Goal: Task Accomplishment & Management: Use online tool/utility

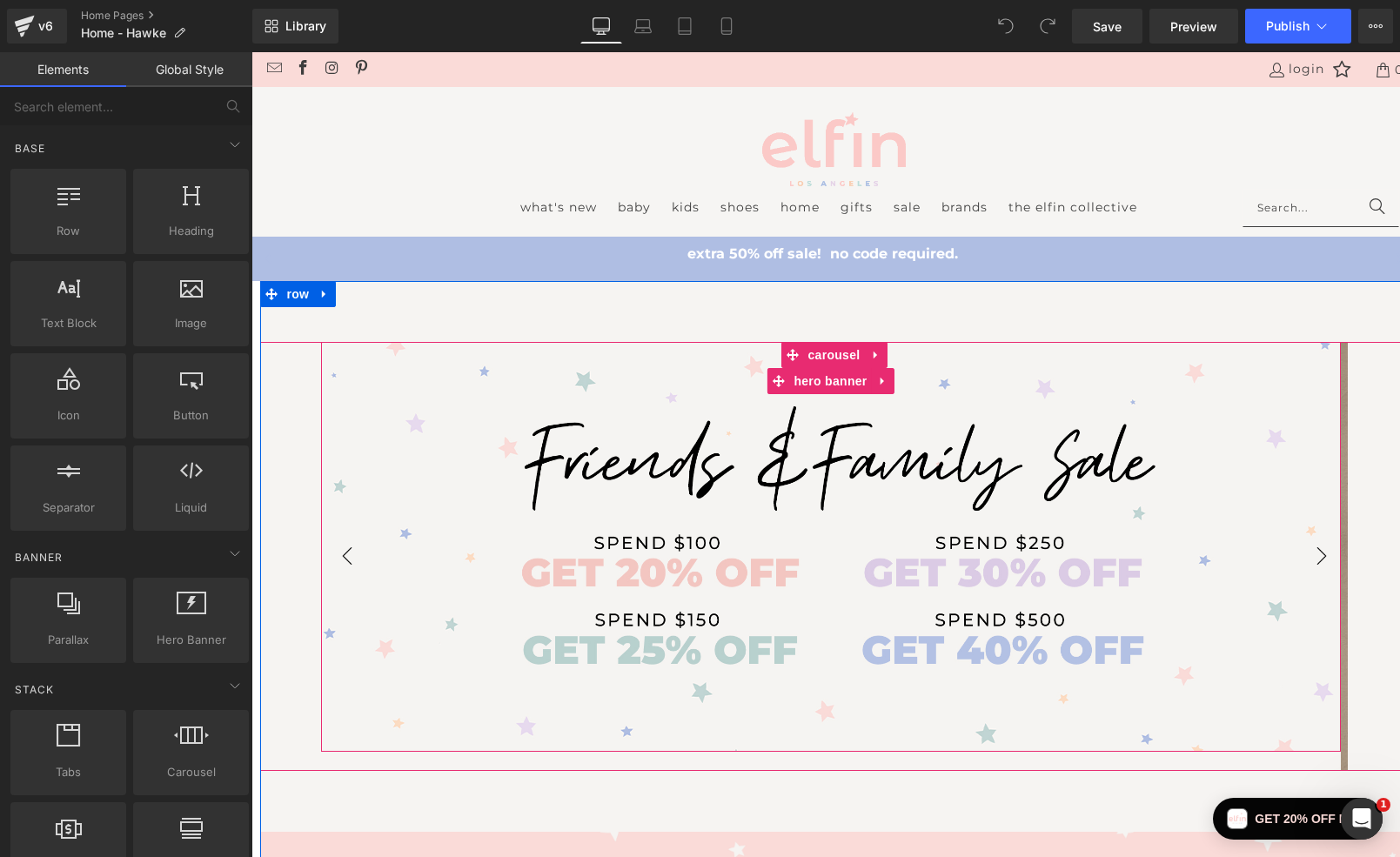
click at [486, 402] on div "Heading Text Block" at bounding box center [831, 546] width 1019 height 410
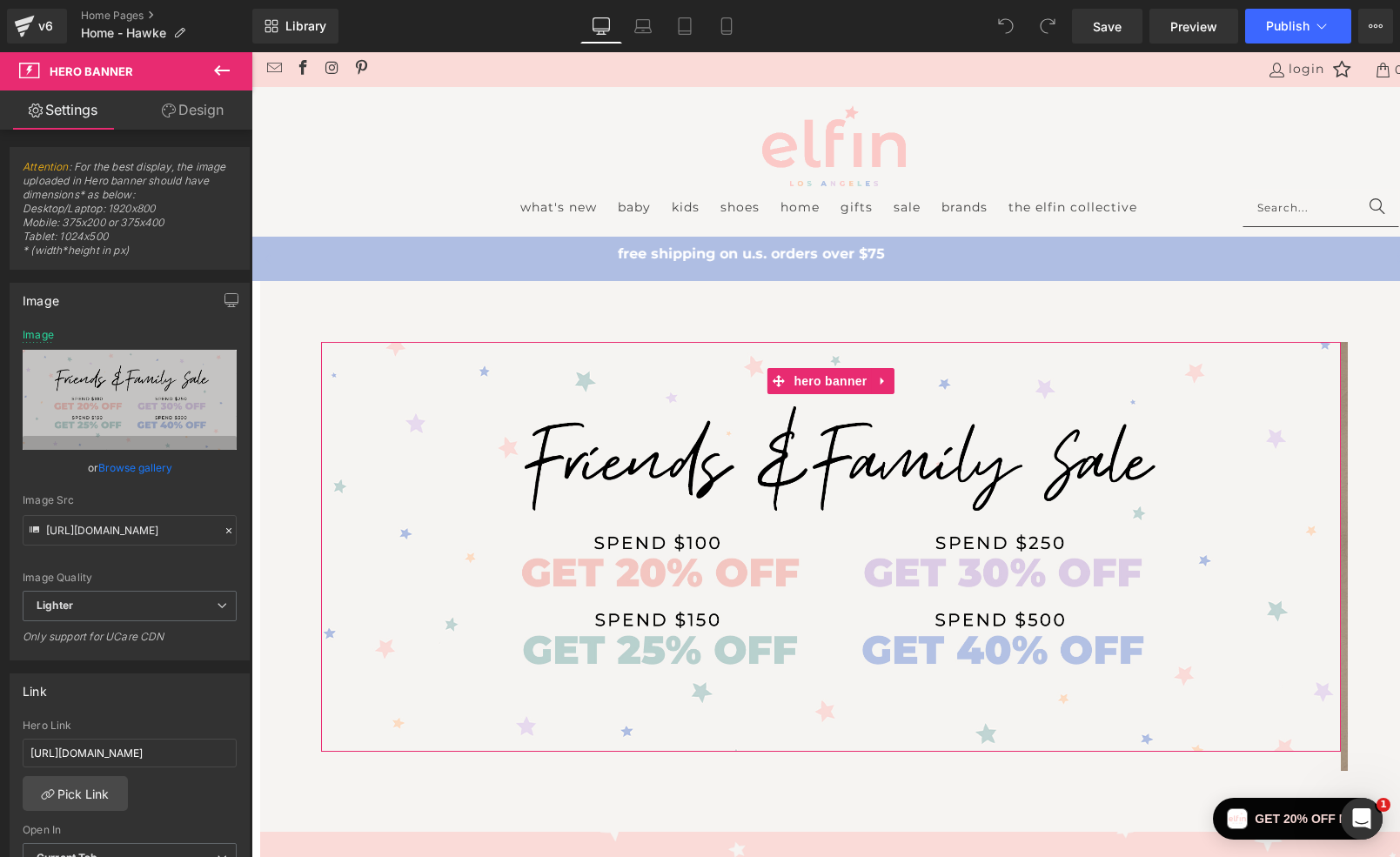
click at [199, 118] on link "Design" at bounding box center [192, 110] width 127 height 39
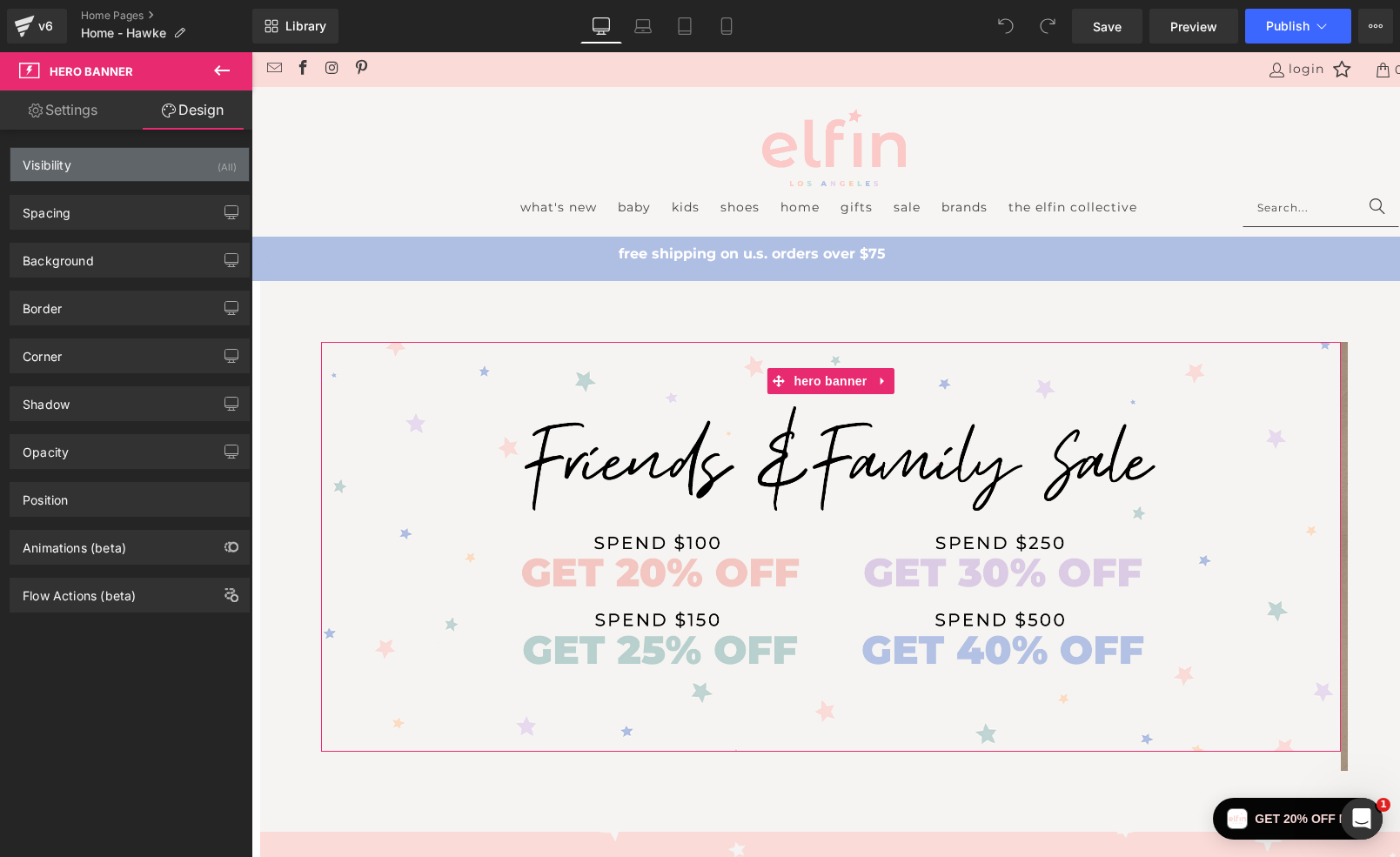
click at [91, 162] on div "Visibility (All)" at bounding box center [129, 164] width 238 height 33
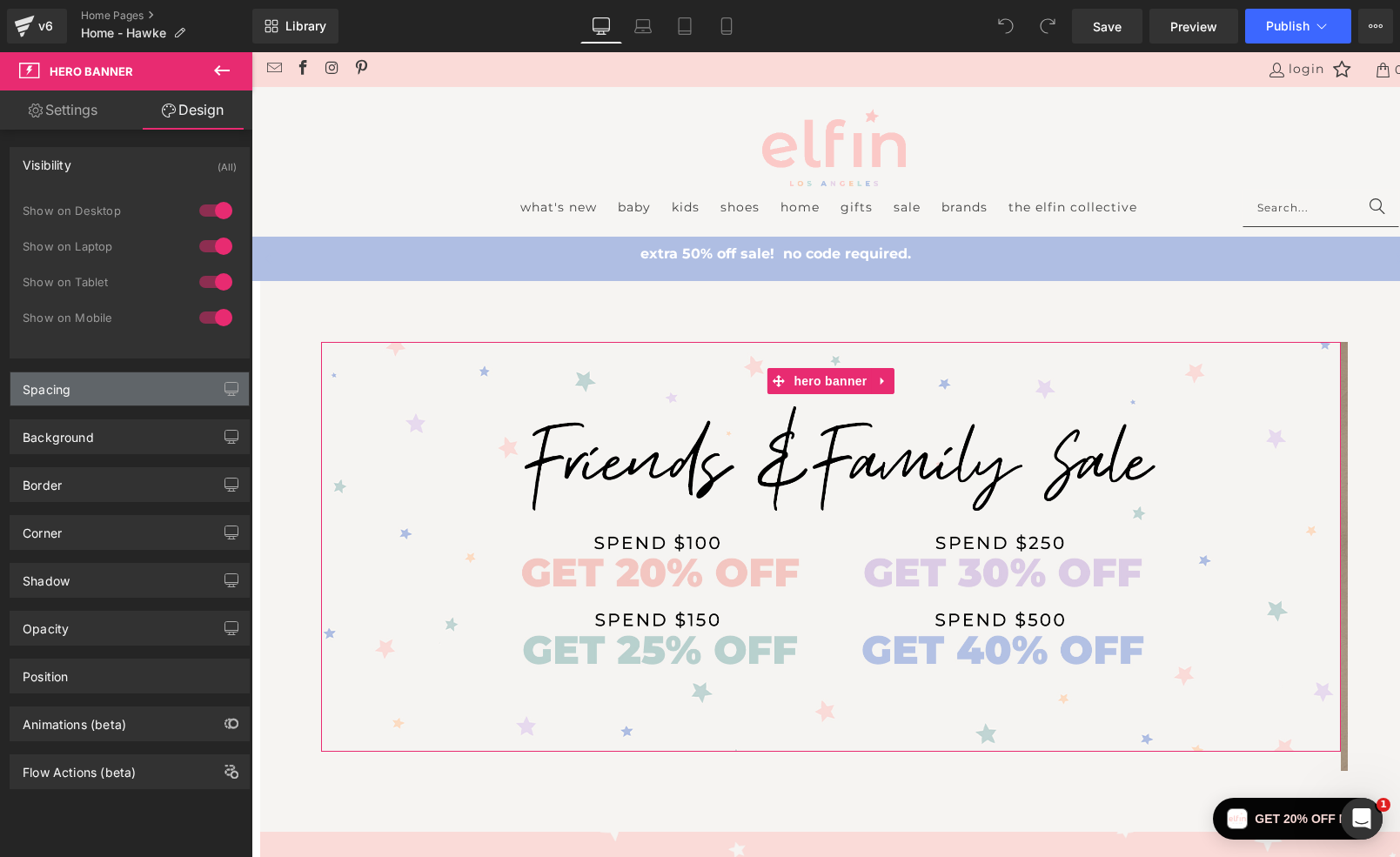
click at [81, 390] on div "Spacing" at bounding box center [129, 389] width 238 height 33
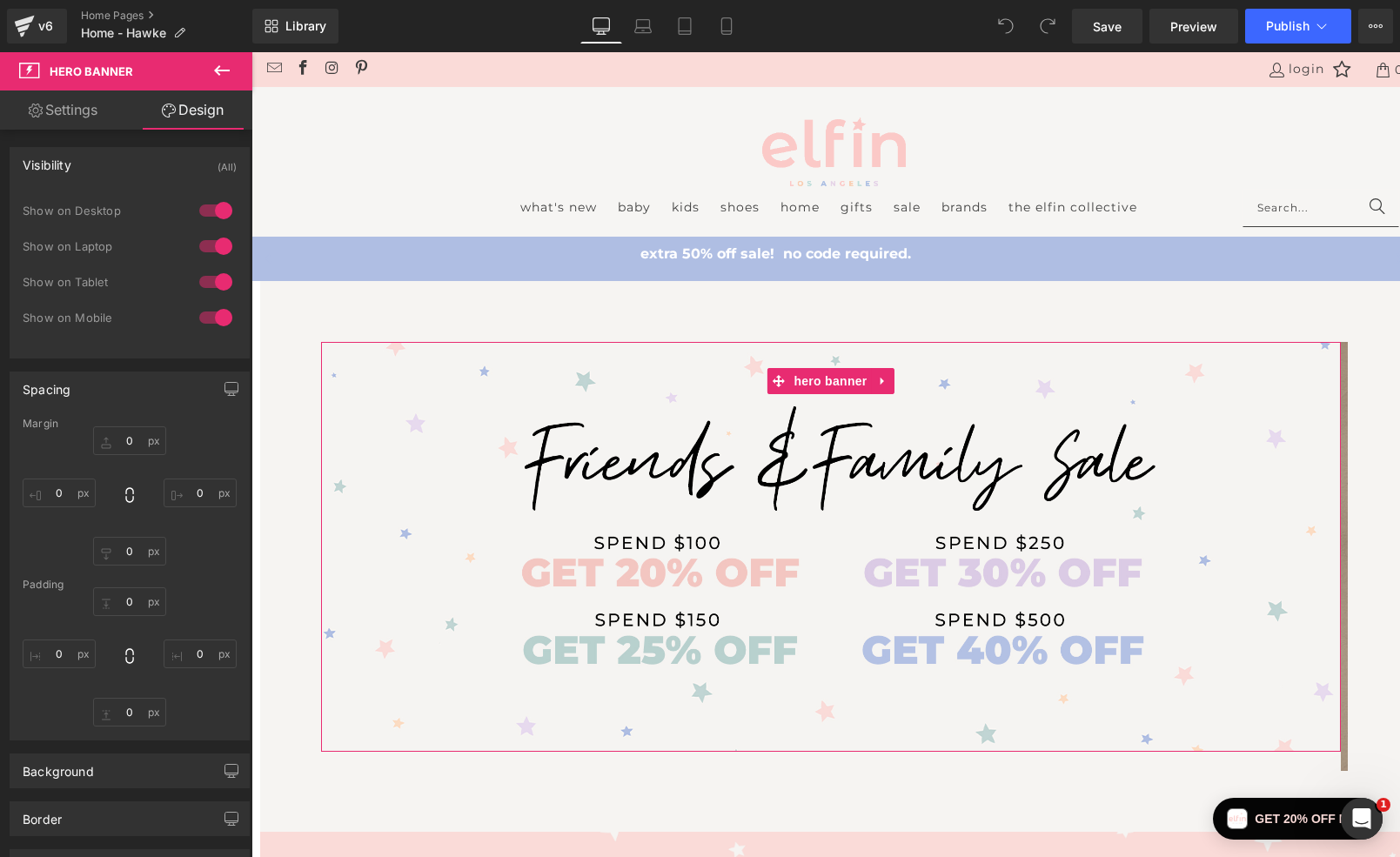
click at [57, 98] on link "Settings" at bounding box center [63, 110] width 127 height 39
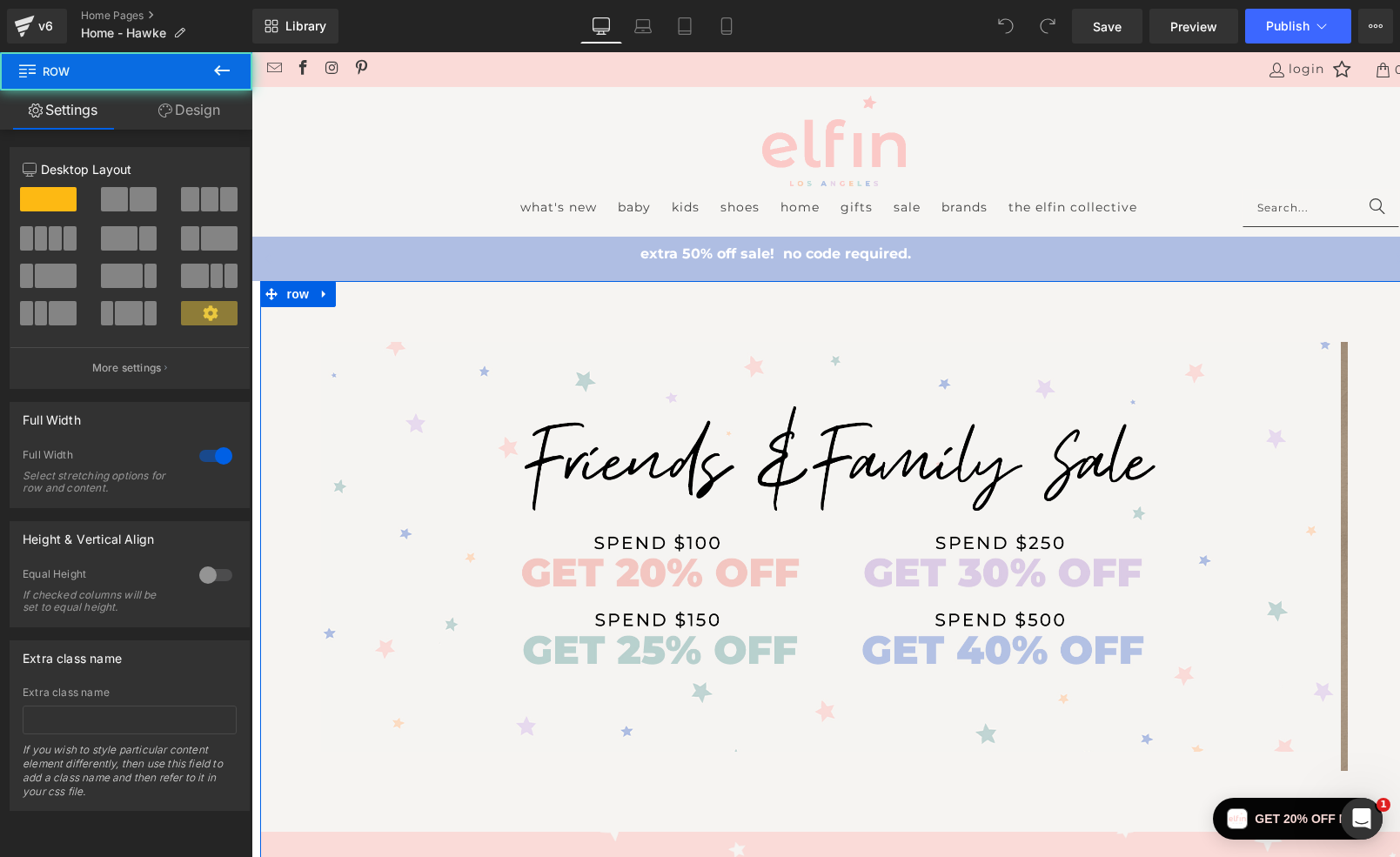
click at [537, 304] on div "Heading Text Block Hero Banner [PERSON_NAME] & CRU FOREVER Heading This best-se…" at bounding box center [835, 804] width 1149 height 1046
click at [207, 109] on link "Design" at bounding box center [189, 110] width 127 height 39
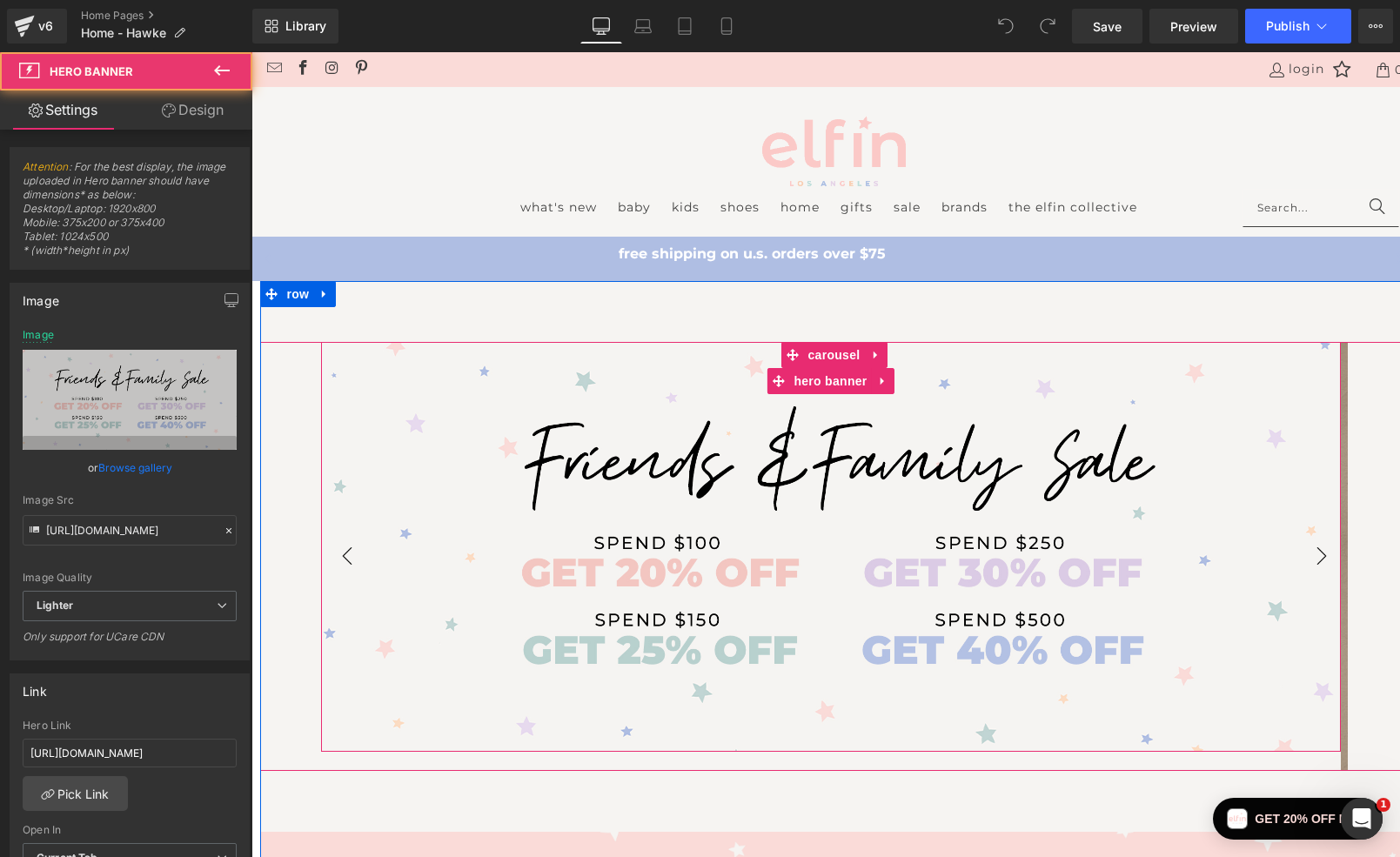
click at [475, 369] on div "Heading Text Block" at bounding box center [831, 546] width 1019 height 410
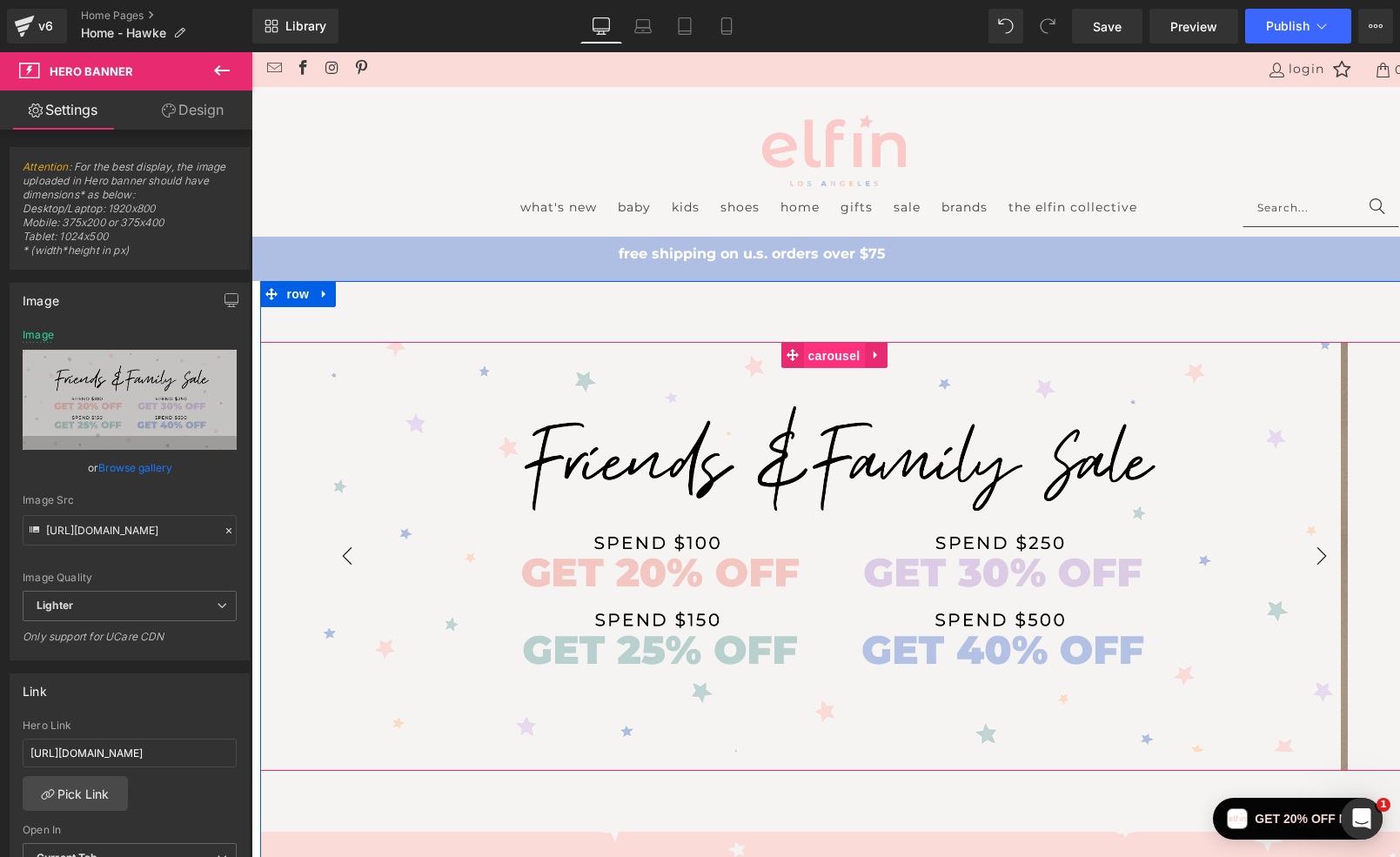
click at [826, 355] on span "Carousel" at bounding box center [834, 355] width 61 height 26
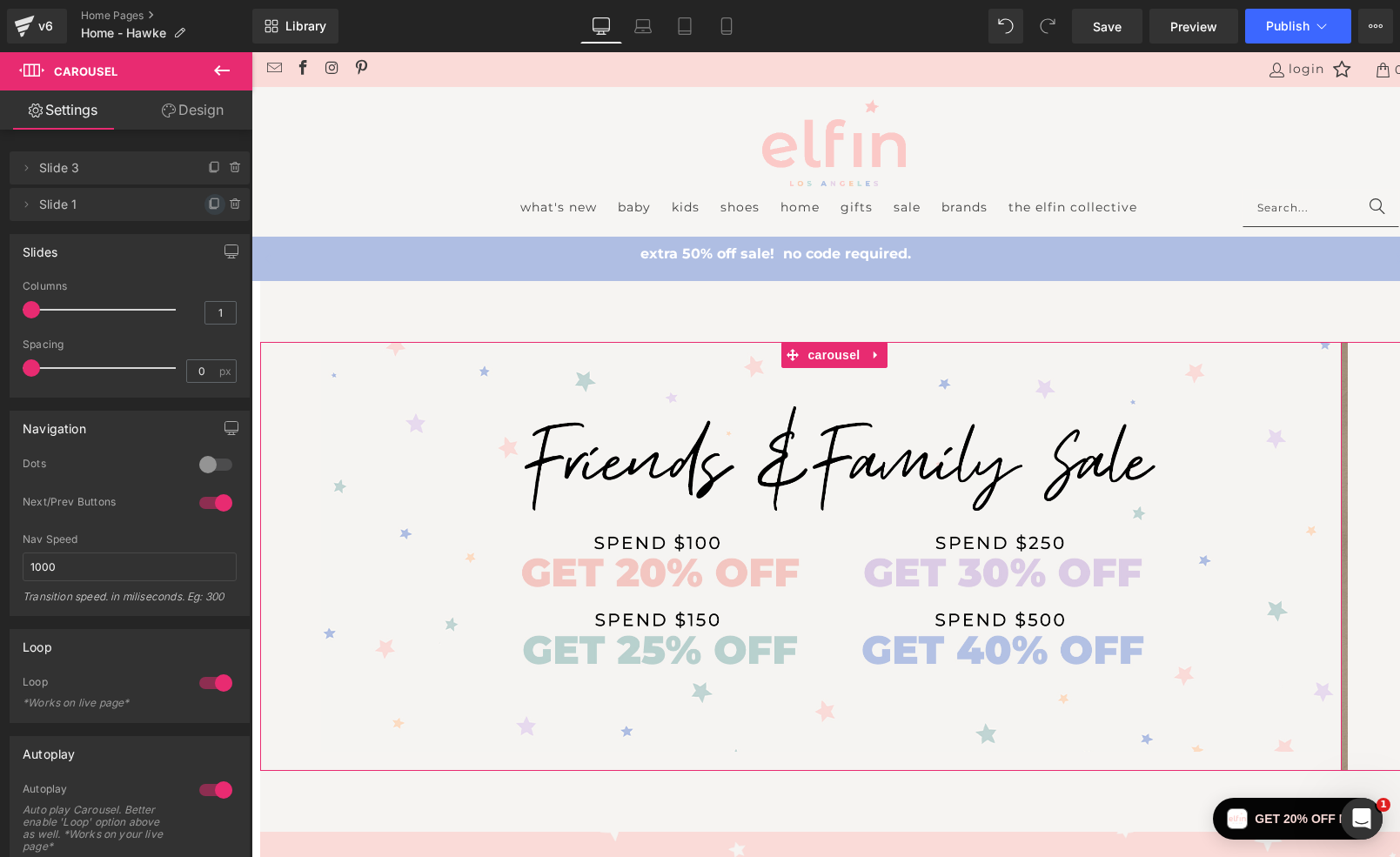
click at [208, 208] on icon at bounding box center [215, 205] width 14 height 14
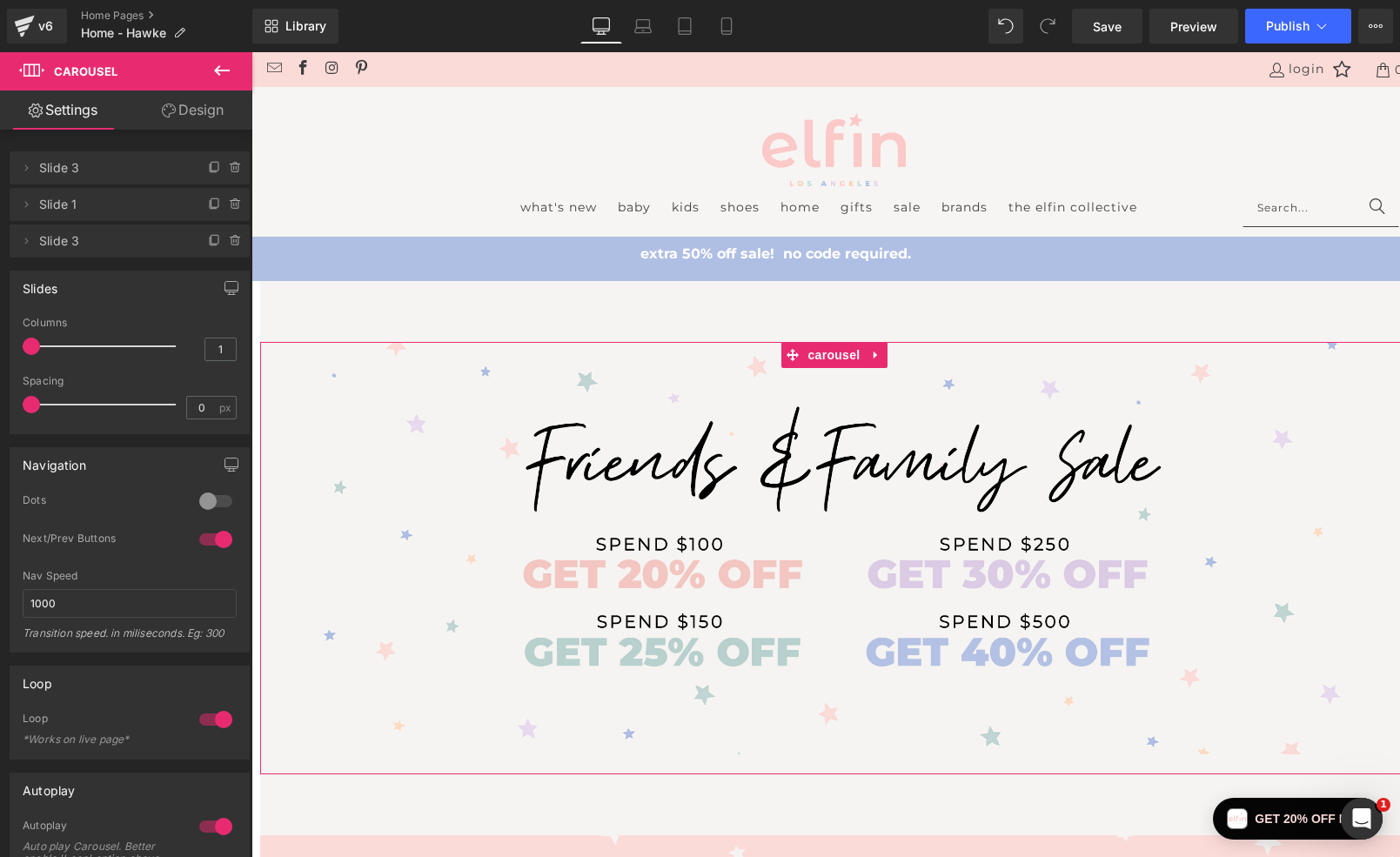
click at [126, 210] on span "Slide 1" at bounding box center [112, 204] width 146 height 33
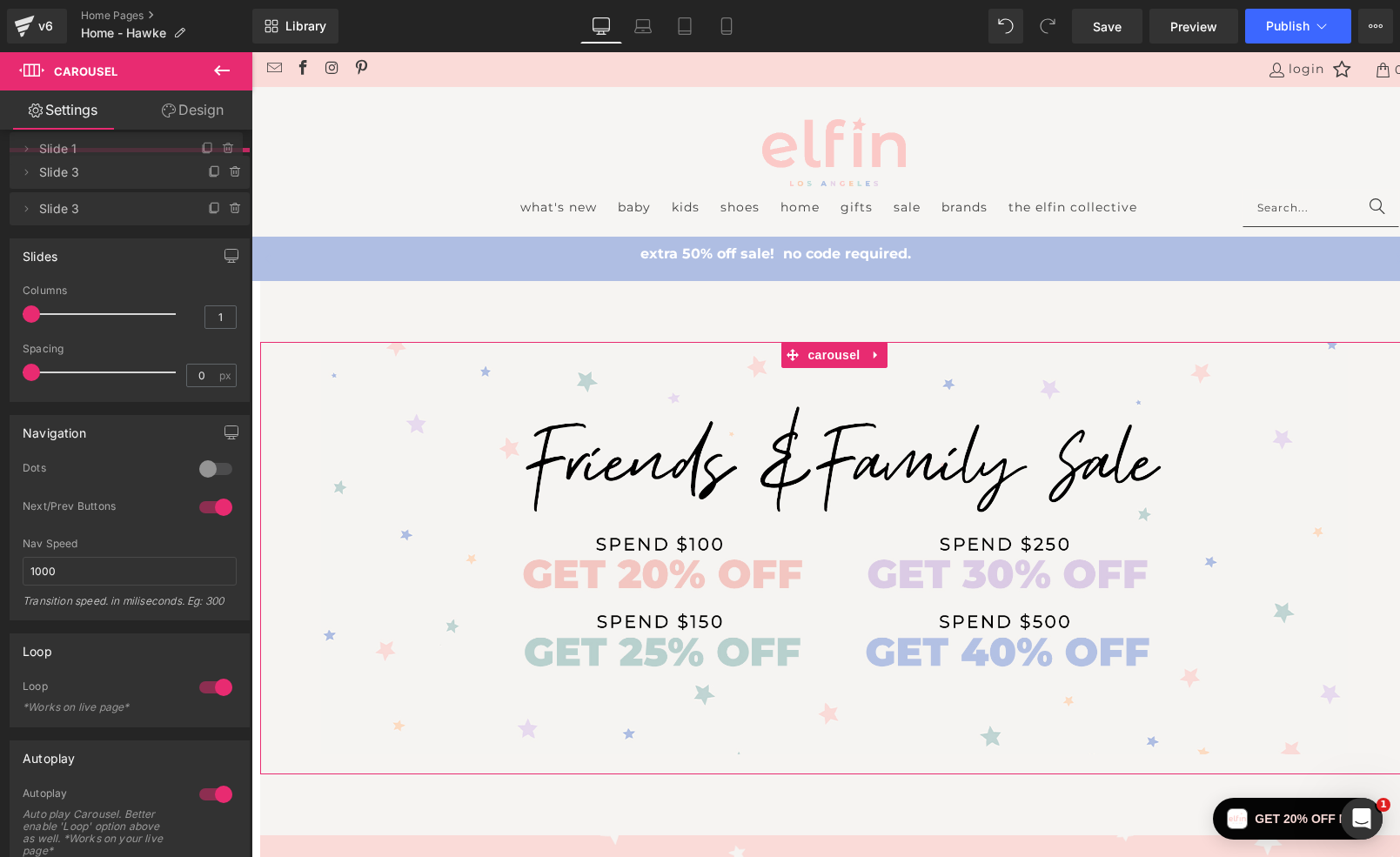
drag, startPoint x: 126, startPoint y: 210, endPoint x: 119, endPoint y: 154, distance: 56.4
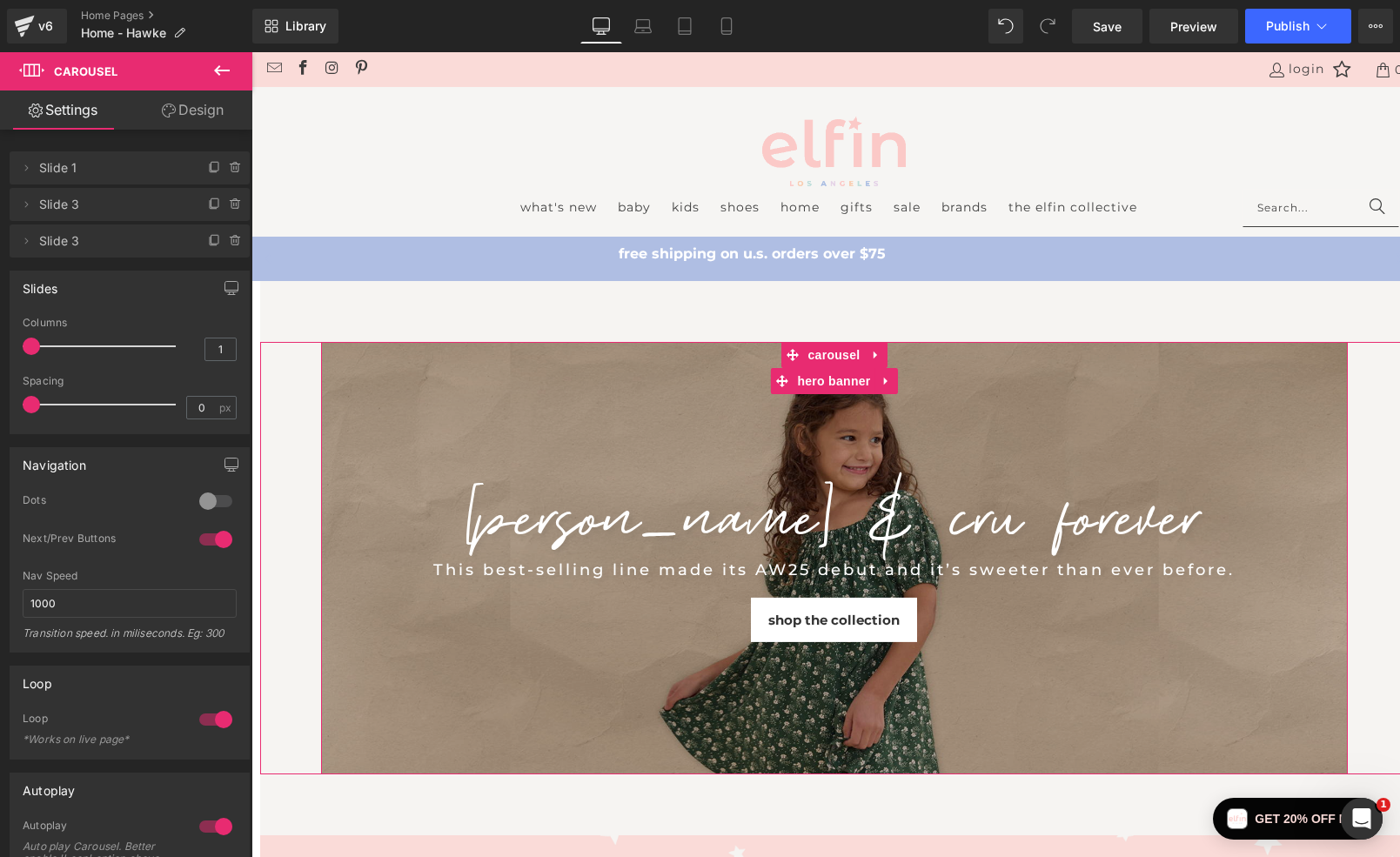
click at [69, 171] on span "Slide 1" at bounding box center [112, 167] width 146 height 33
click at [54, 169] on span "Slide 1" at bounding box center [112, 167] width 146 height 33
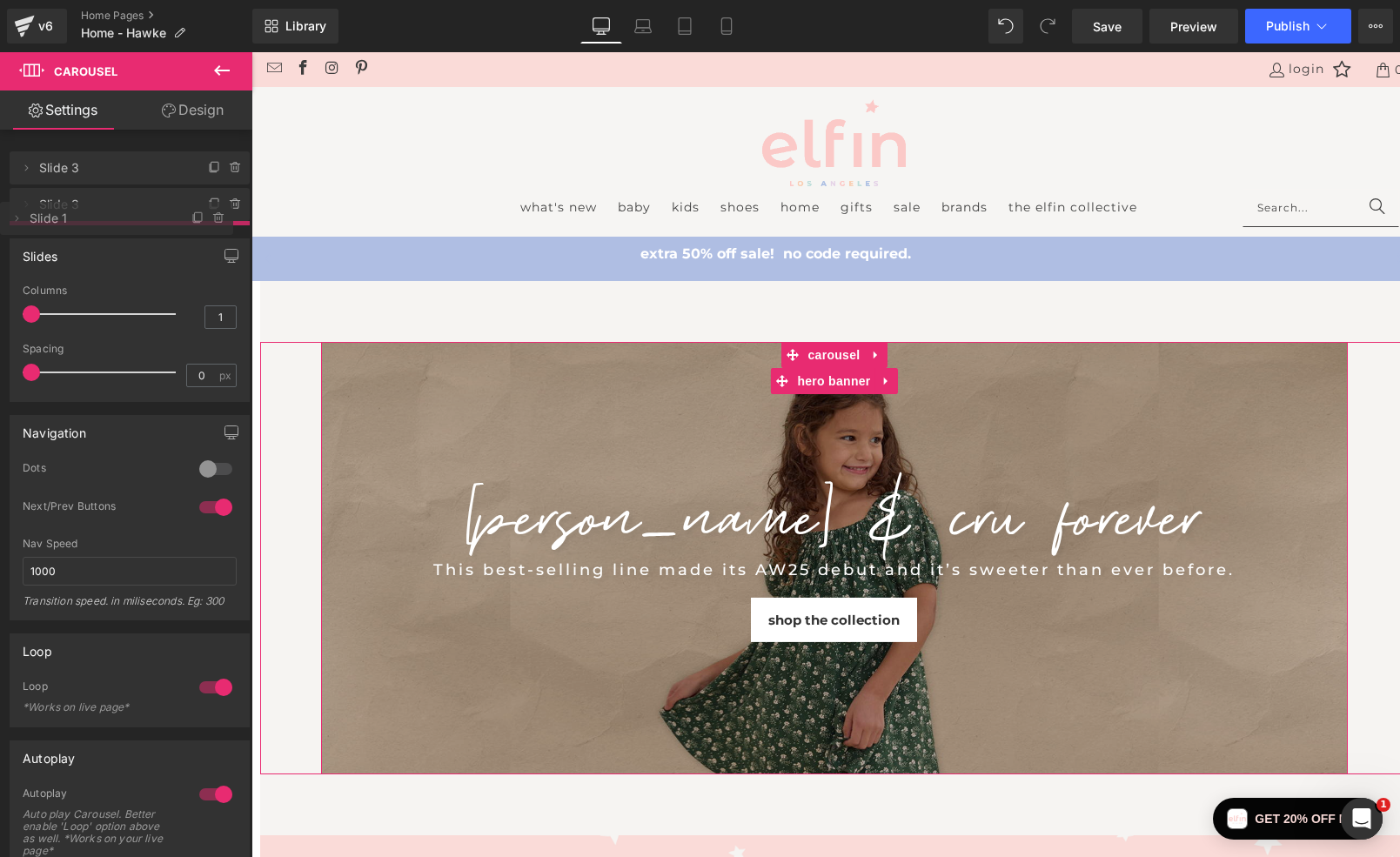
drag, startPoint x: 94, startPoint y: 172, endPoint x: 86, endPoint y: 222, distance: 50.6
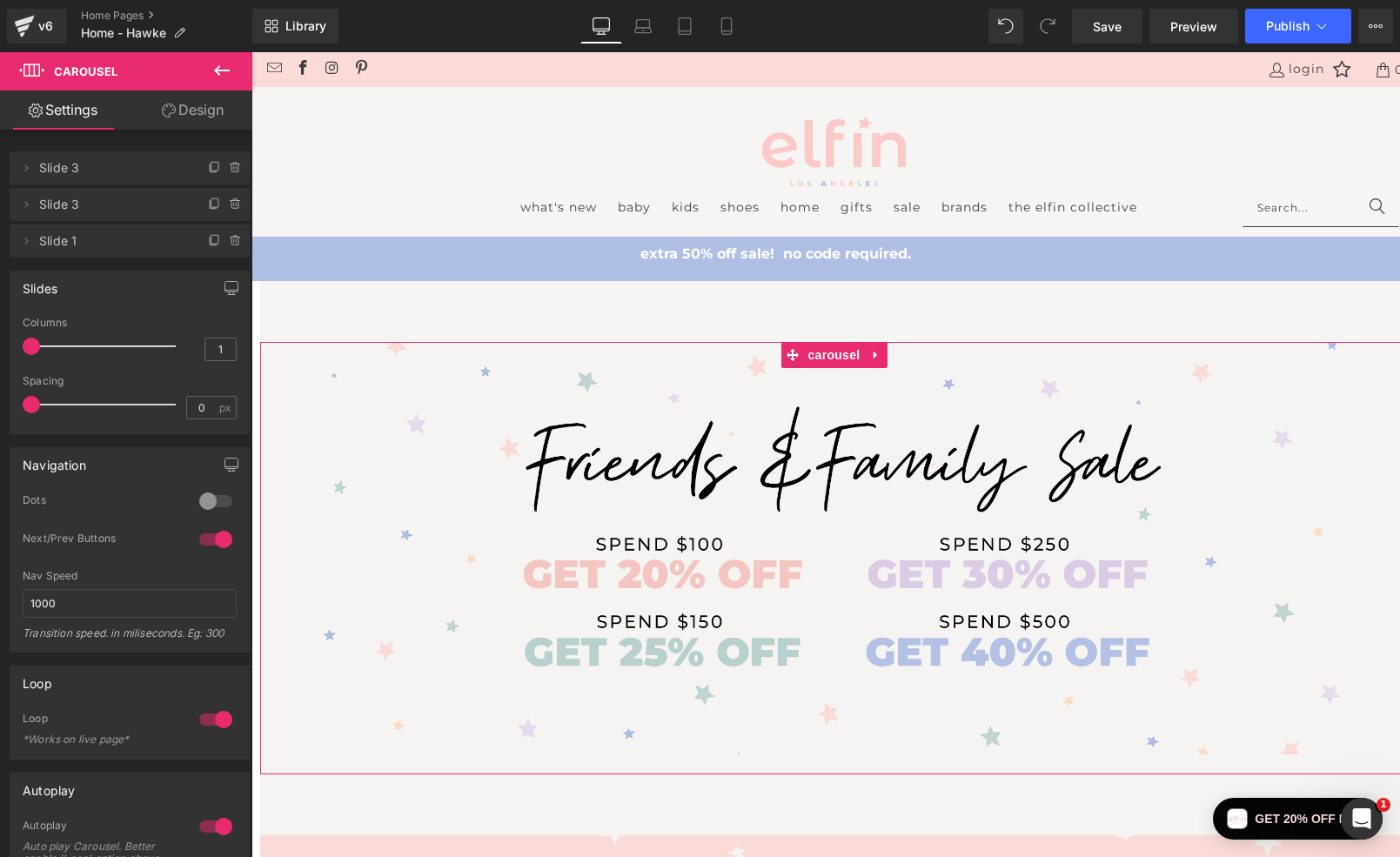
click at [91, 205] on span "Slide 3" at bounding box center [112, 204] width 146 height 33
click at [66, 205] on span "Slide 3" at bounding box center [112, 204] width 146 height 33
click at [25, 203] on icon at bounding box center [27, 205] width 14 height 14
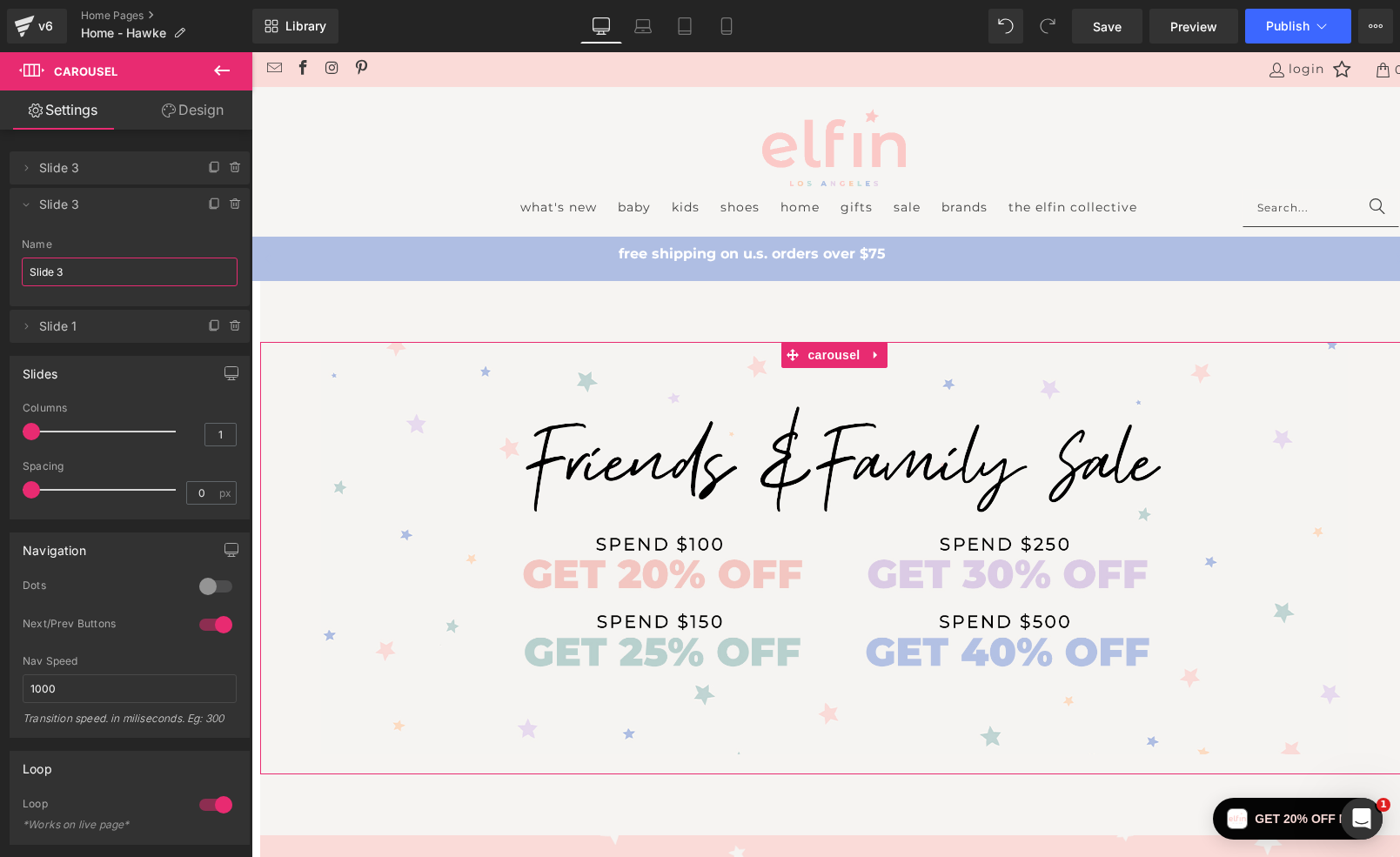
click at [78, 275] on input "Slide 3" at bounding box center [130, 272] width 216 height 28
click at [68, 331] on span "Slide 1" at bounding box center [112, 326] width 146 height 33
click at [27, 328] on icon at bounding box center [27, 326] width 4 height 6
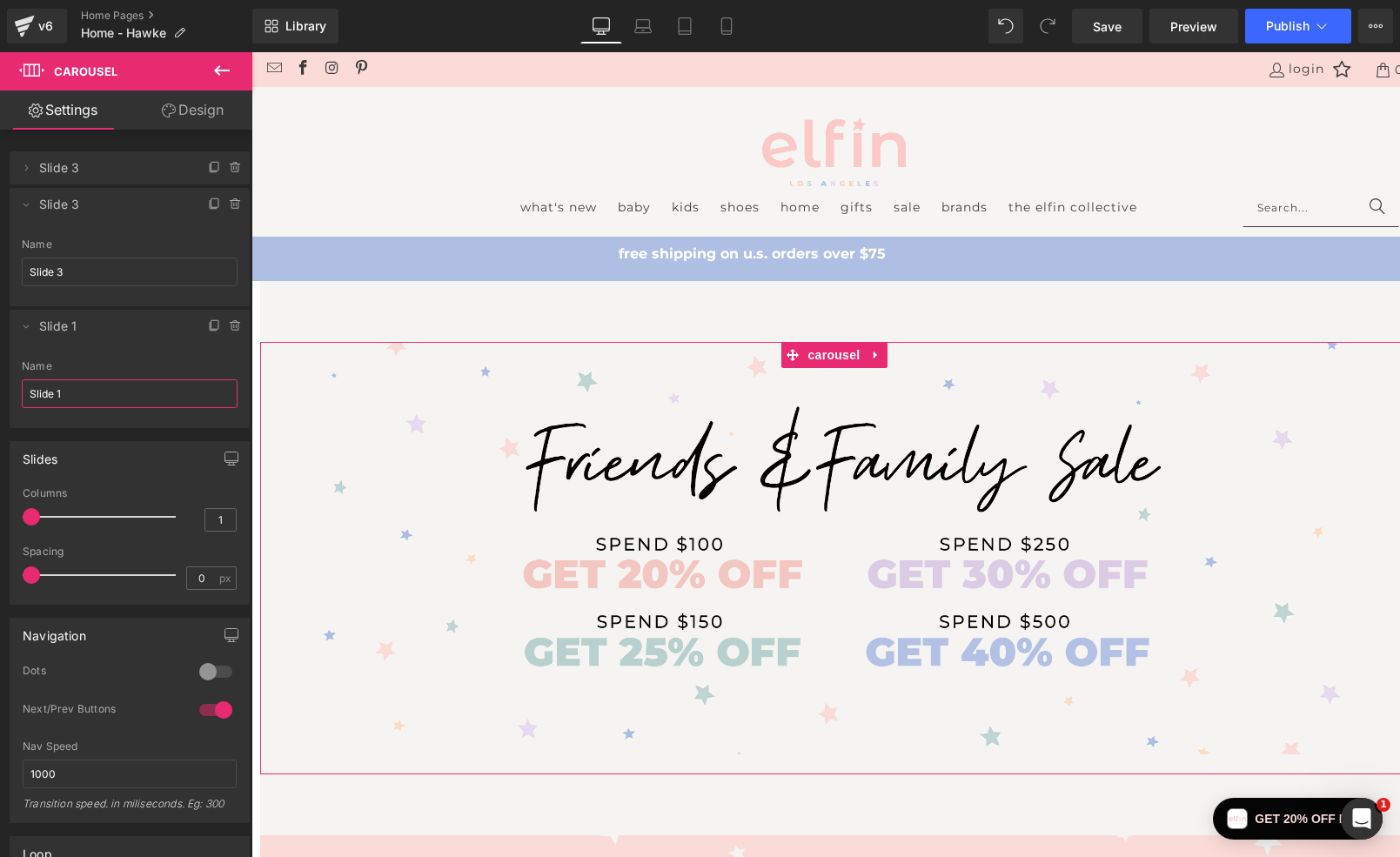
click at [77, 389] on input "Slide 1" at bounding box center [130, 394] width 216 height 28
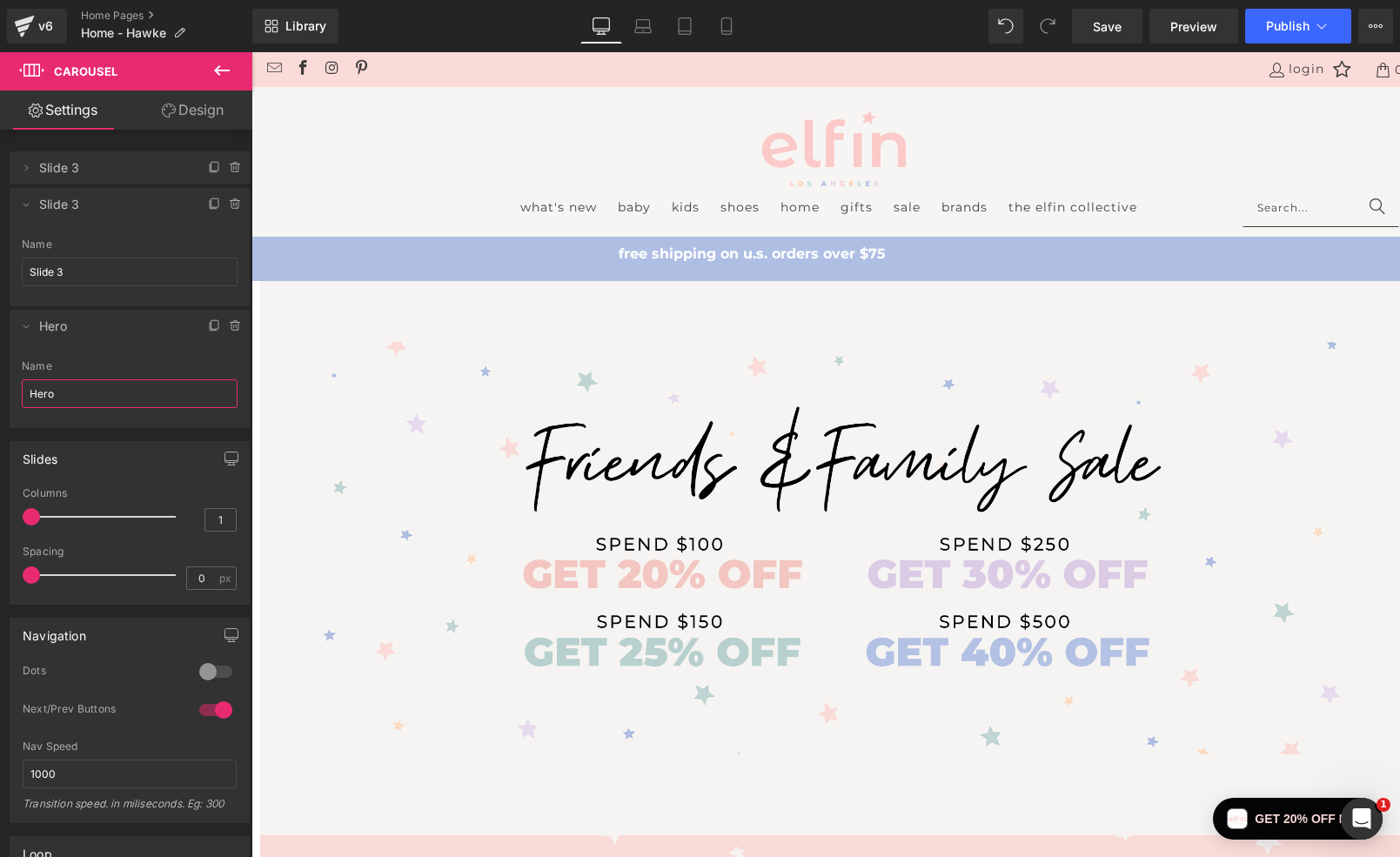
type input "Hero"
click at [97, 361] on div "Name" at bounding box center [130, 367] width 216 height 12
click at [57, 266] on input "Slide 3" at bounding box center [130, 272] width 216 height 28
click at [77, 272] on input "Slide 3" at bounding box center [130, 272] width 216 height 28
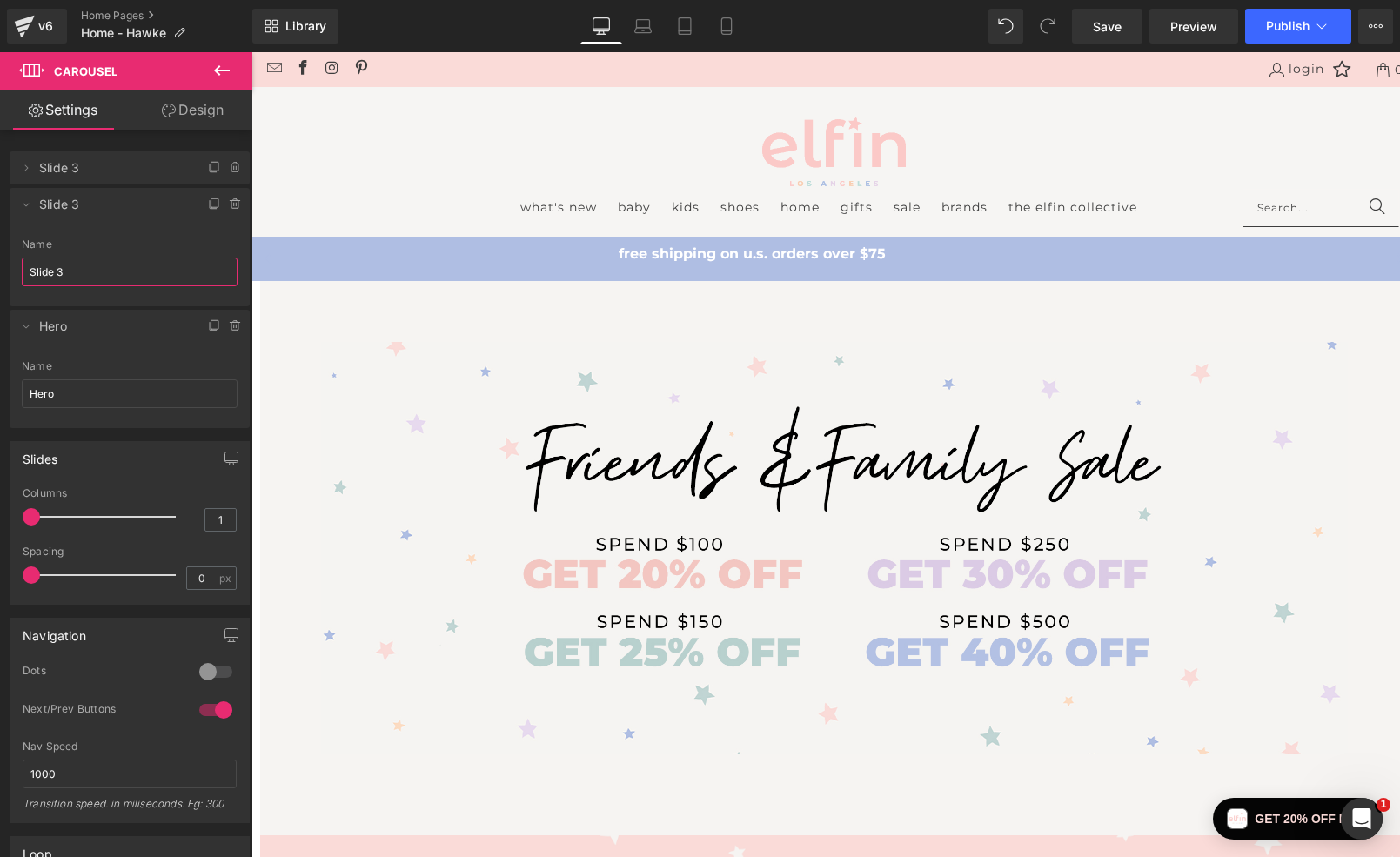
click at [77, 272] on input "Slide 3" at bounding box center [130, 272] width 216 height 28
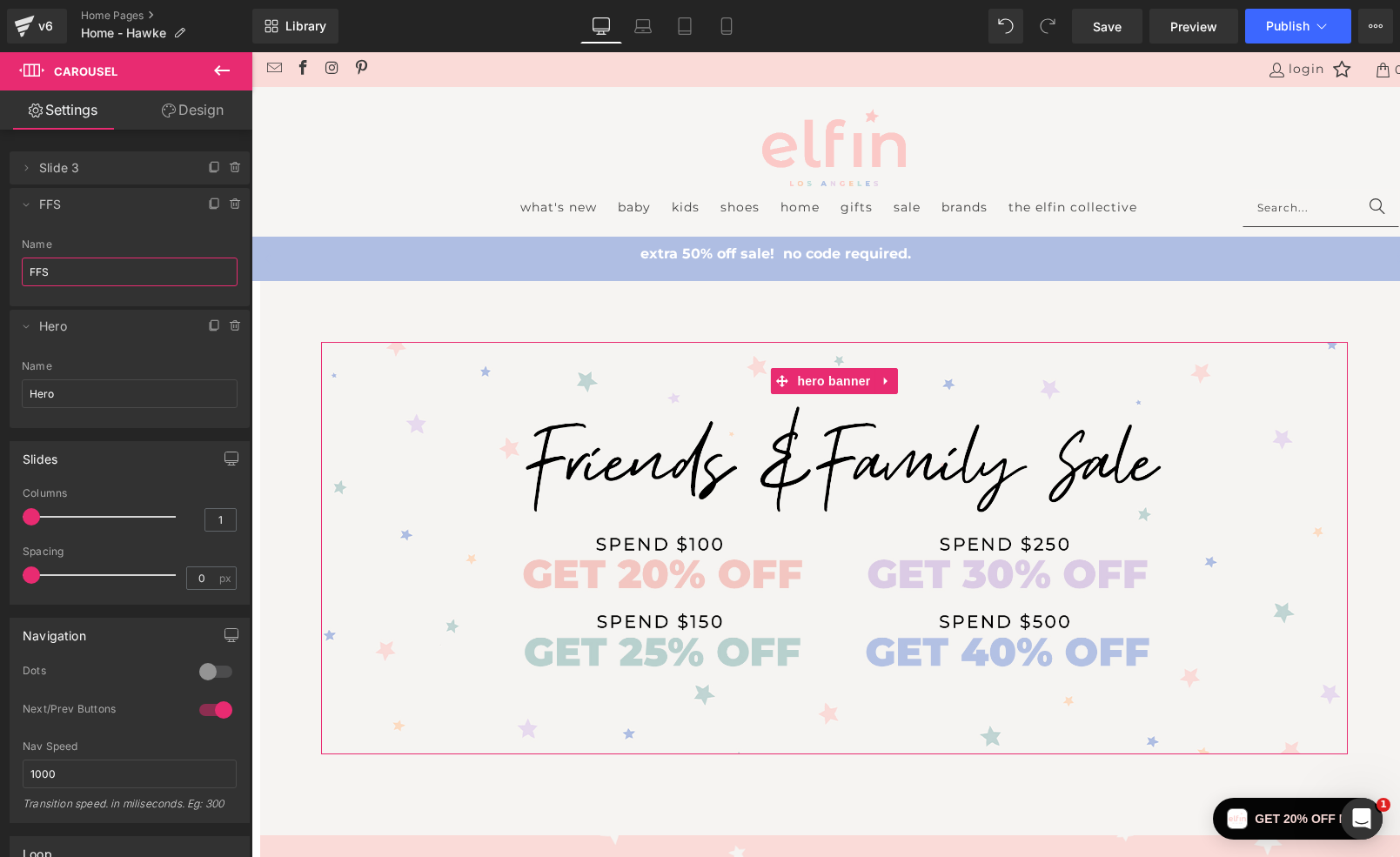
click at [81, 171] on span "Slide 3" at bounding box center [112, 167] width 146 height 33
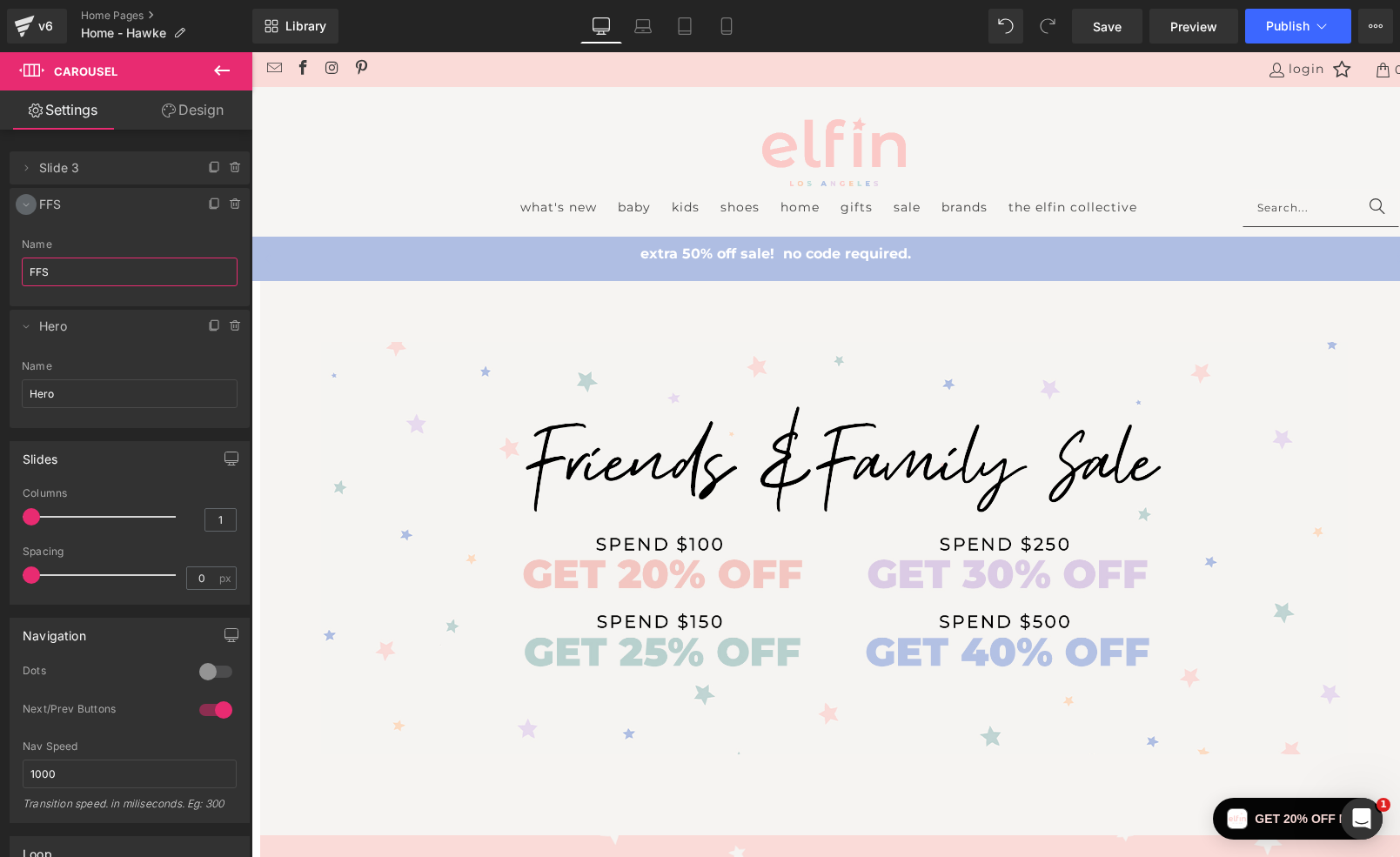
type input "FFS"
click at [22, 205] on icon at bounding box center [27, 205] width 14 height 14
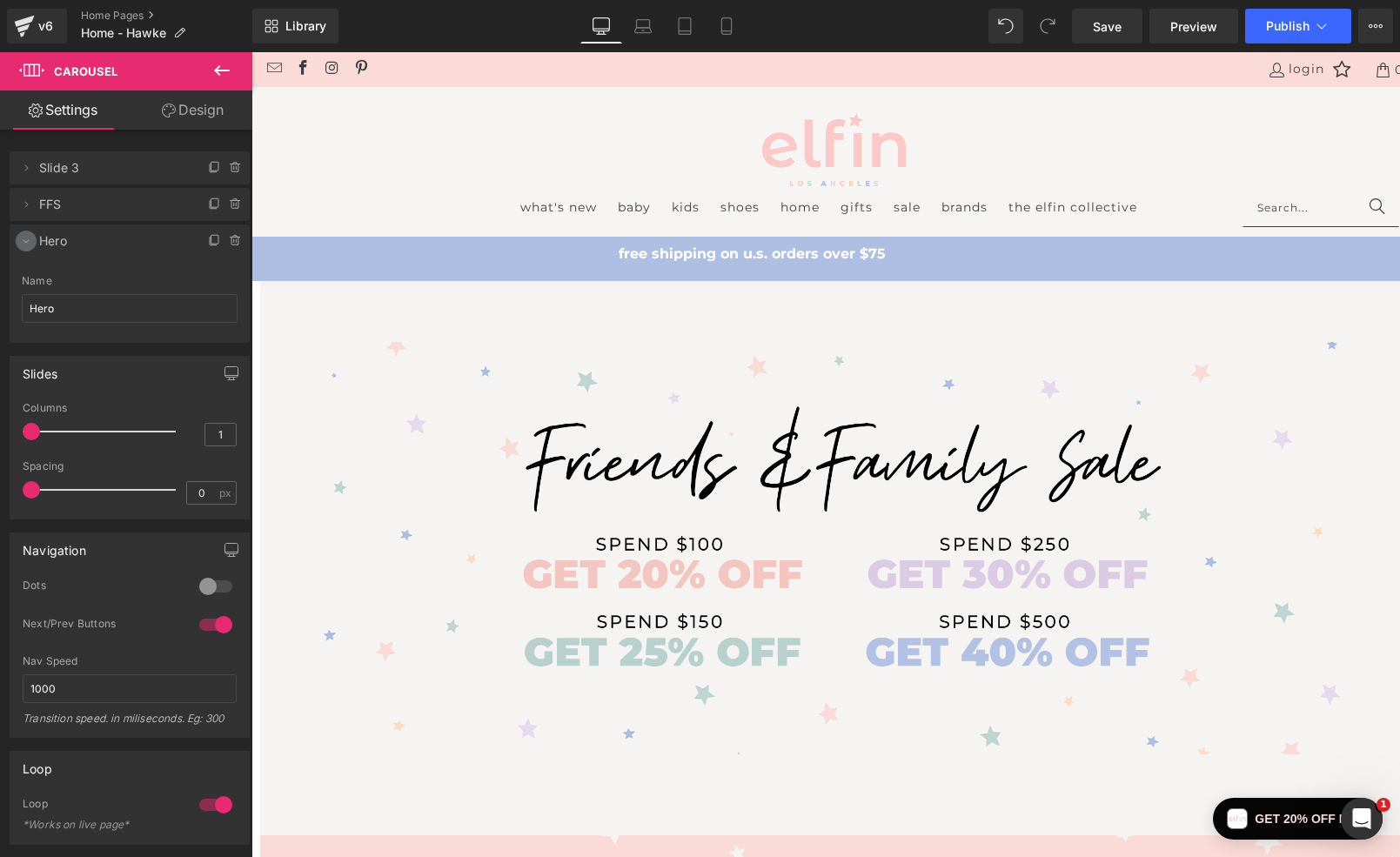
click at [25, 242] on icon at bounding box center [27, 241] width 14 height 14
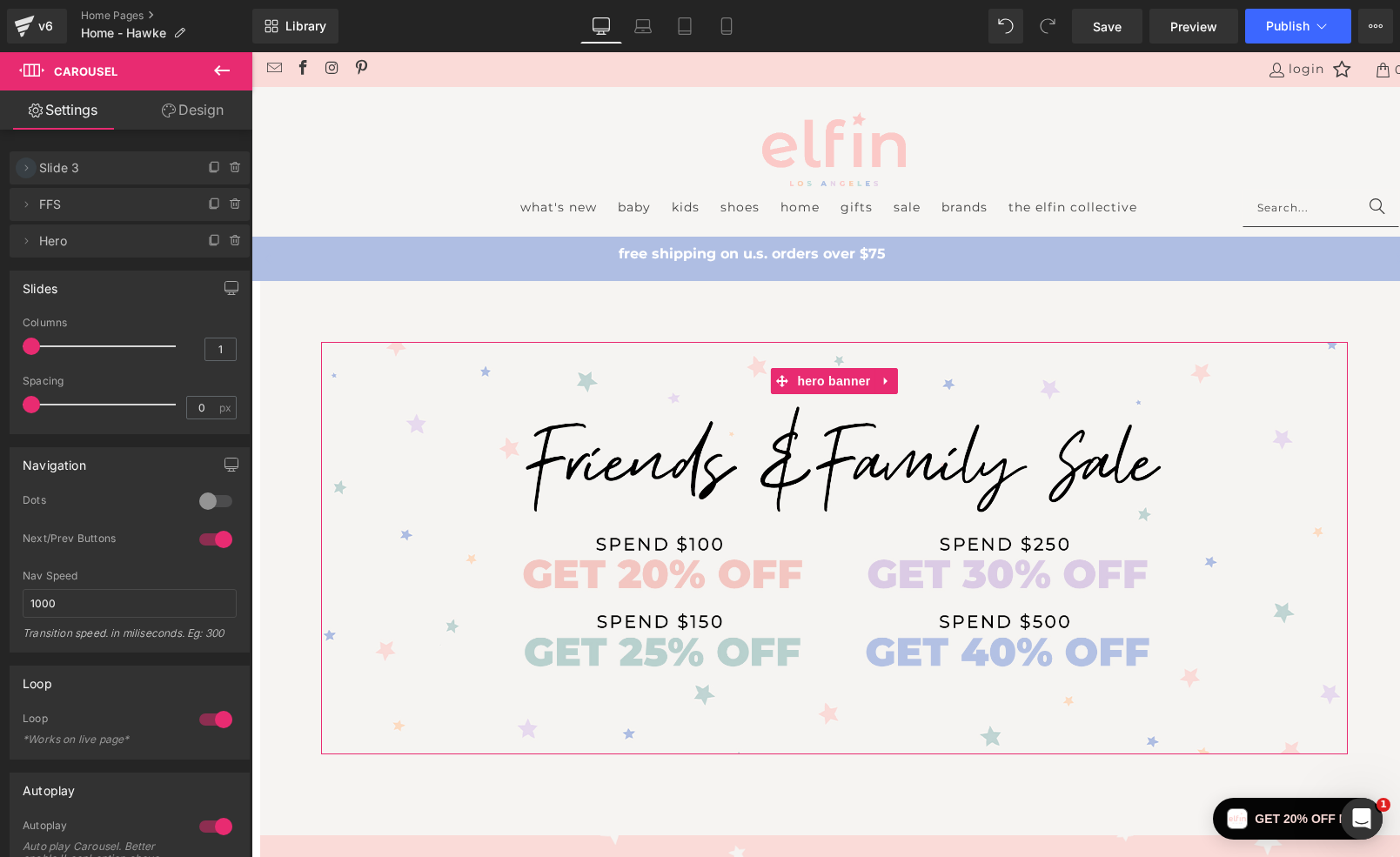
click at [29, 166] on icon at bounding box center [27, 168] width 14 height 14
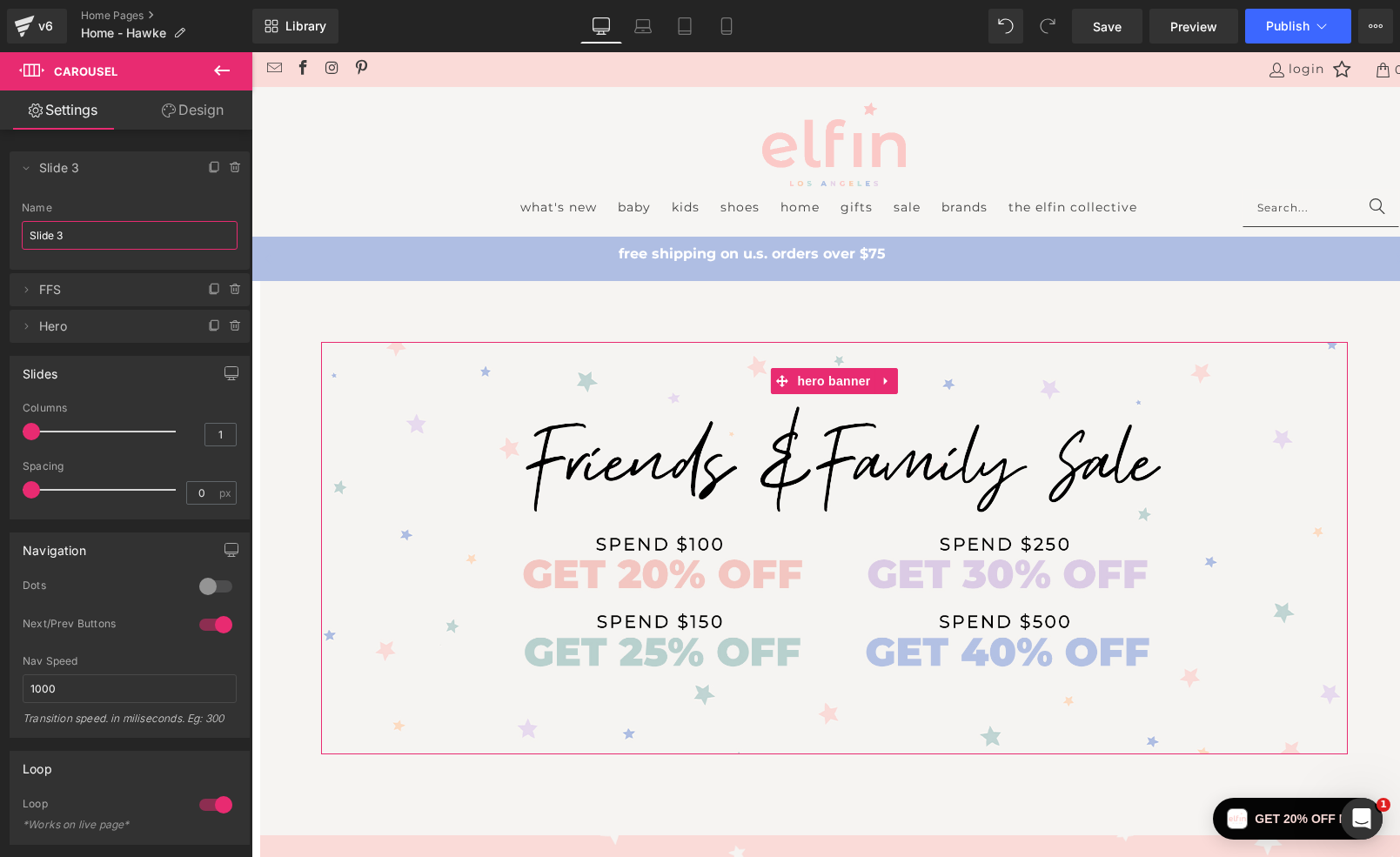
click at [92, 230] on input "Slide 3" at bounding box center [130, 235] width 216 height 28
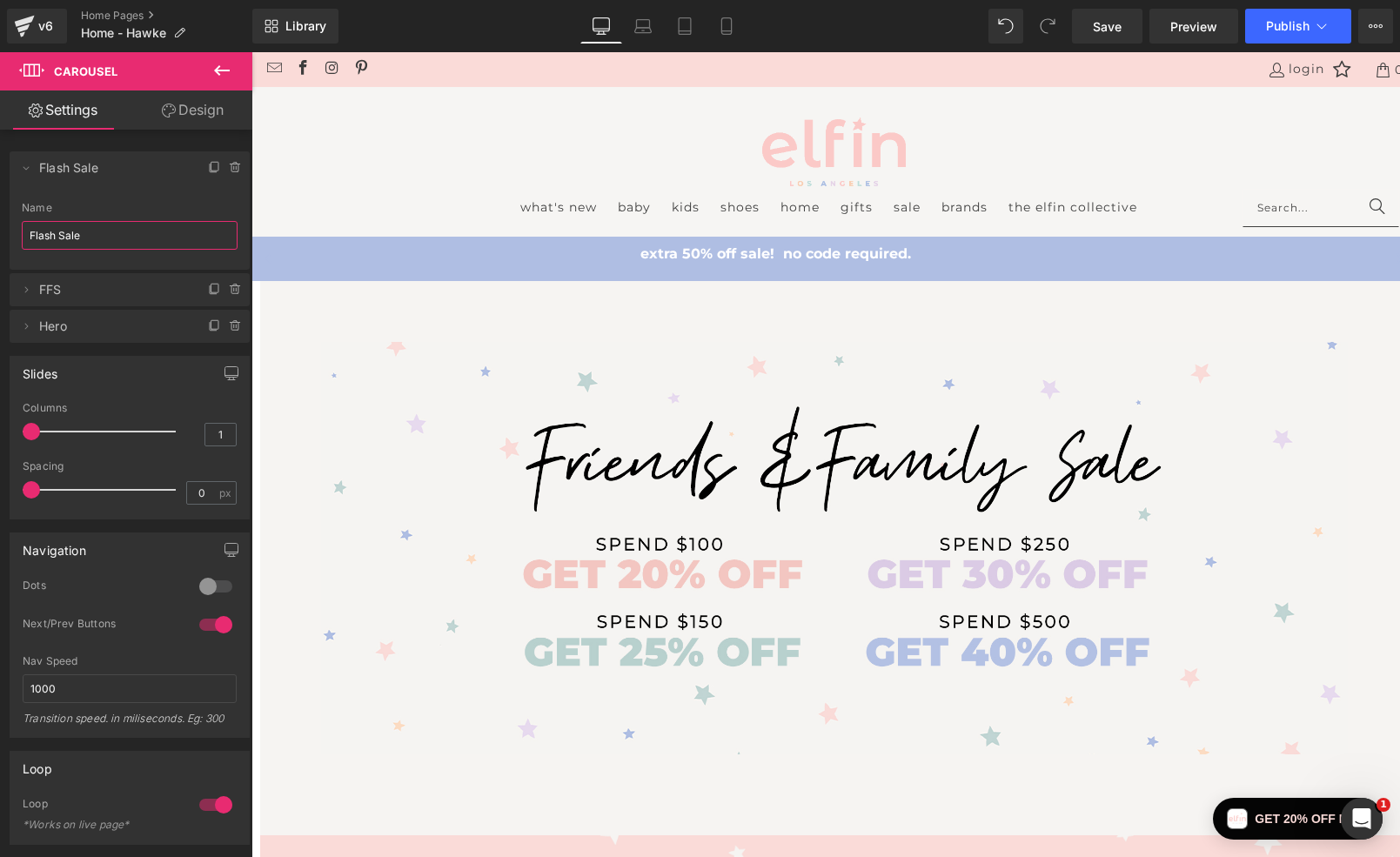
click at [125, 174] on span "Flash Sale" at bounding box center [112, 167] width 146 height 33
type input "Flash Sale"
click at [113, 205] on div "Name" at bounding box center [130, 208] width 216 height 12
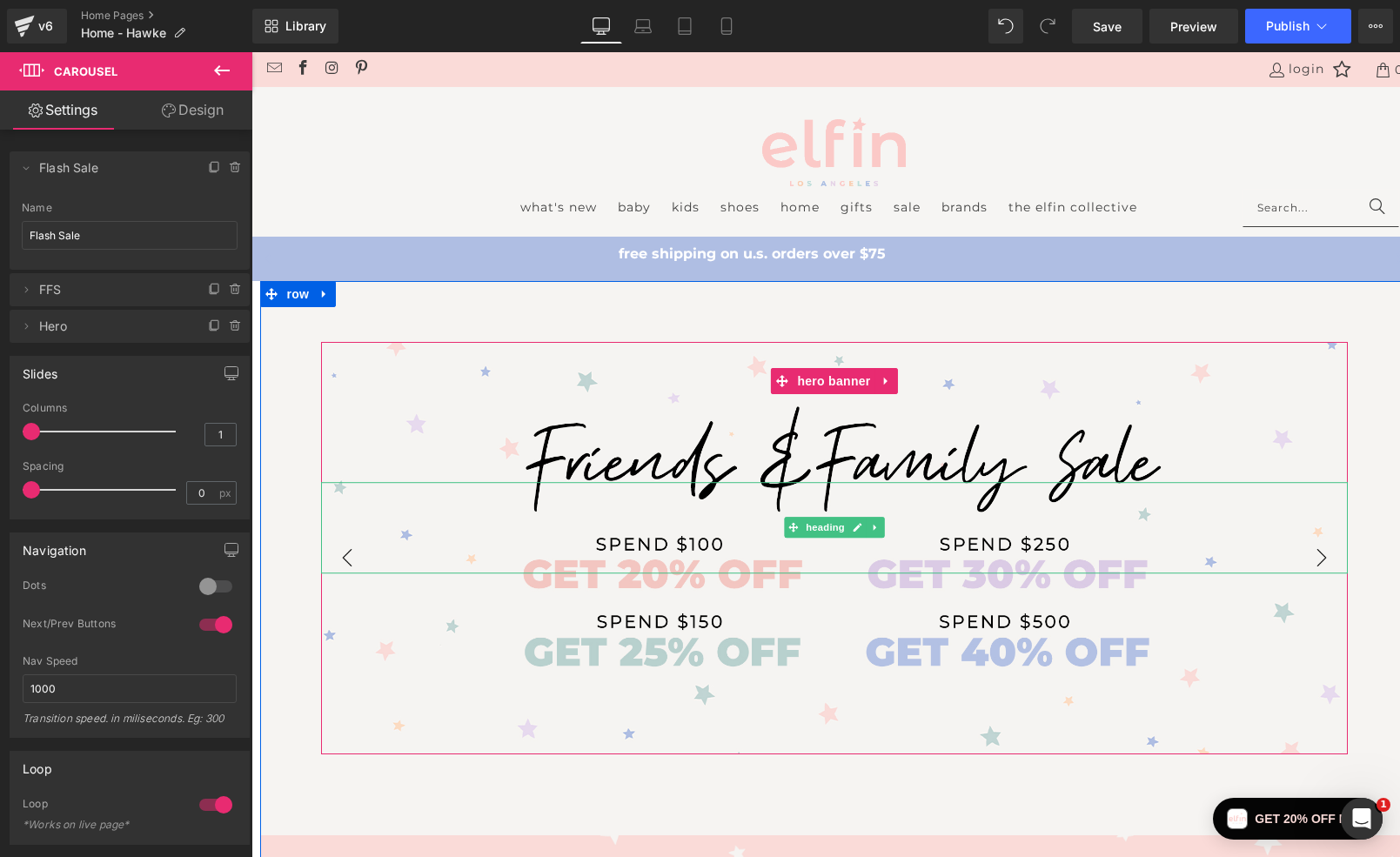
click at [452, 489] on h1 at bounding box center [835, 528] width 1027 height 91
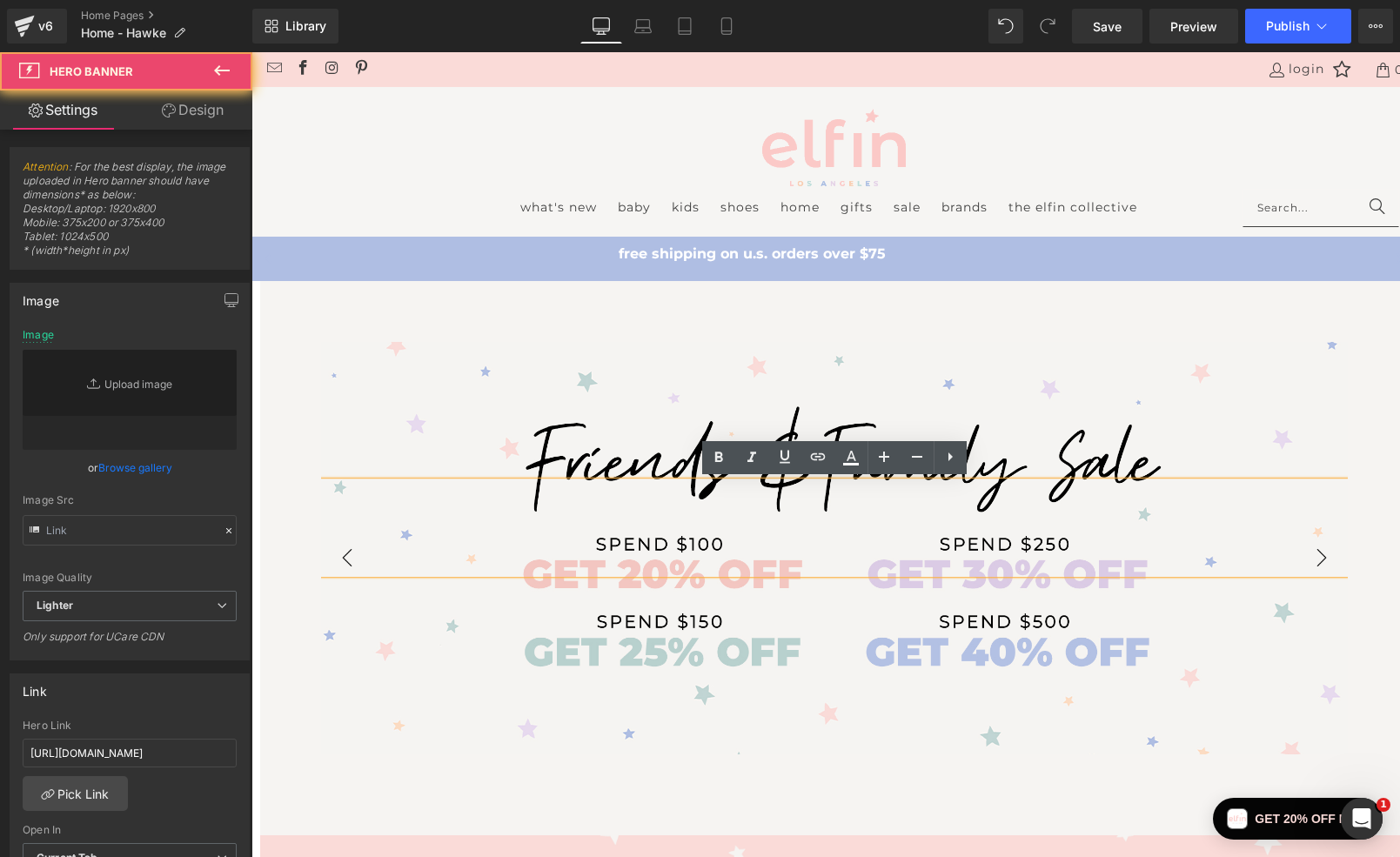
type input "[URL][DOMAIN_NAME]"
click at [452, 436] on div "Heading Text Block" at bounding box center [835, 548] width 1027 height 413
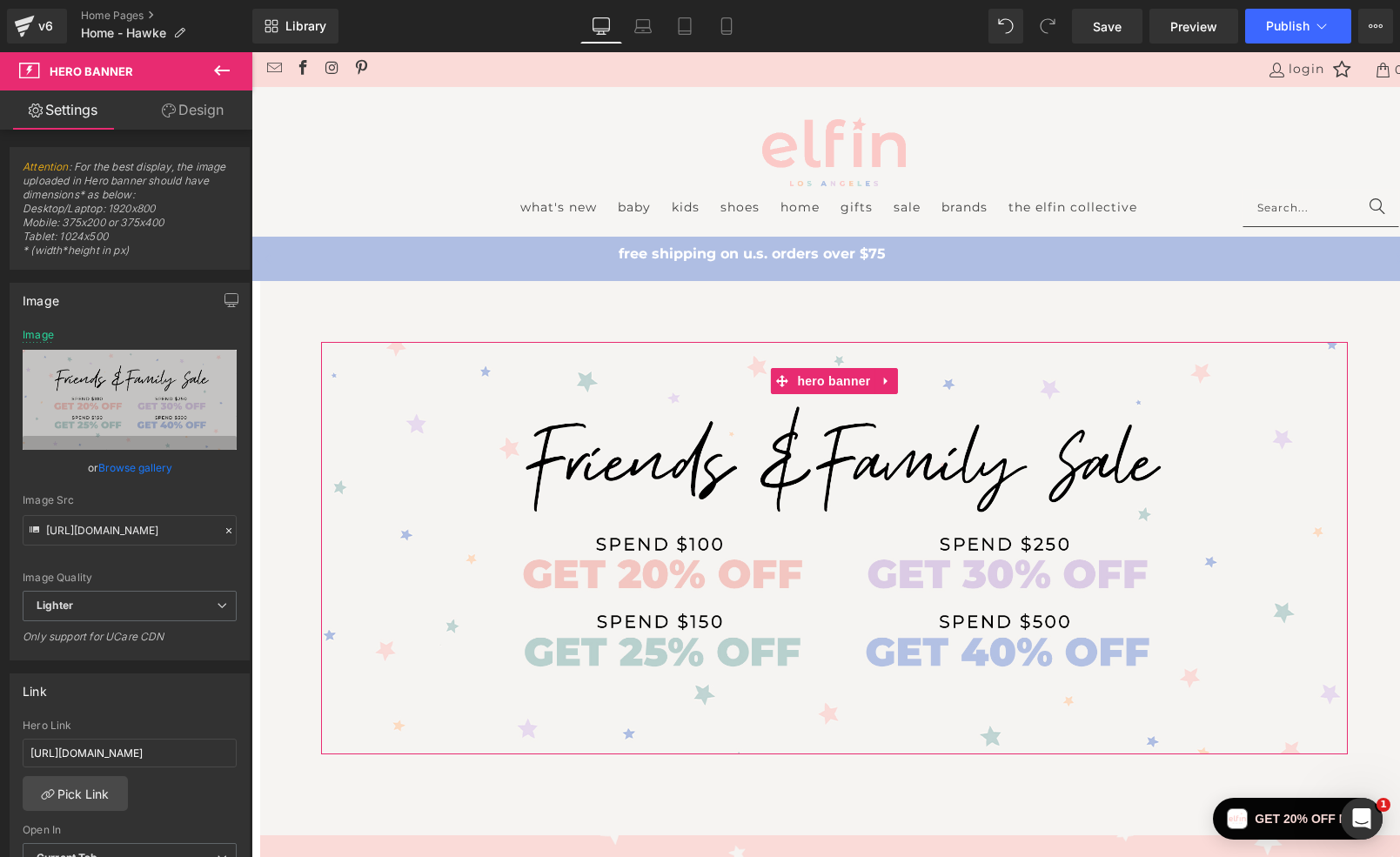
click at [154, 469] on link "Browse gallery" at bounding box center [135, 467] width 74 height 30
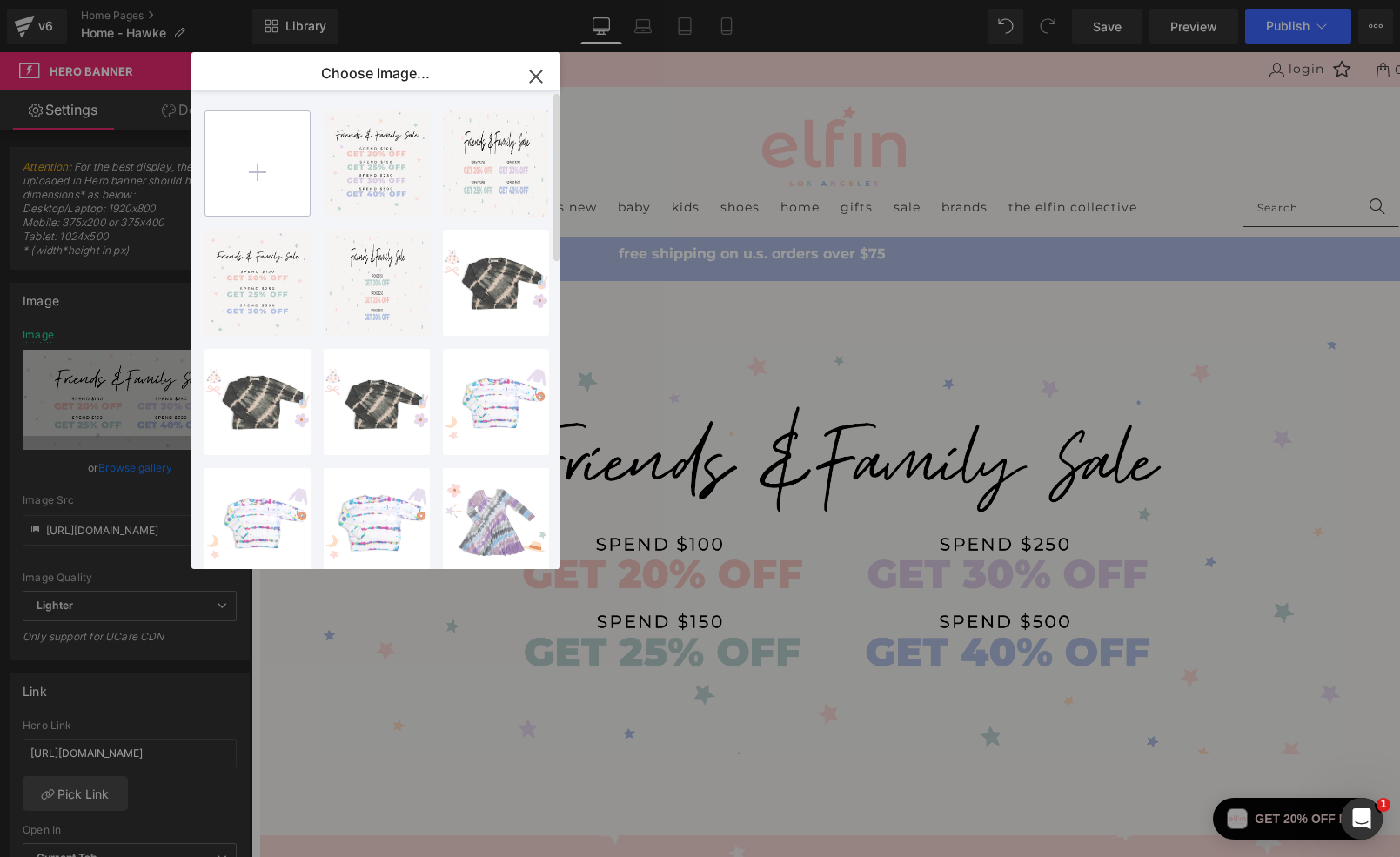
click at [276, 164] on input "file" at bounding box center [258, 164] width 104 height 104
type input "C:\fakepath\Red and Blush Pink Flash Sale Discount Animated Instagram Story (75…"
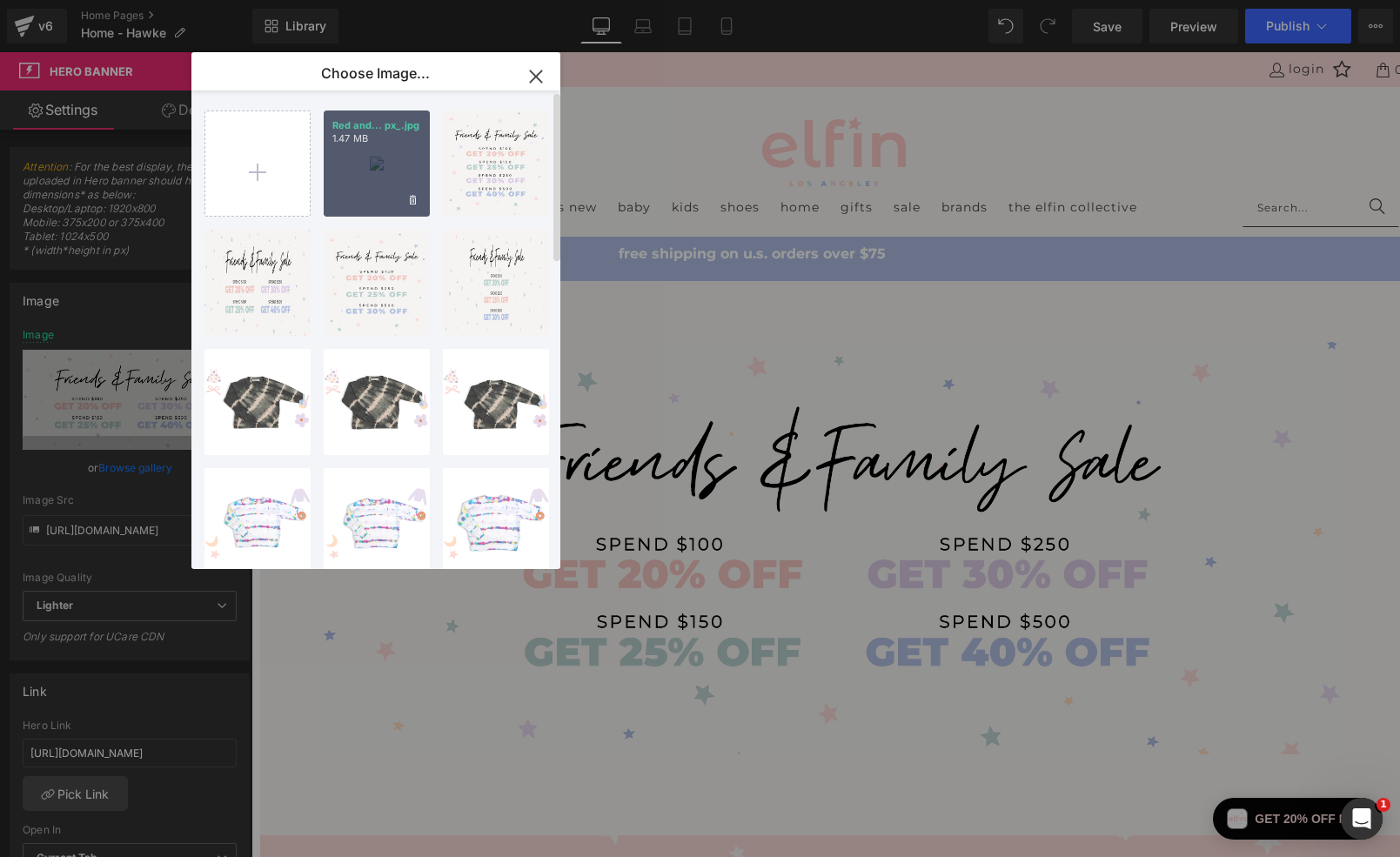
click at [381, 172] on div "Red and... px_.jpg 1.47 MB" at bounding box center [377, 164] width 106 height 106
type input "[URL][DOMAIN_NAME]"
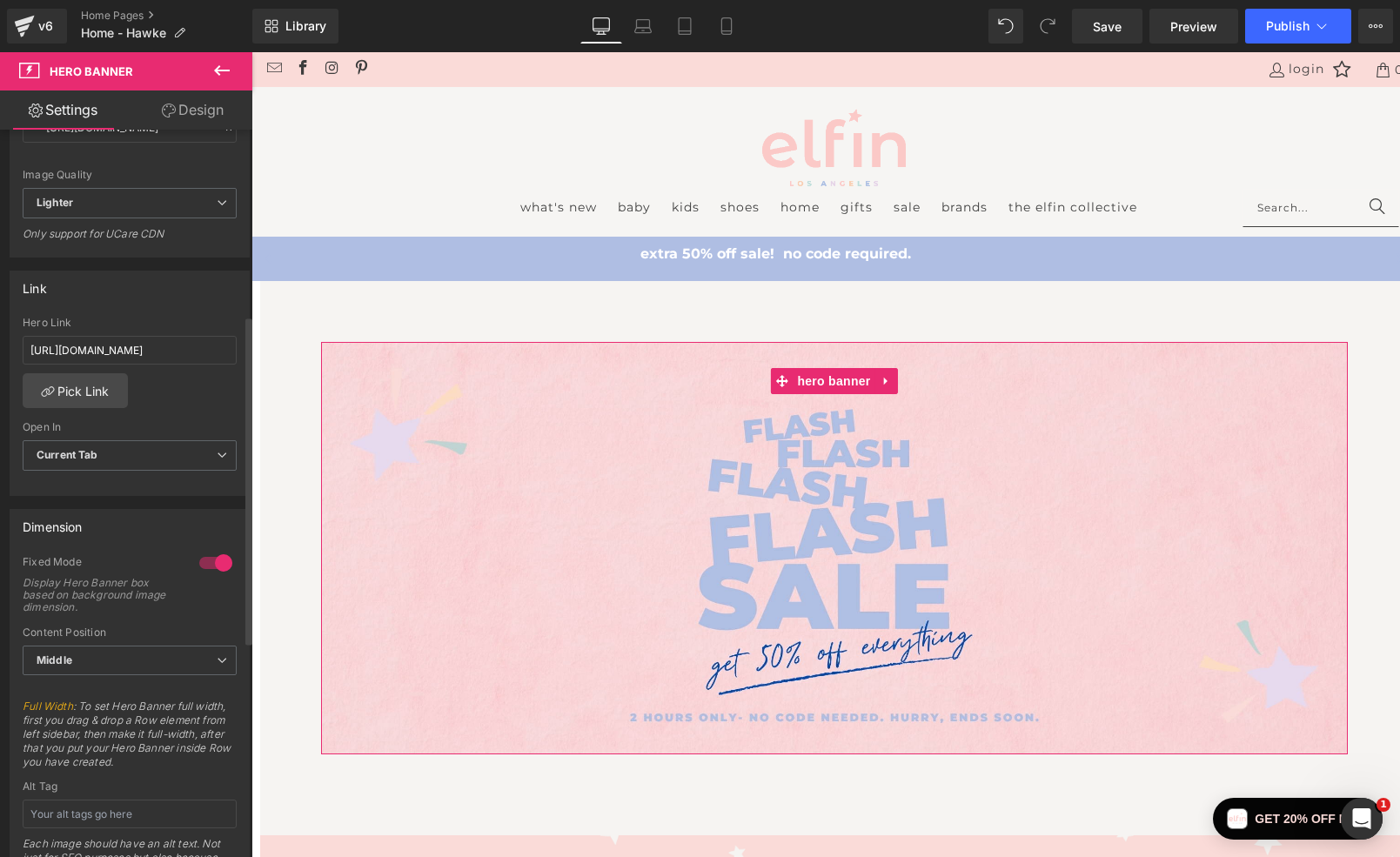
scroll to position [397, 0]
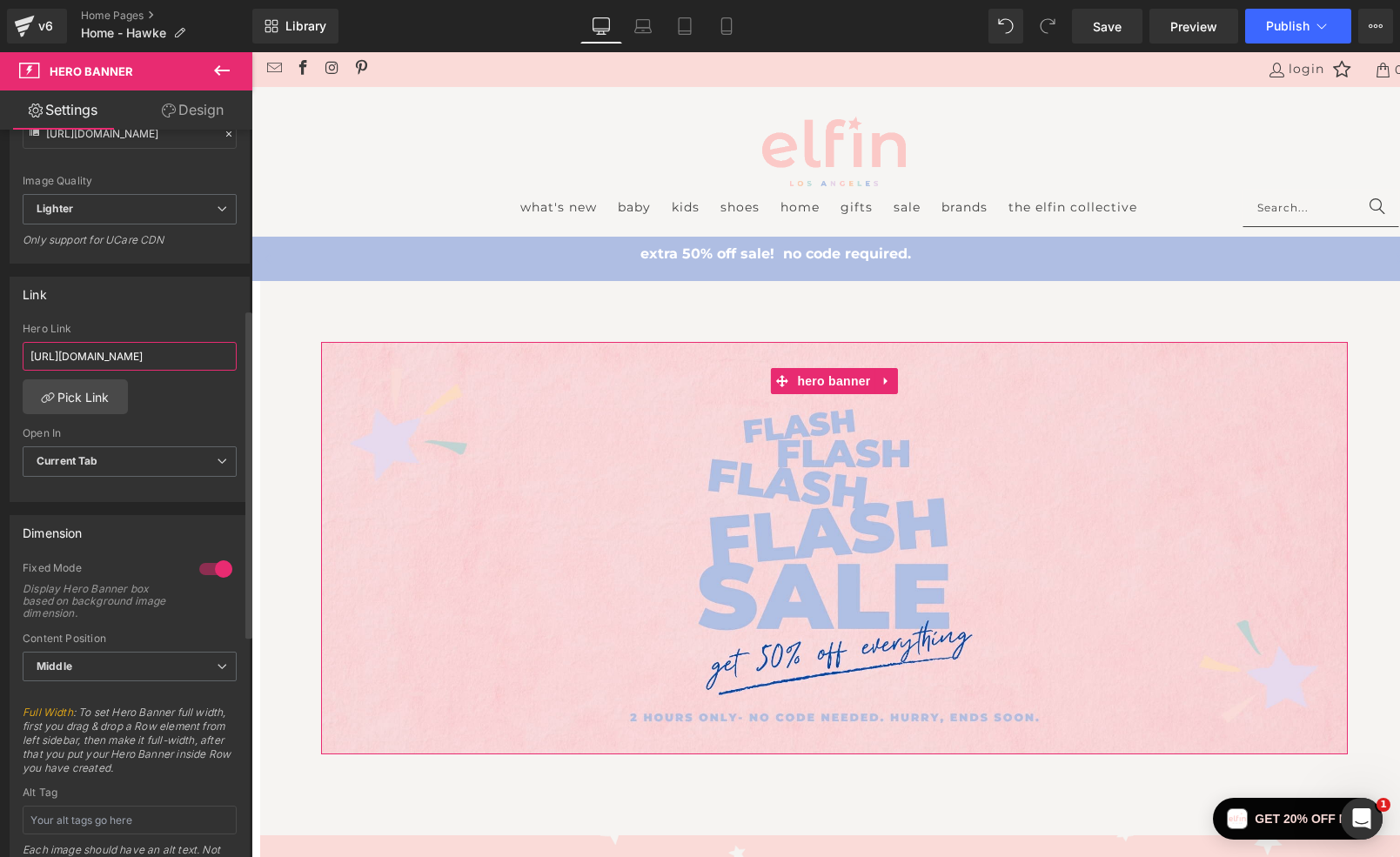
click at [158, 359] on input "[URL][DOMAIN_NAME]" at bounding box center [130, 356] width 214 height 28
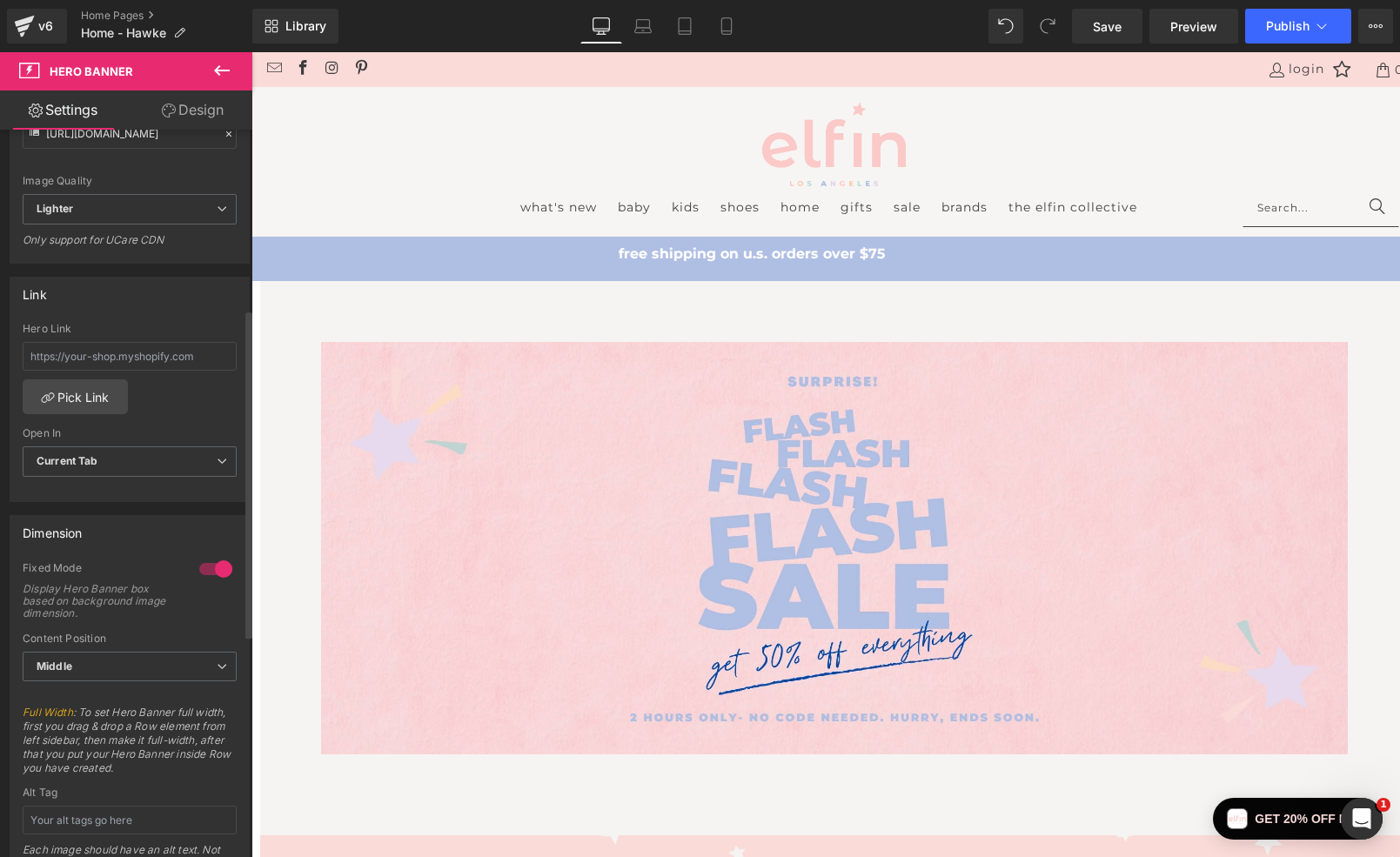
click at [184, 426] on div "Hero Link Pick Link Current Tab New Tab Open In Current Tab Current Tab New Tab" at bounding box center [129, 413] width 238 height 179
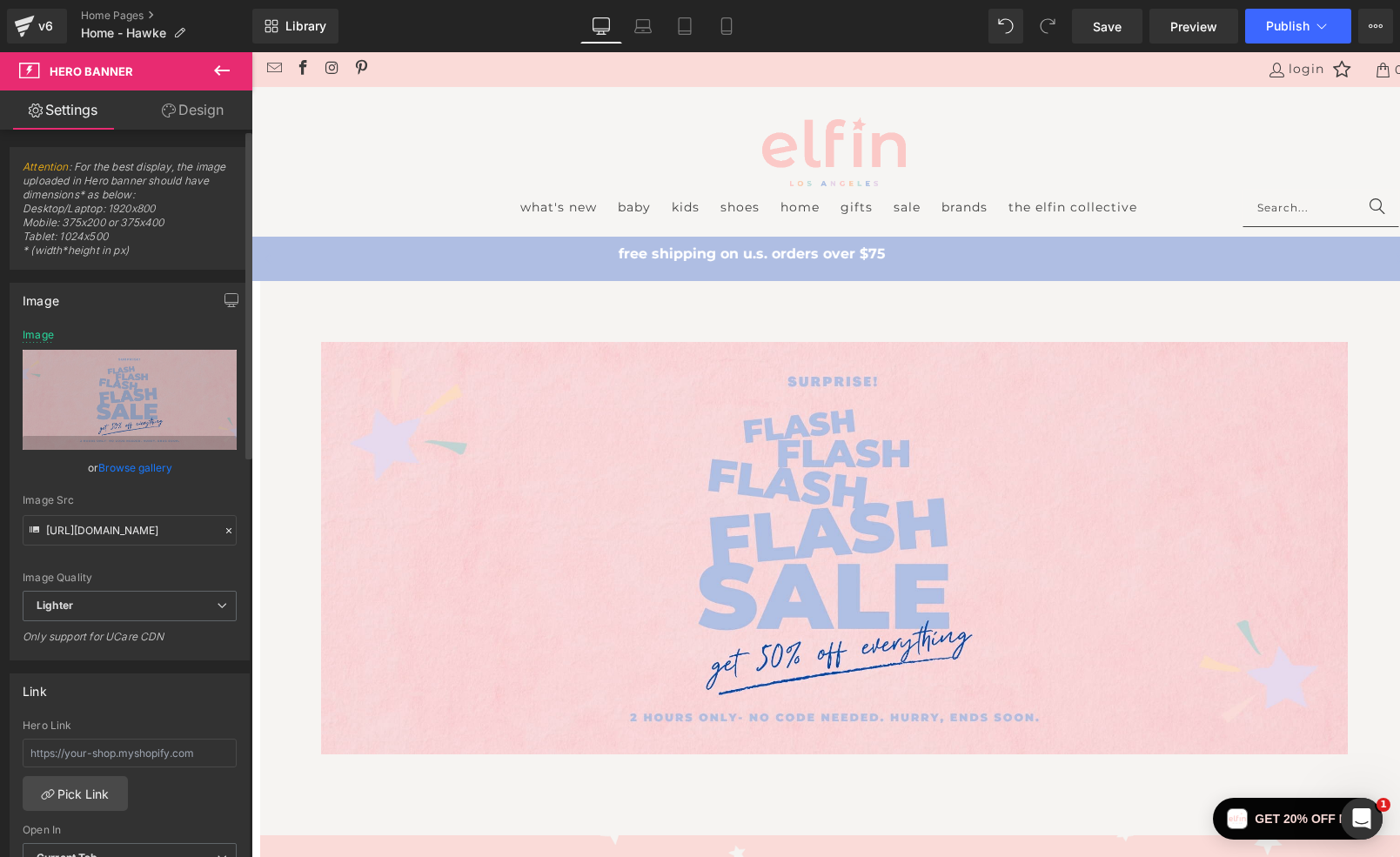
scroll to position [0, 0]
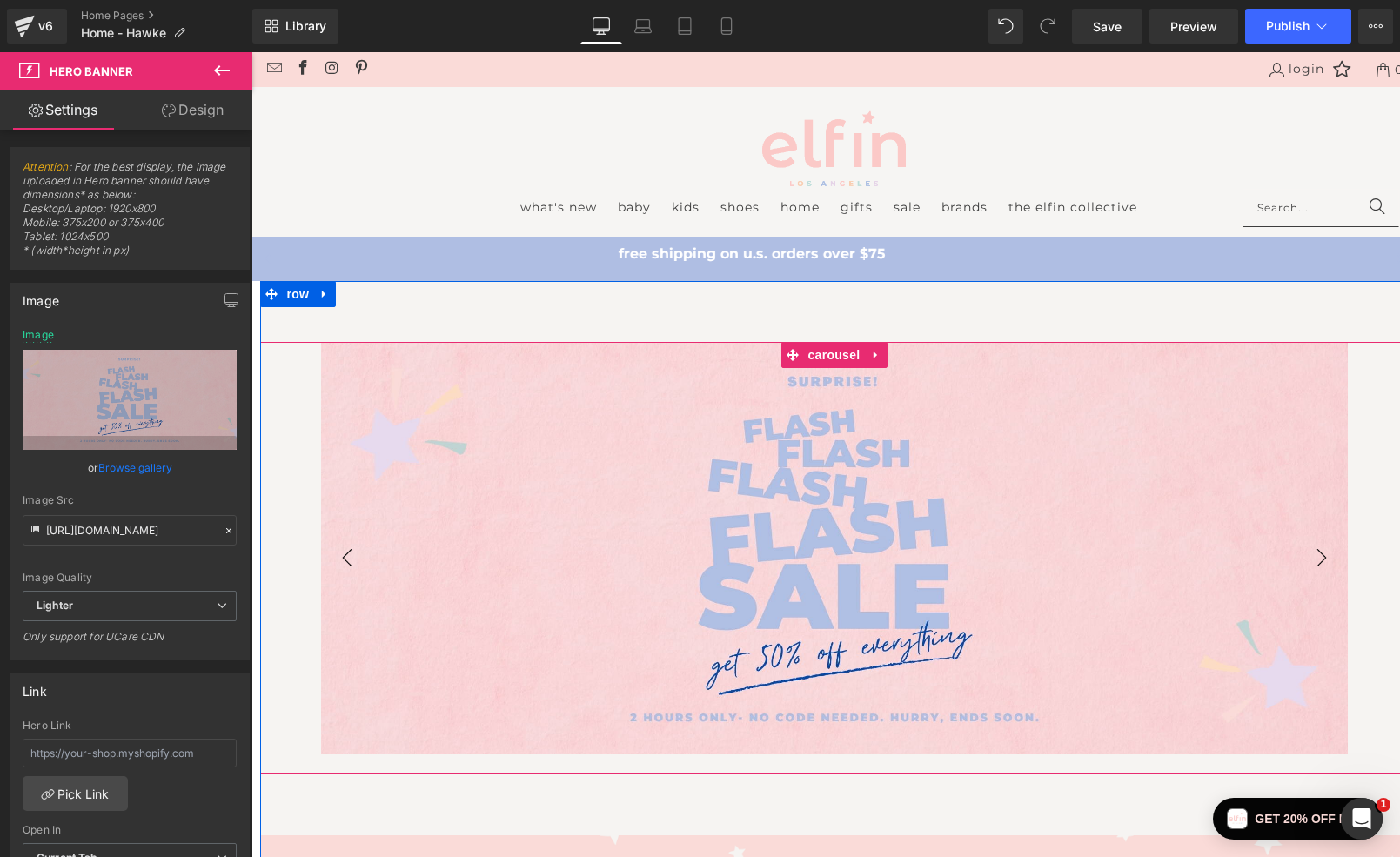
click at [1321, 557] on button "›" at bounding box center [1321, 558] width 52 height 52
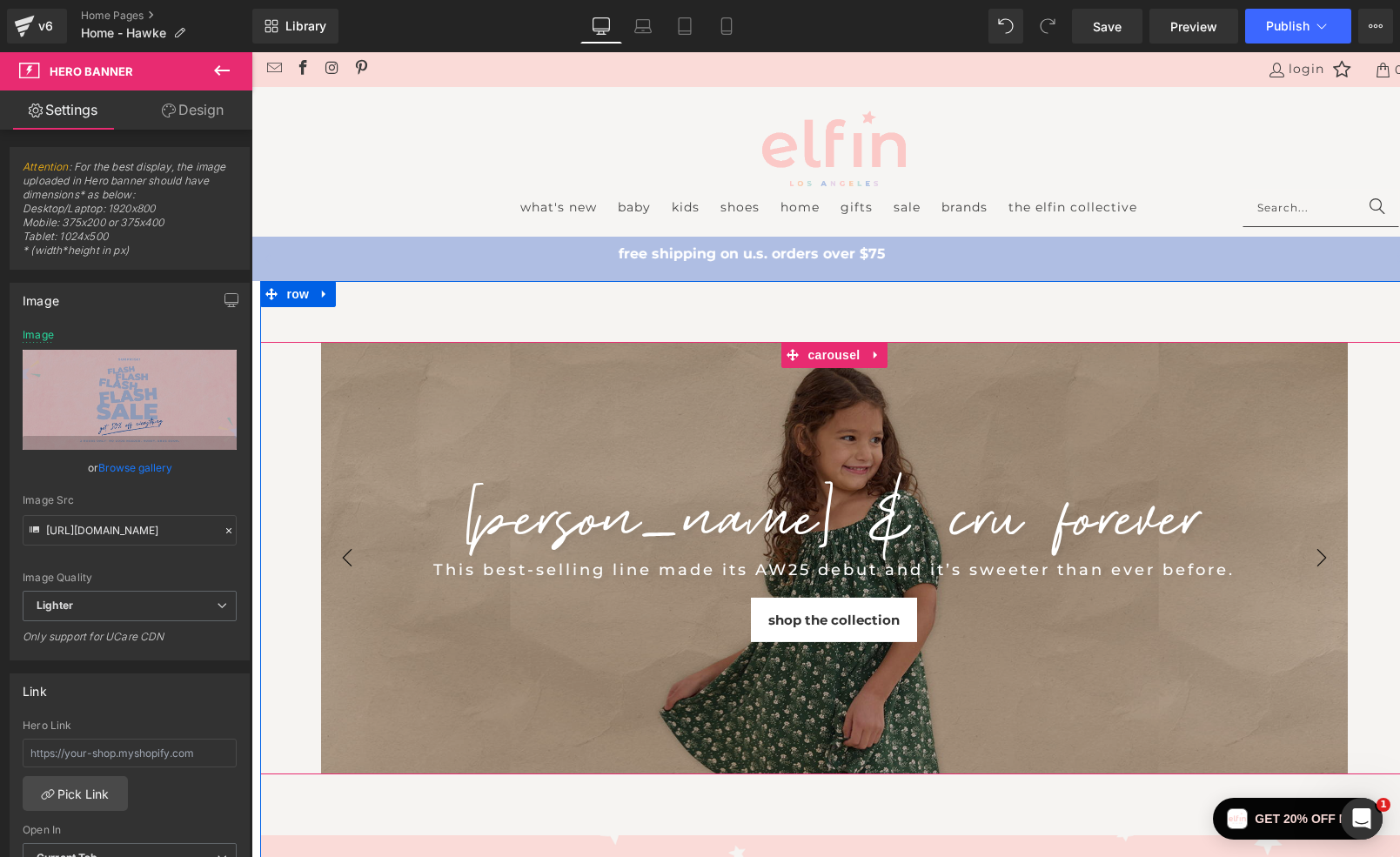
click at [1319, 556] on button "›" at bounding box center [1321, 558] width 52 height 52
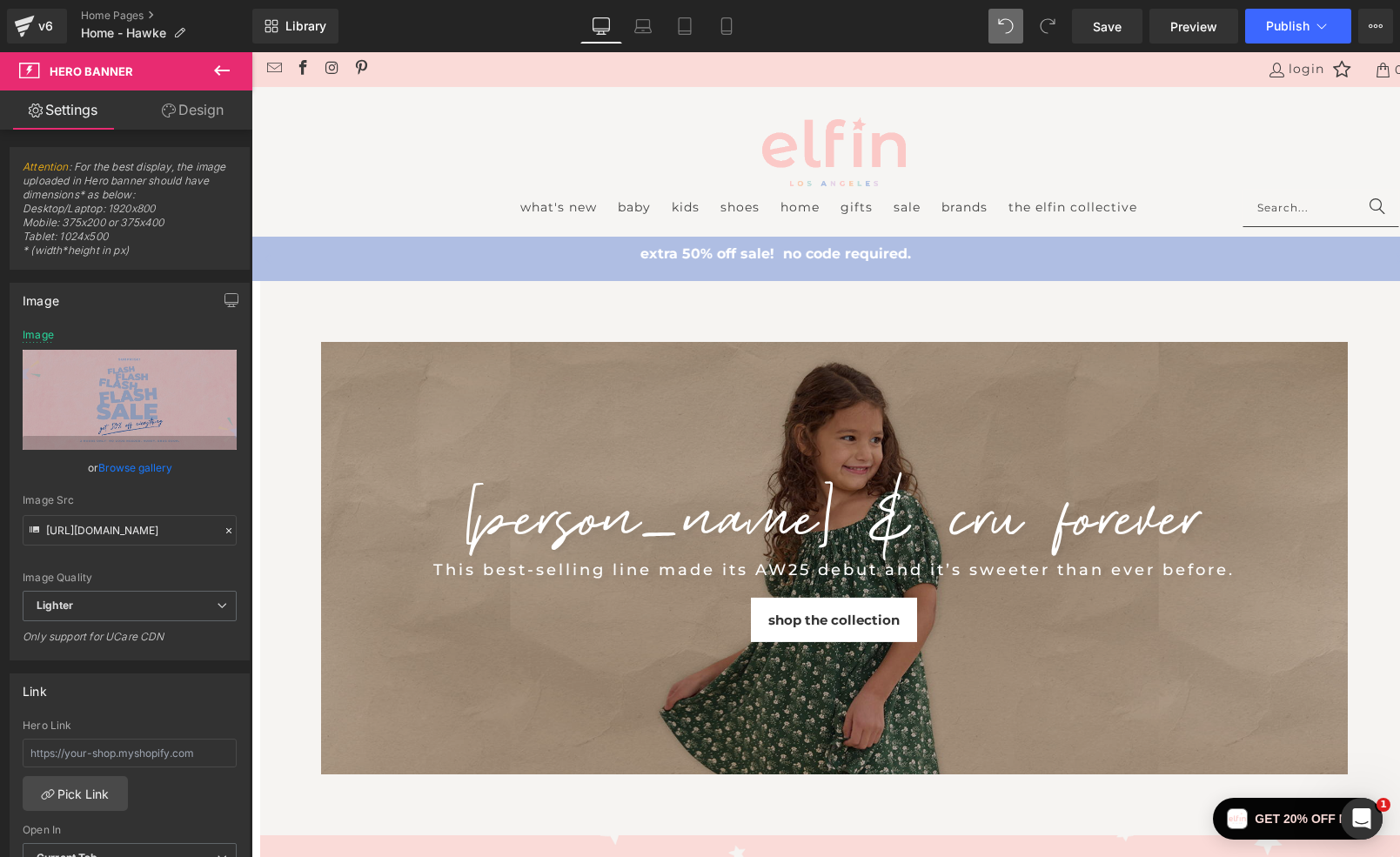
type input "[URL][DOMAIN_NAME]"
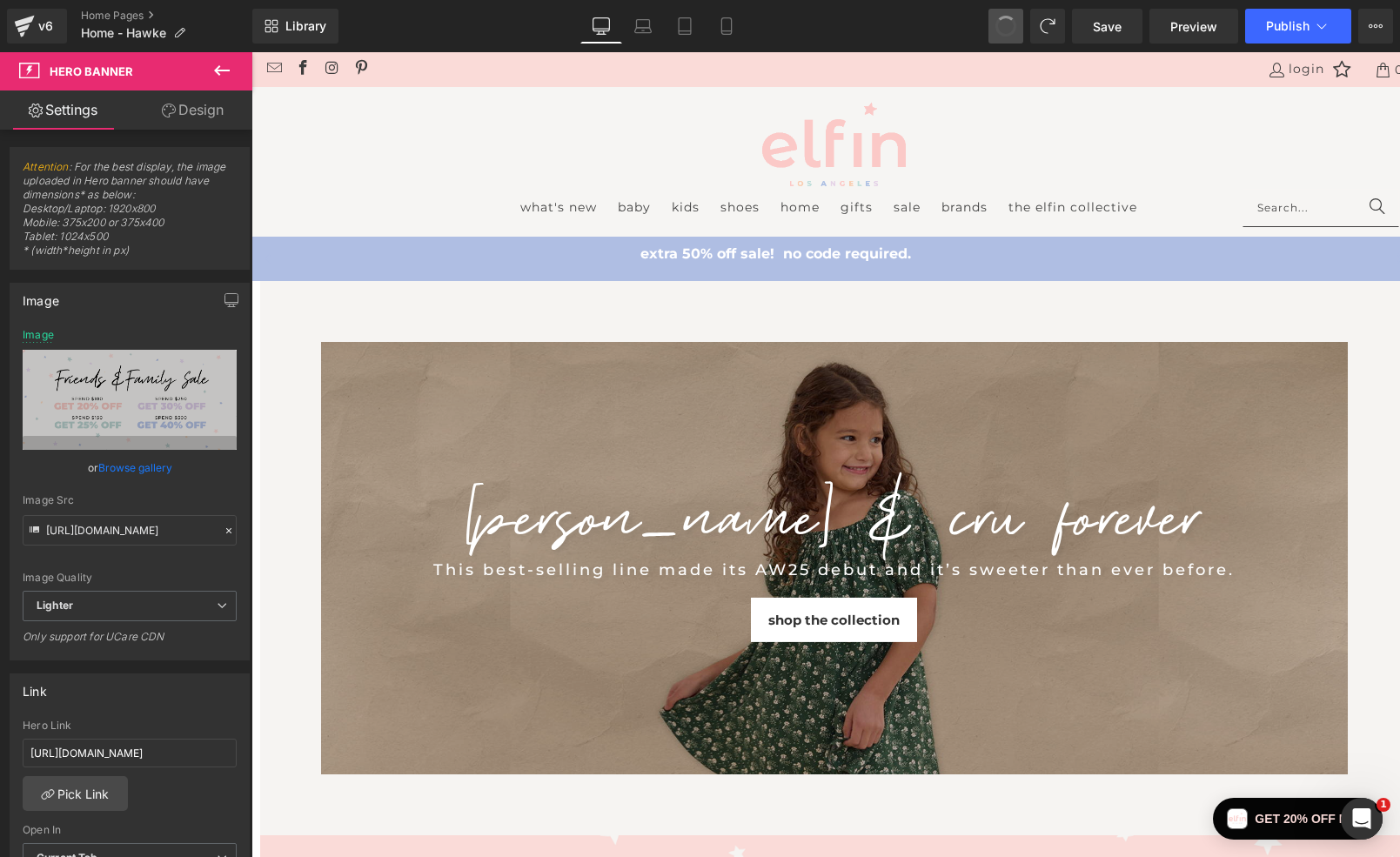
type input "[URL][DOMAIN_NAME]"
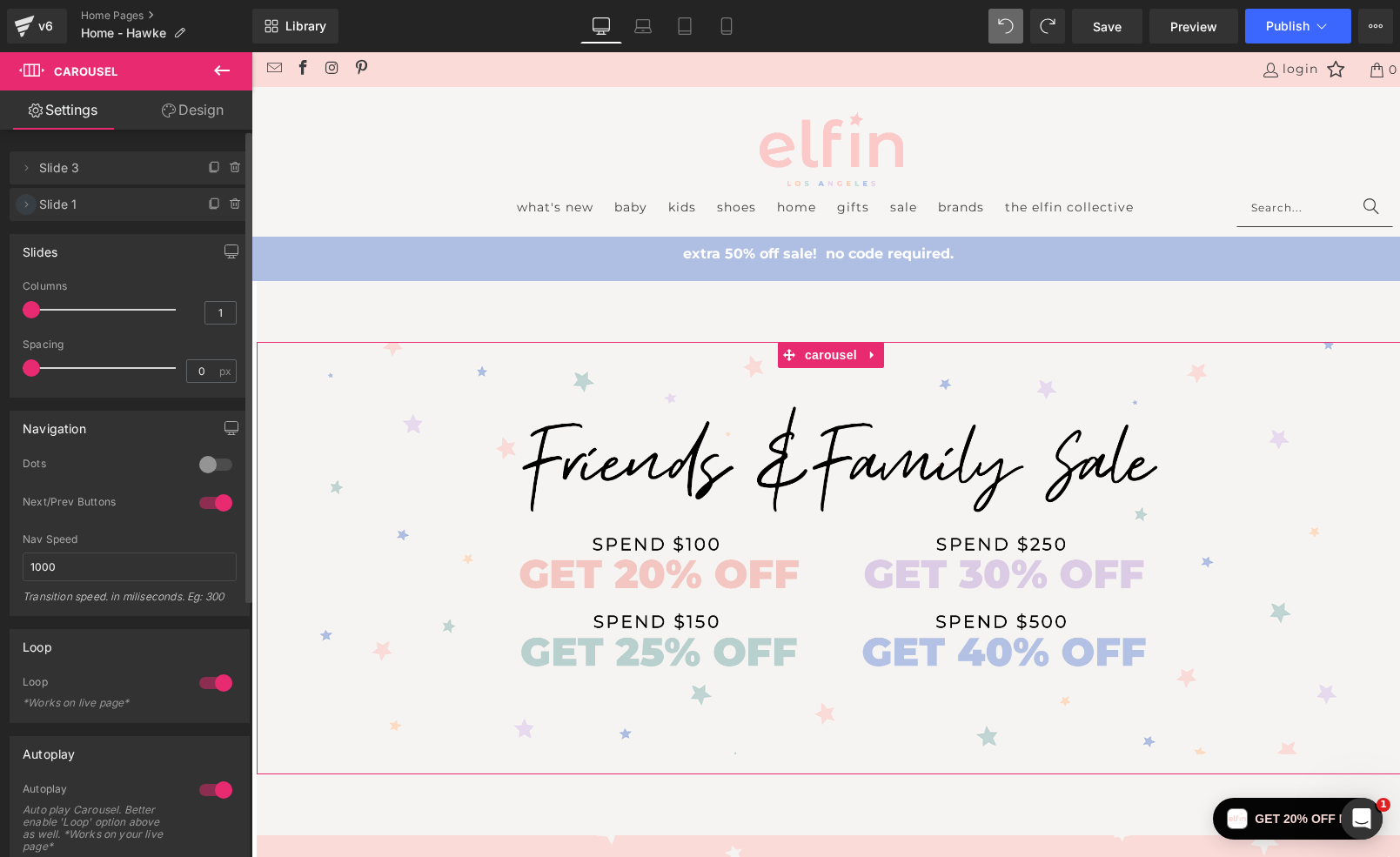
click at [24, 208] on icon at bounding box center [27, 205] width 14 height 14
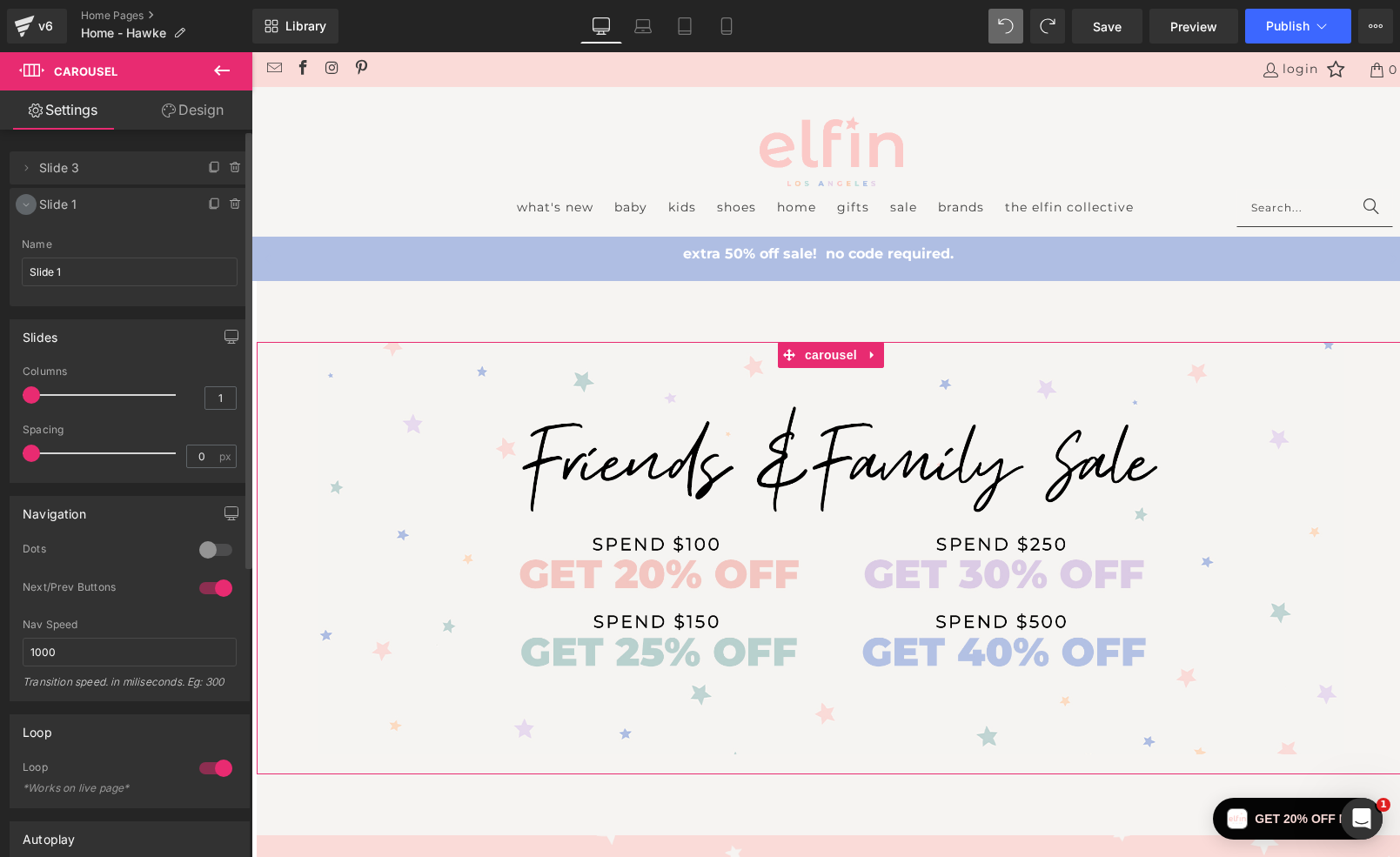
click at [24, 208] on icon at bounding box center [27, 205] width 14 height 14
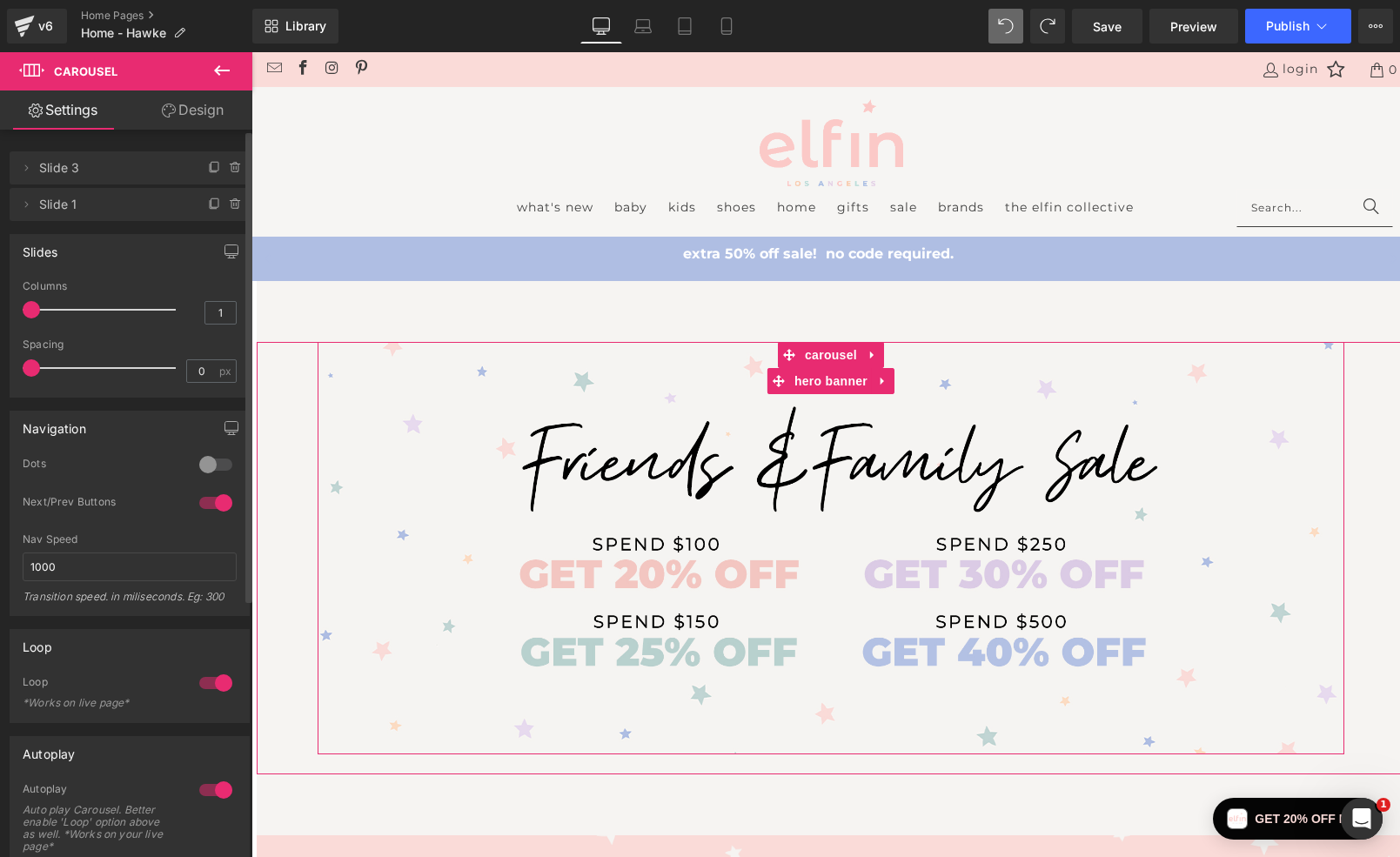
click at [127, 166] on span "Slide 3" at bounding box center [112, 167] width 146 height 33
click at [27, 165] on icon at bounding box center [27, 168] width 14 height 14
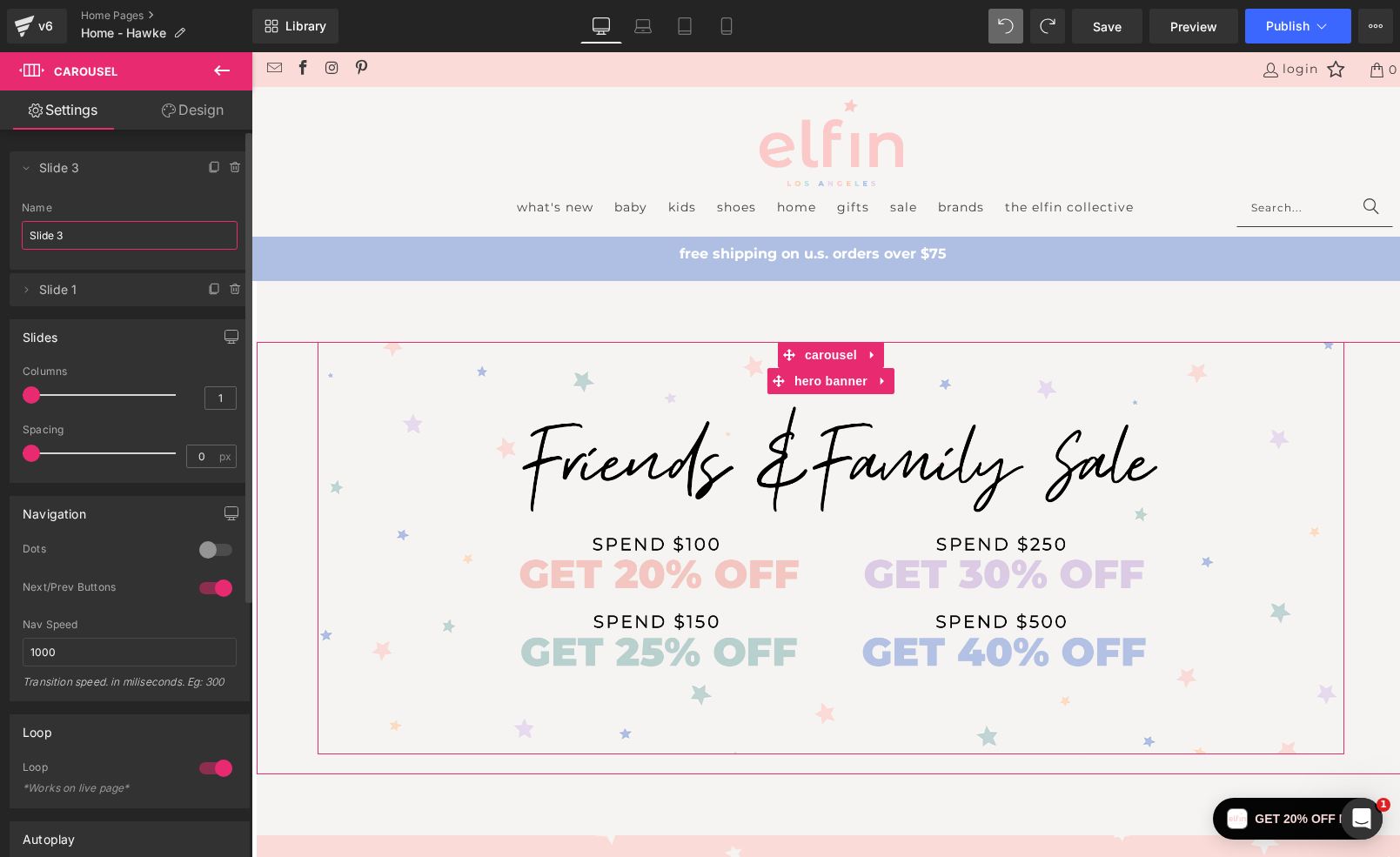
click at [66, 242] on input "Slide 3" at bounding box center [130, 235] width 216 height 28
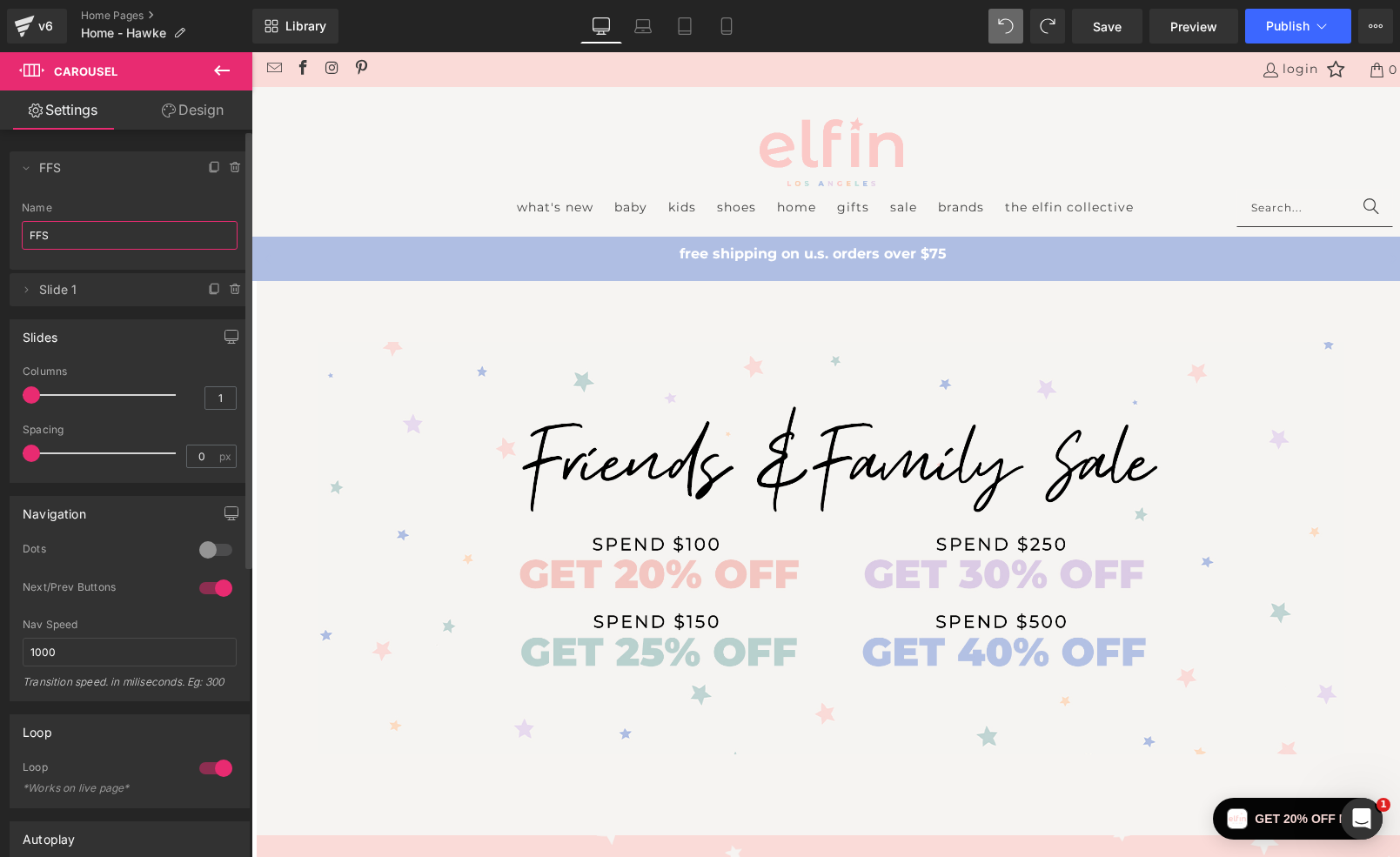
type input "FFS"
click at [119, 189] on li "Delete Cancel FFS FFS Name FFS" at bounding box center [129, 211] width 240 height 119
click at [27, 294] on icon at bounding box center [27, 290] width 14 height 14
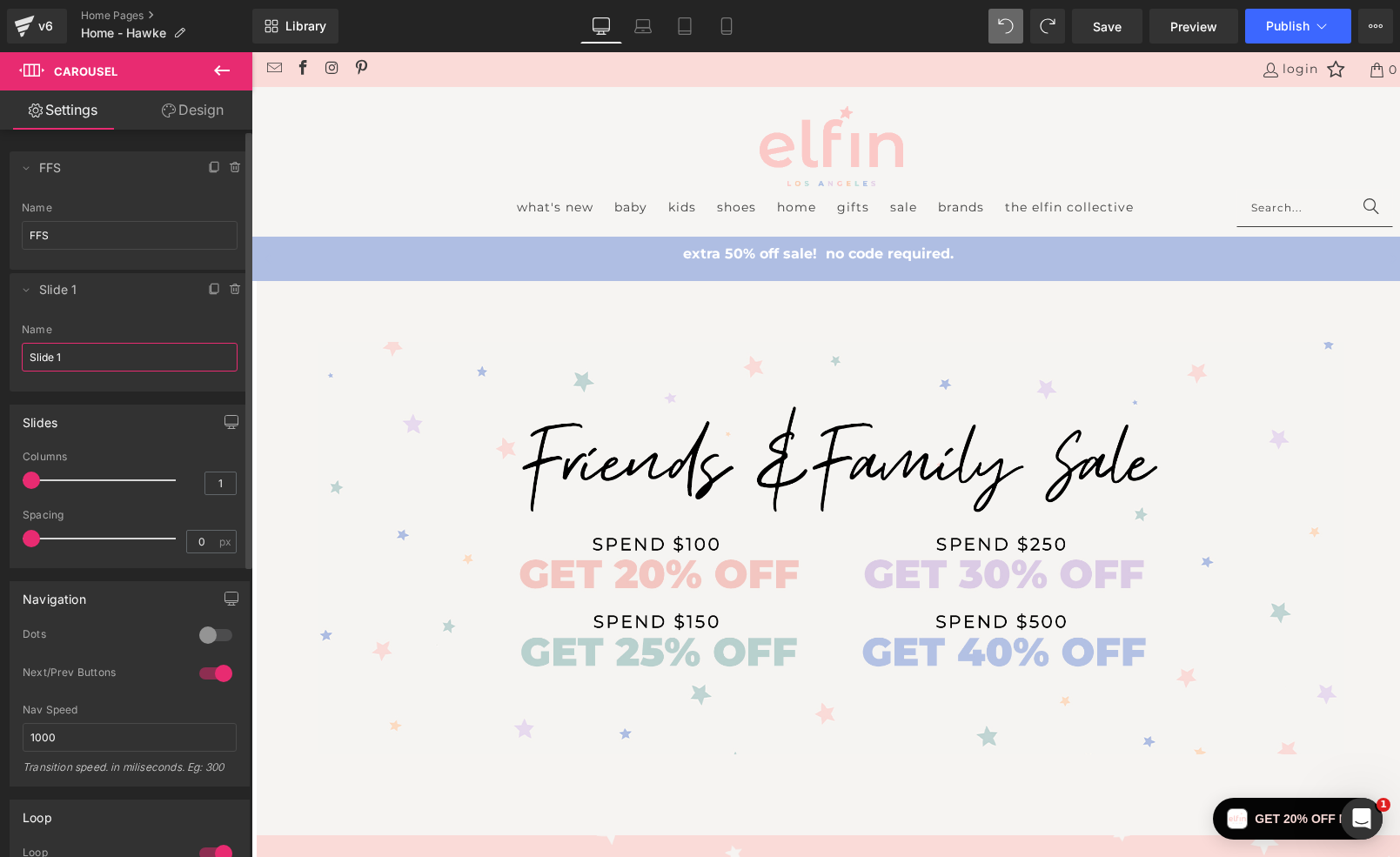
click at [70, 351] on input "Slide 1" at bounding box center [130, 357] width 216 height 28
click at [85, 285] on span "Hero" at bounding box center [112, 290] width 146 height 33
type input "Hero"
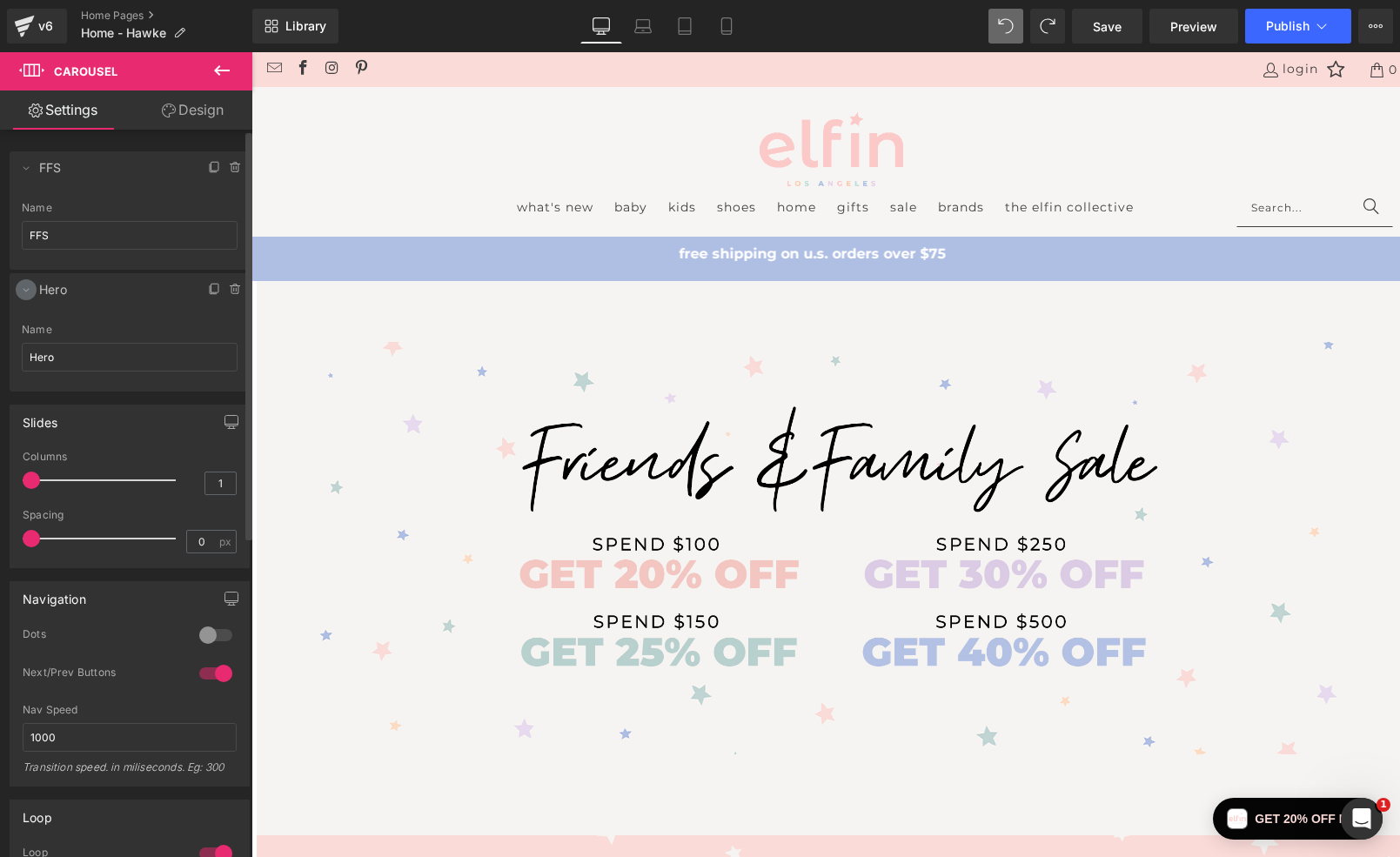
click at [26, 289] on icon at bounding box center [27, 290] width 14 height 14
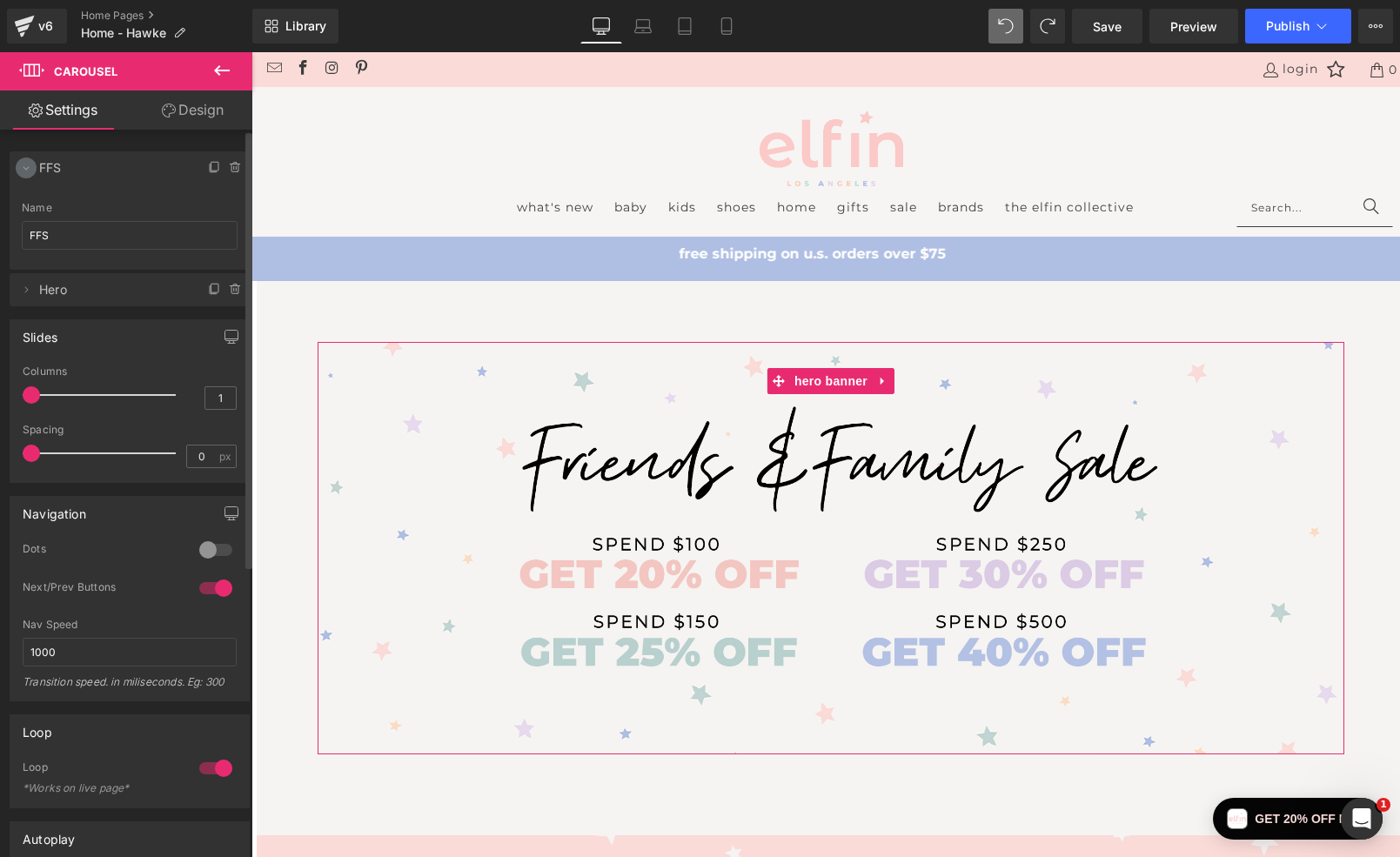
click at [26, 163] on icon at bounding box center [27, 168] width 14 height 14
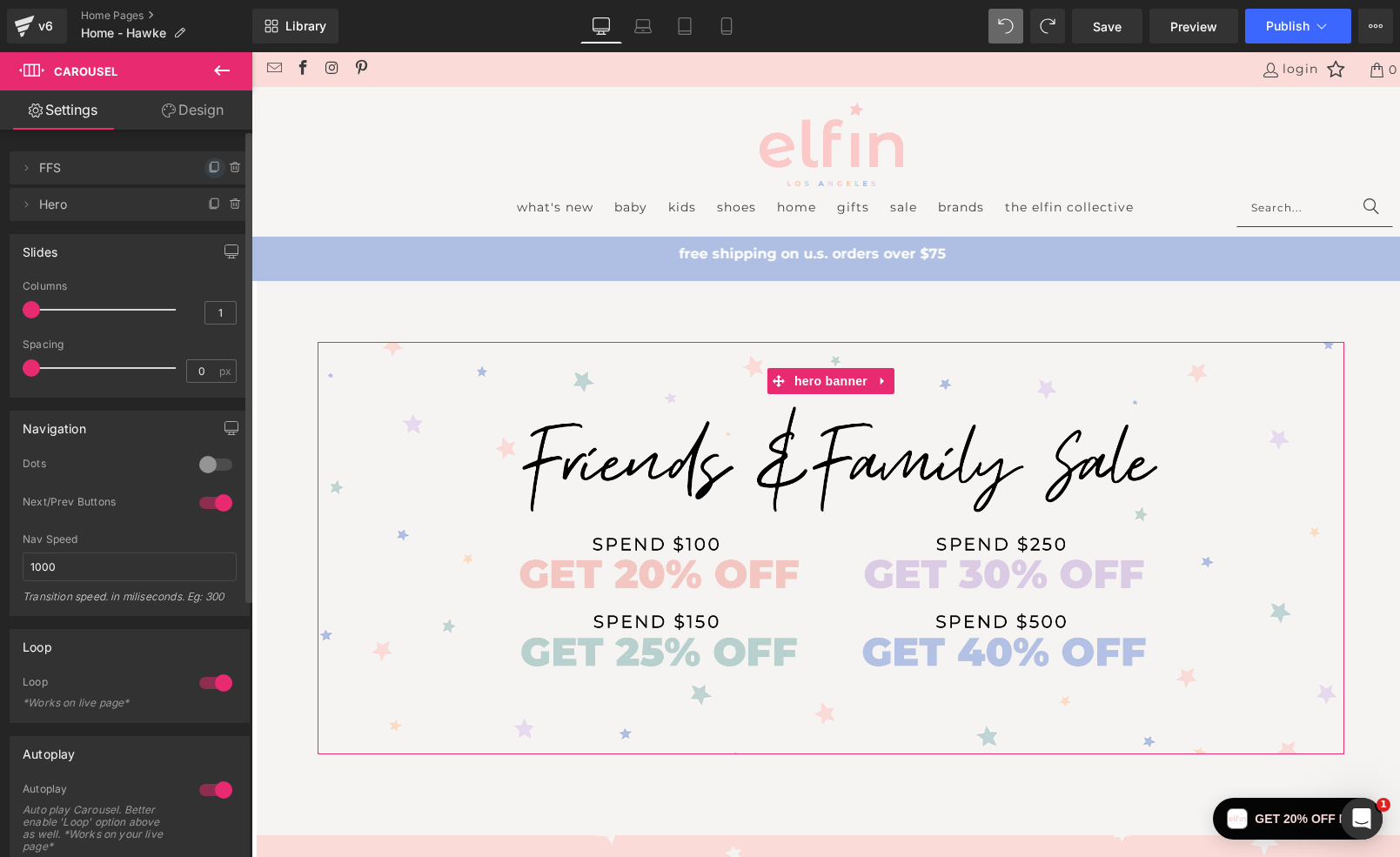
click at [212, 170] on icon at bounding box center [215, 166] width 7 height 9
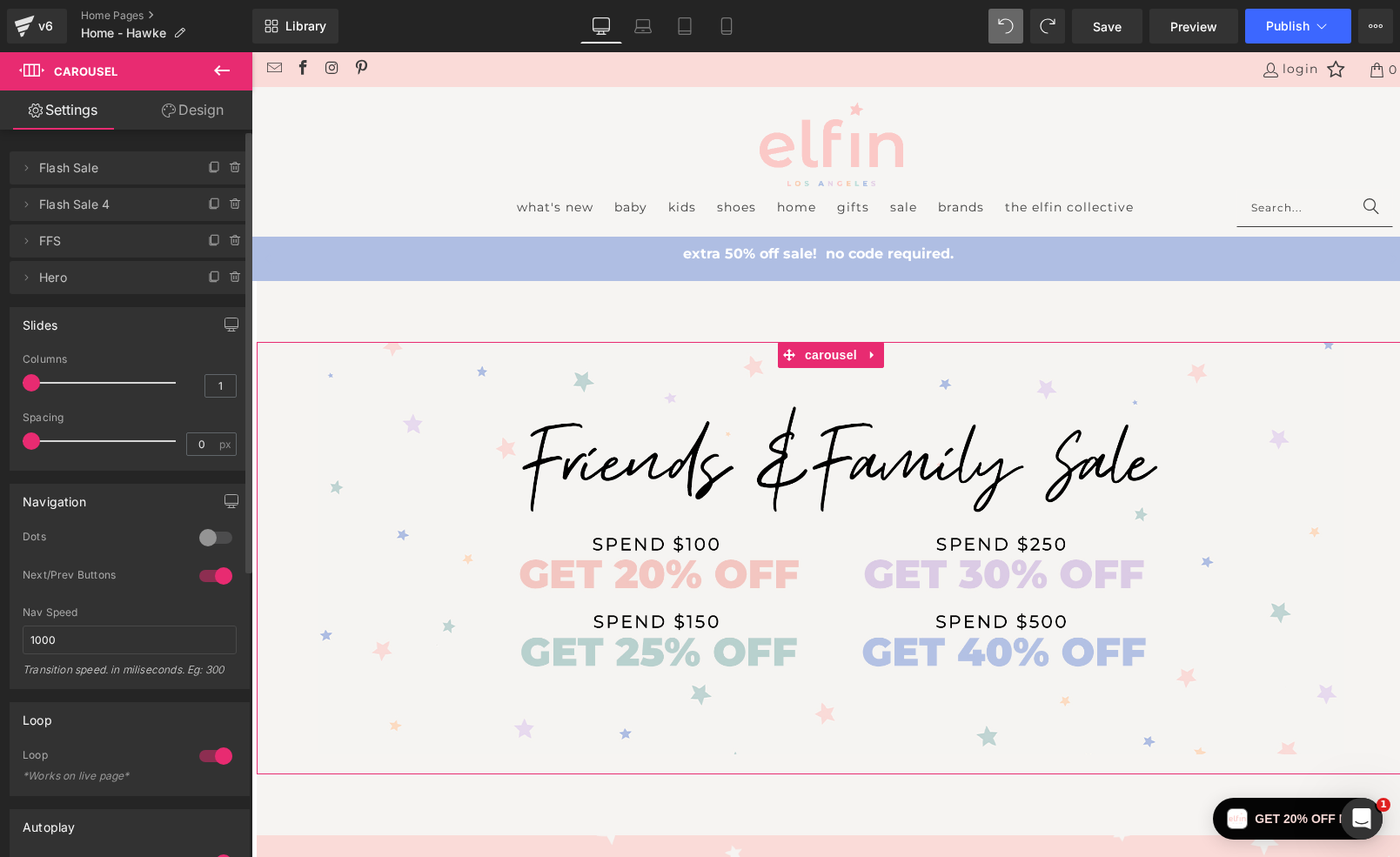
click at [50, 210] on span "Flash Sale 4" at bounding box center [112, 204] width 146 height 33
click at [230, 204] on icon at bounding box center [236, 205] width 14 height 14
click at [212, 204] on button "Delete" at bounding box center [217, 205] width 55 height 23
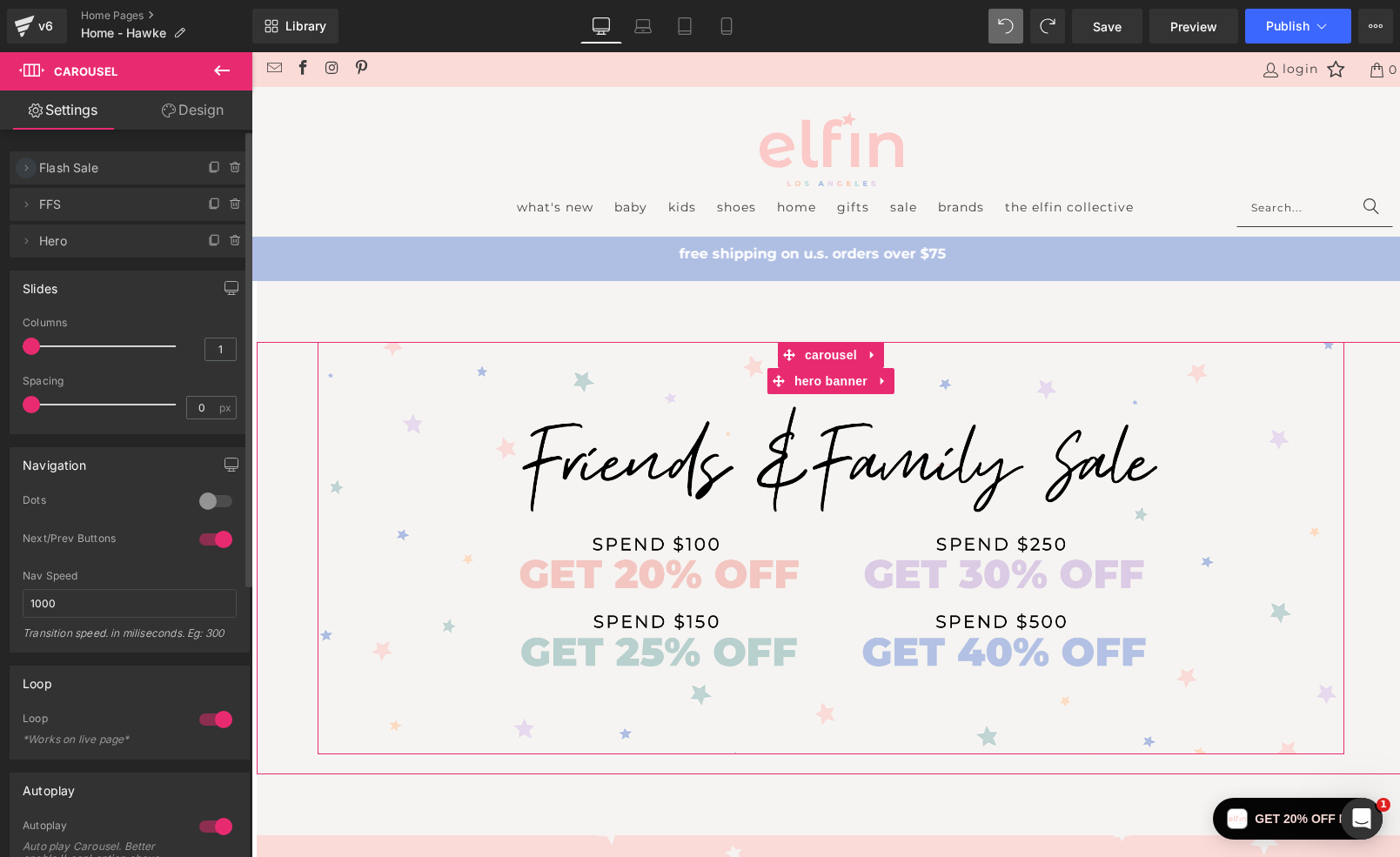
click at [26, 170] on icon at bounding box center [27, 168] width 14 height 14
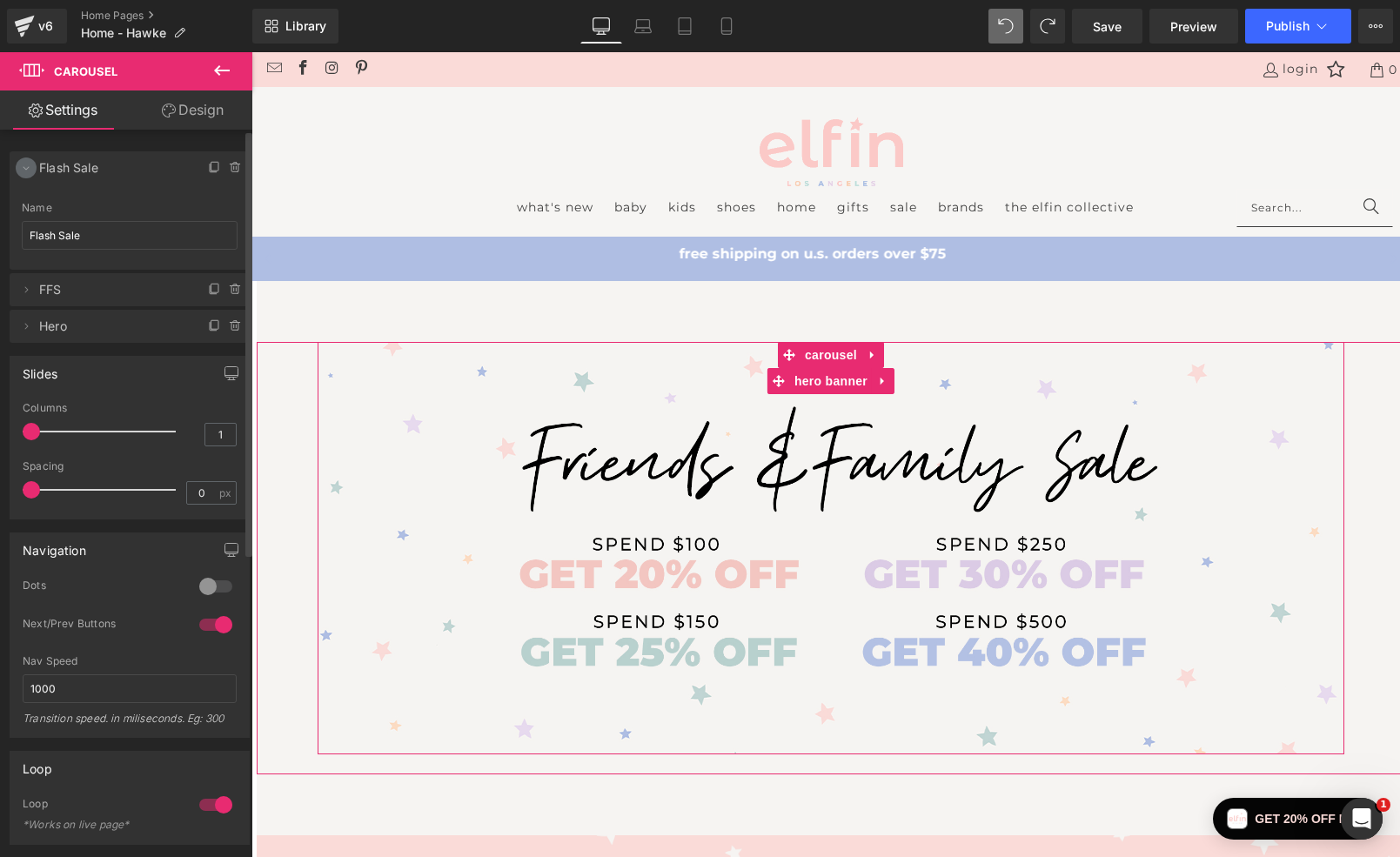
click at [26, 170] on icon at bounding box center [27, 168] width 14 height 14
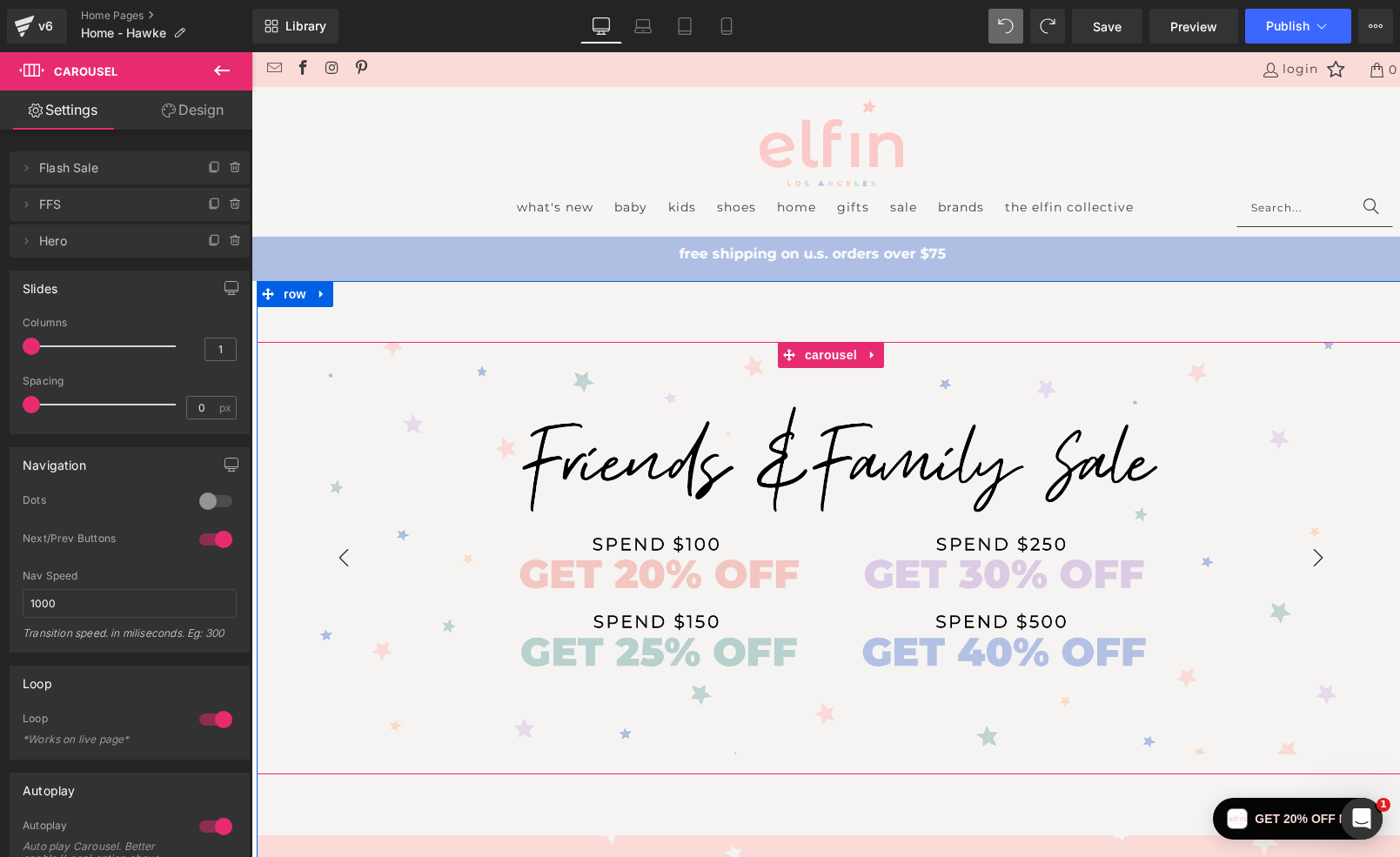
click at [1311, 556] on button "›" at bounding box center [1318, 558] width 52 height 52
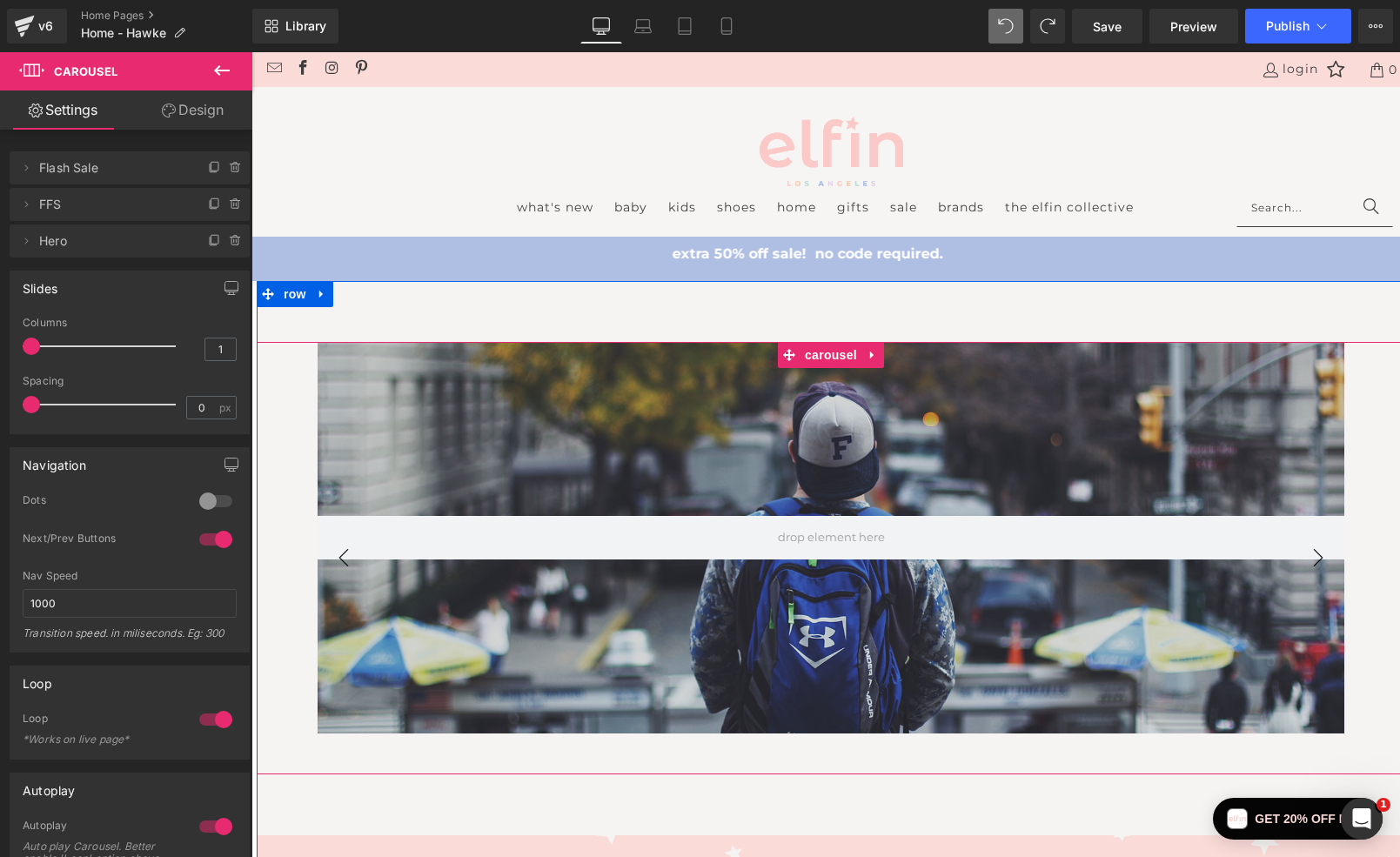
click at [1311, 556] on button "›" at bounding box center [1318, 558] width 52 height 52
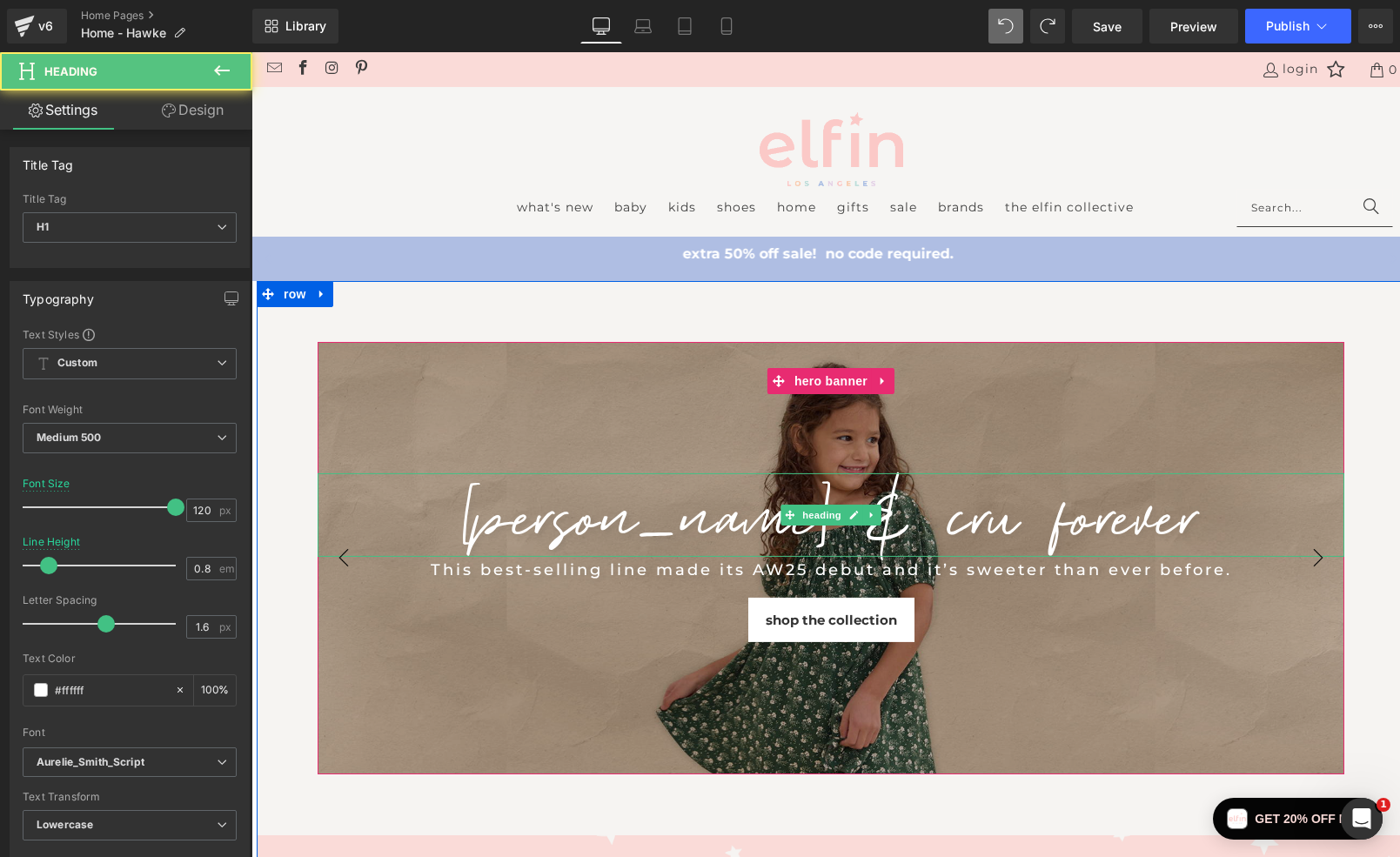
click at [1311, 556] on div "[PERSON_NAME] & CRU FOREVER Heading" at bounding box center [831, 515] width 1027 height 83
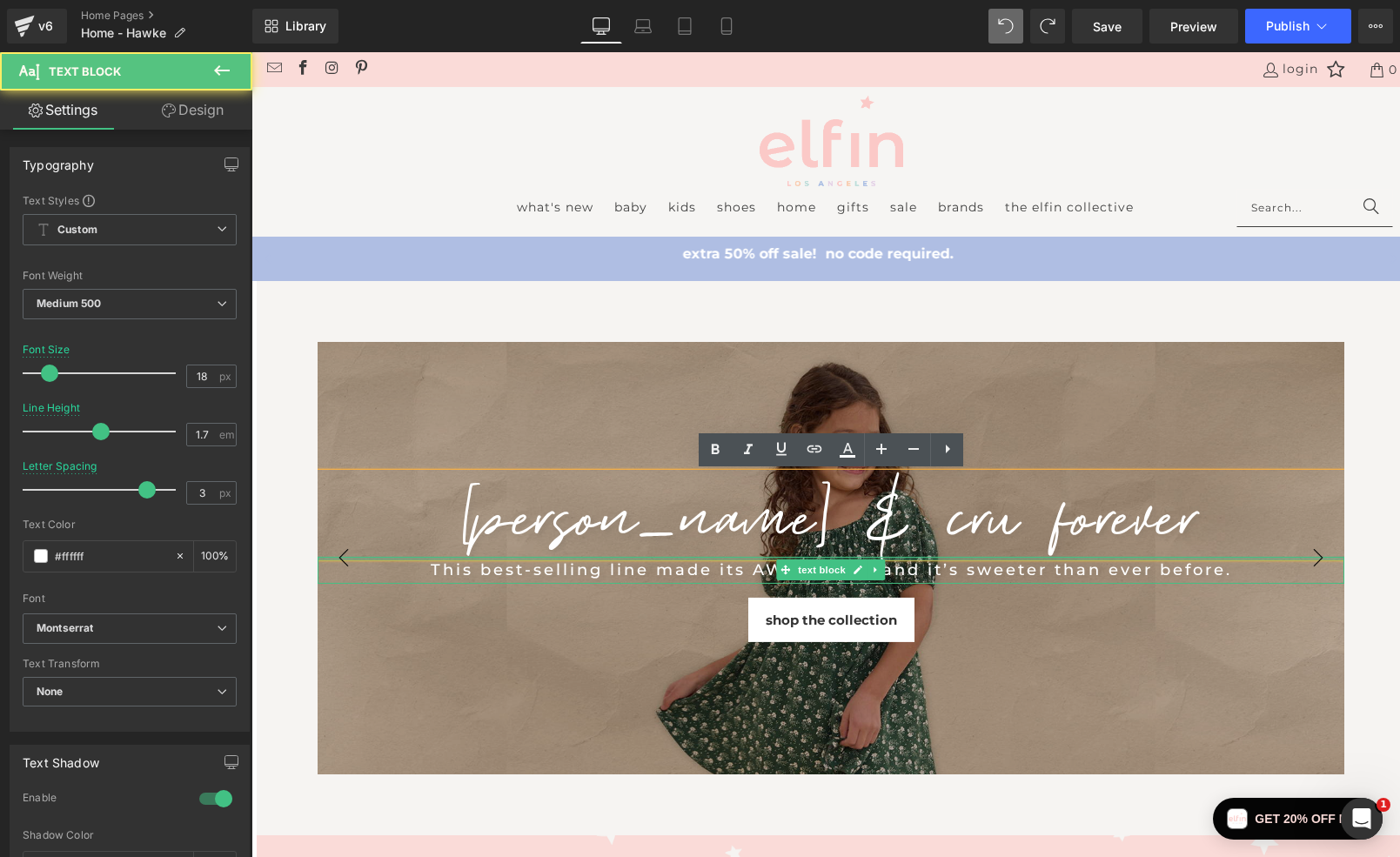
click at [1319, 560] on div at bounding box center [831, 559] width 1027 height 4
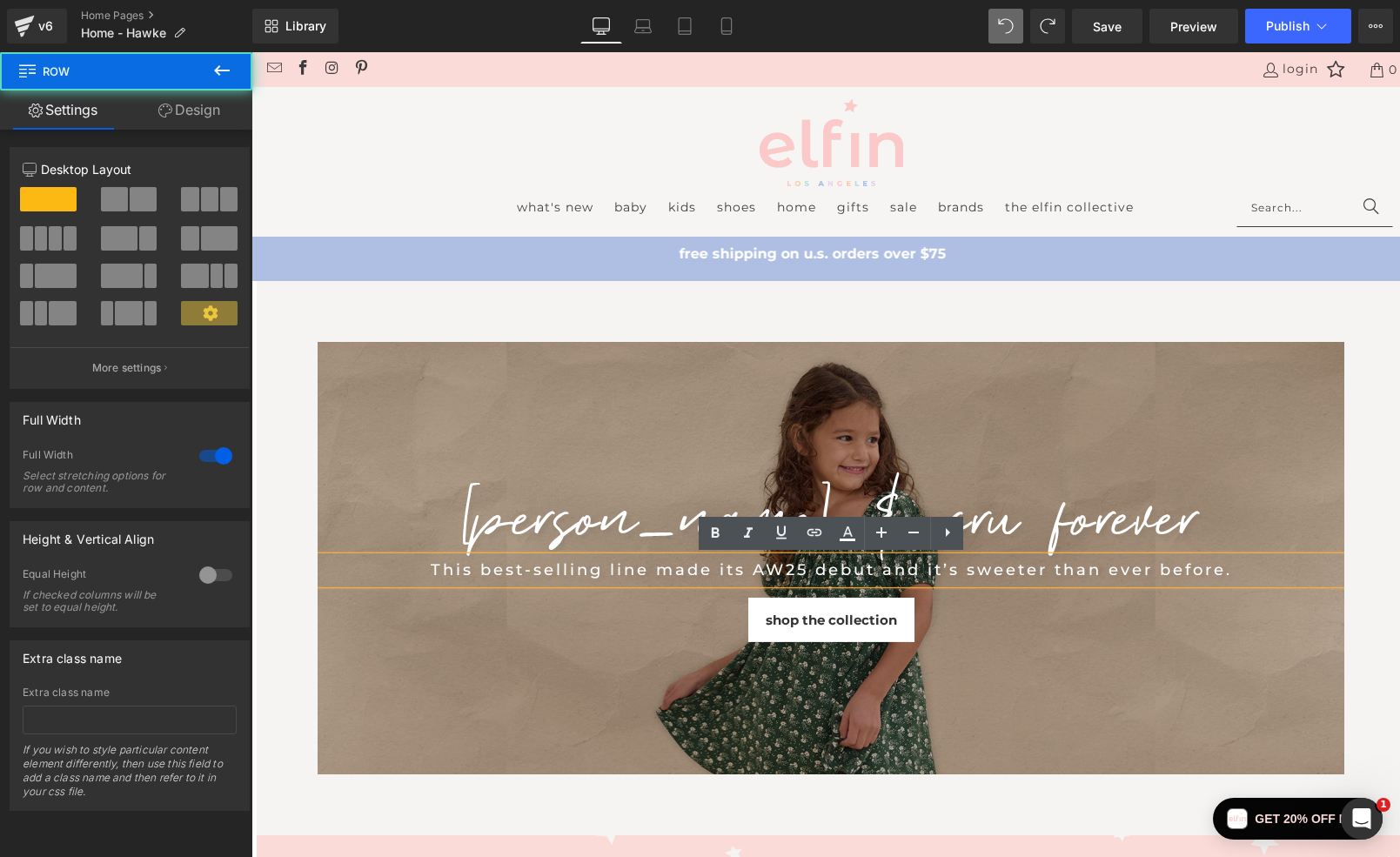
click at [1111, 307] on div "Heading Text Block Hero Banner Hero Banner [PERSON_NAME] & CRU FOREVER Heading …" at bounding box center [831, 806] width 1149 height 1049
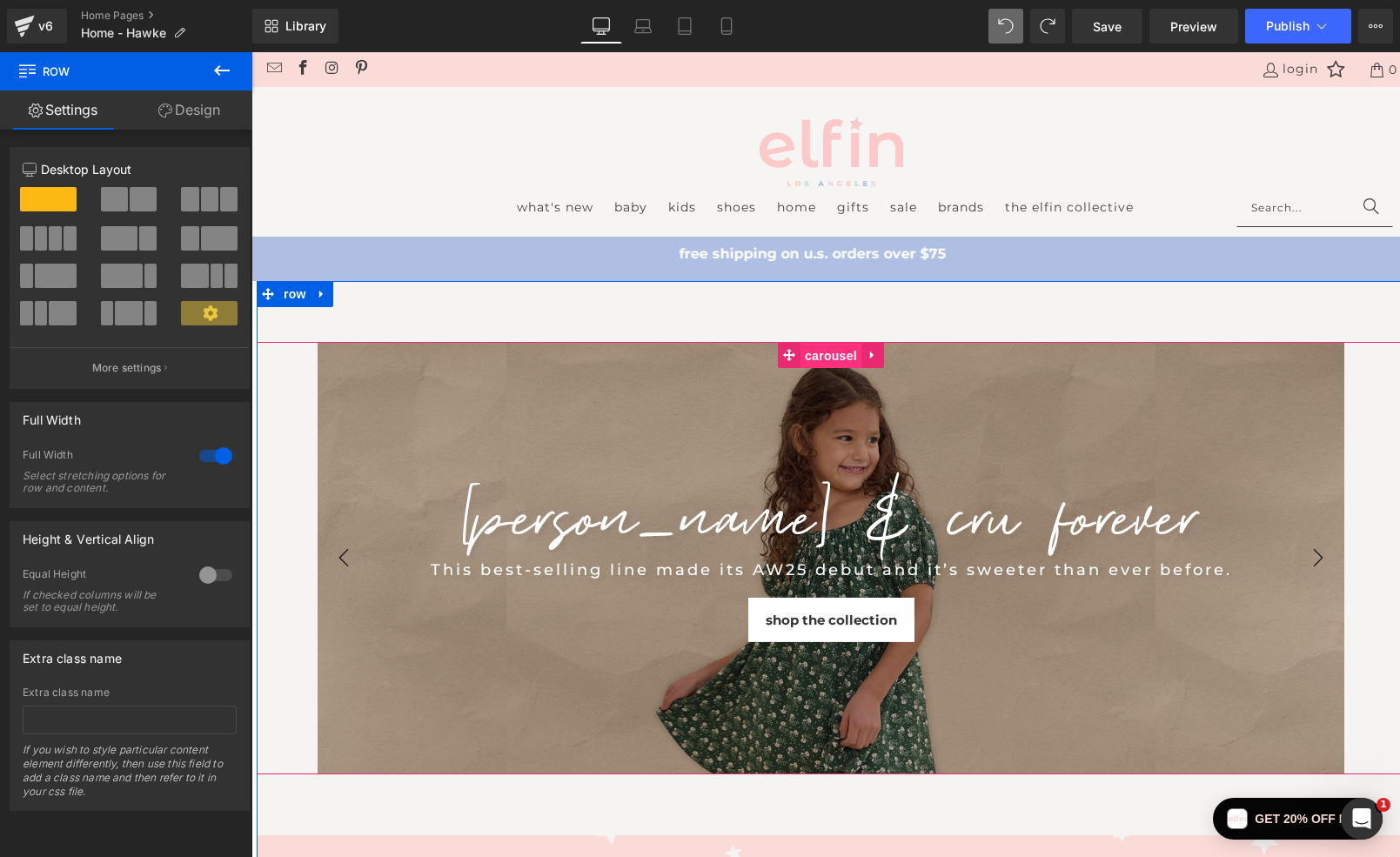
click at [832, 352] on span "Carousel" at bounding box center [830, 355] width 61 height 26
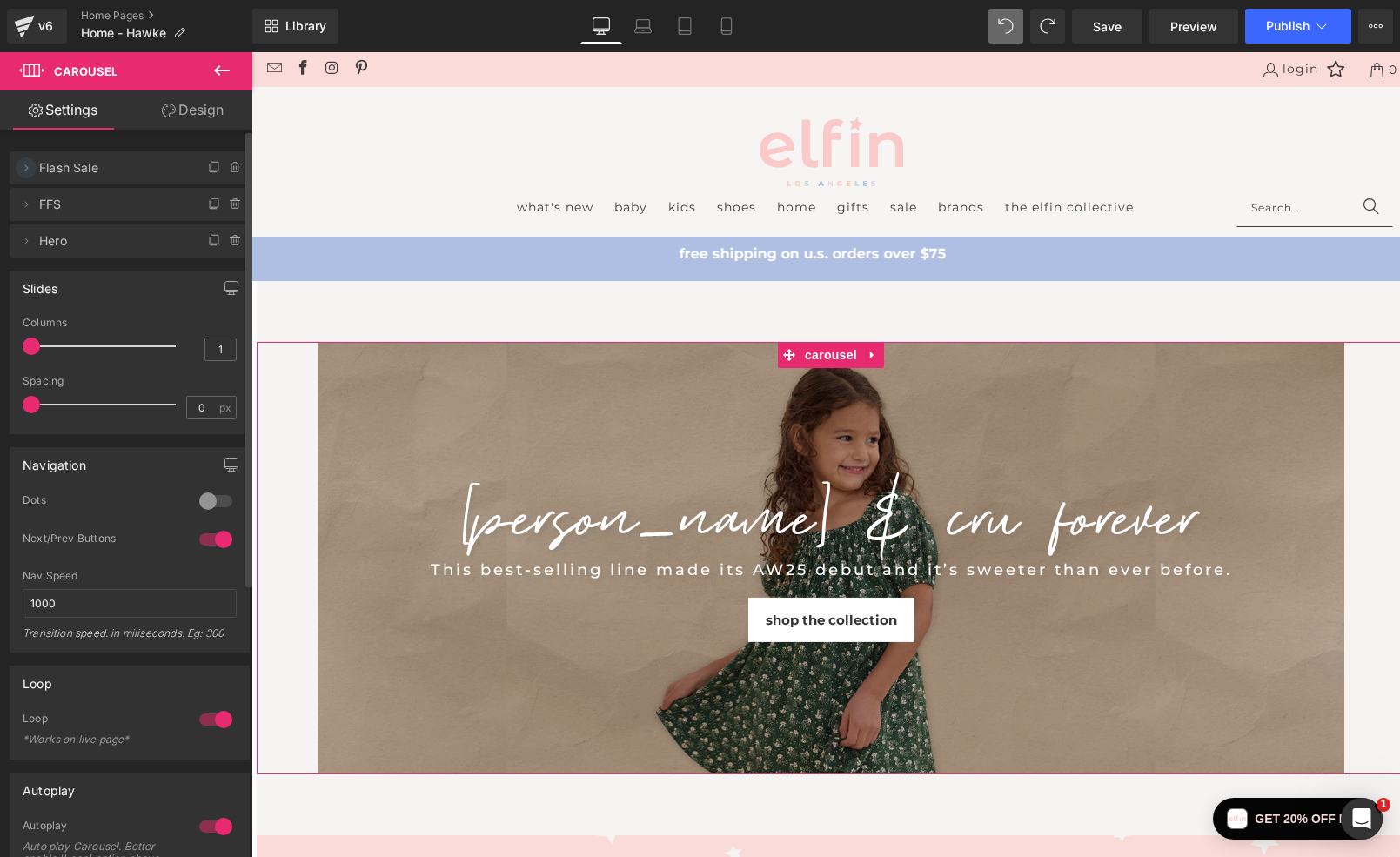
click at [24, 169] on icon at bounding box center [27, 168] width 14 height 14
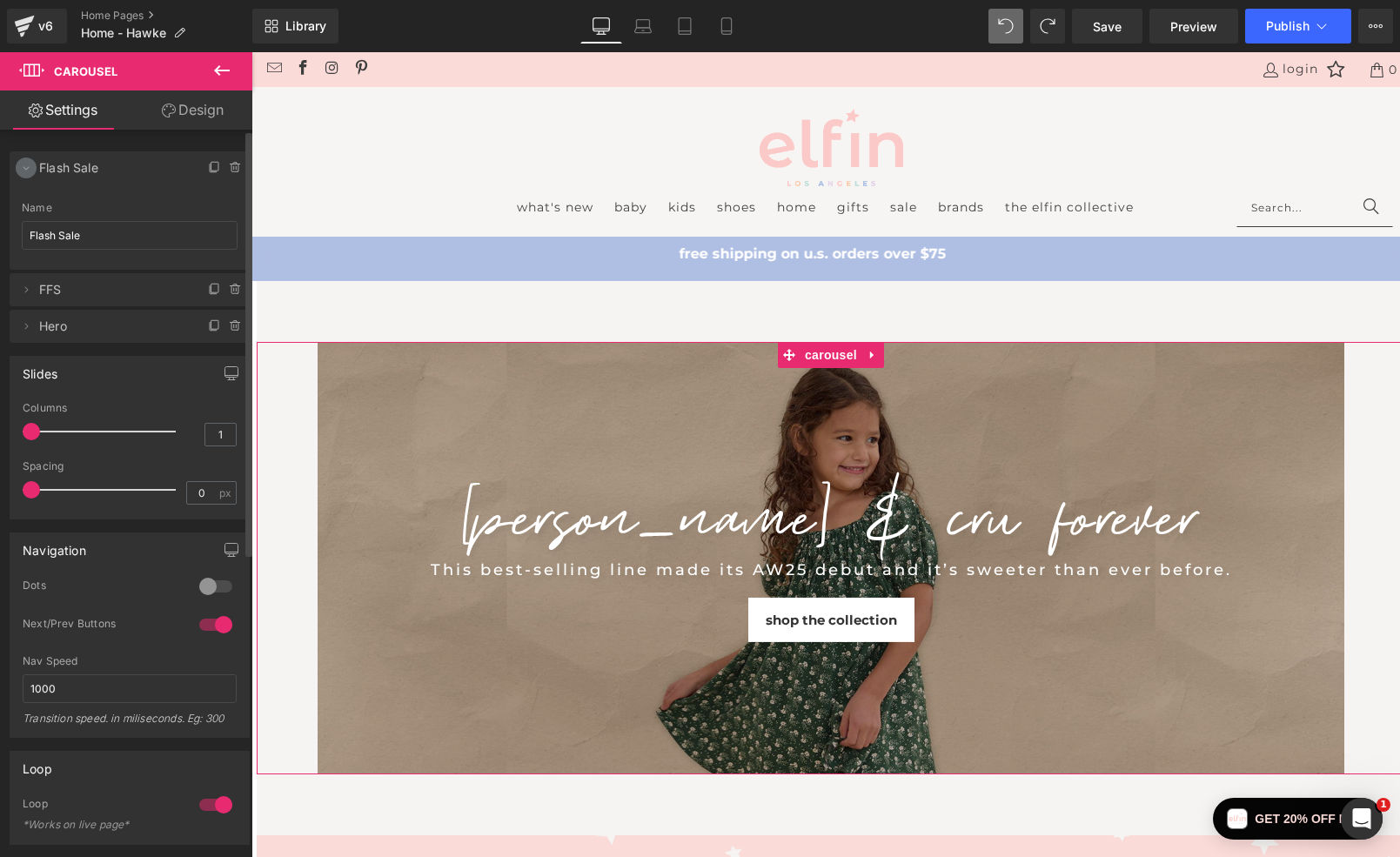
click at [24, 169] on icon at bounding box center [27, 168] width 14 height 14
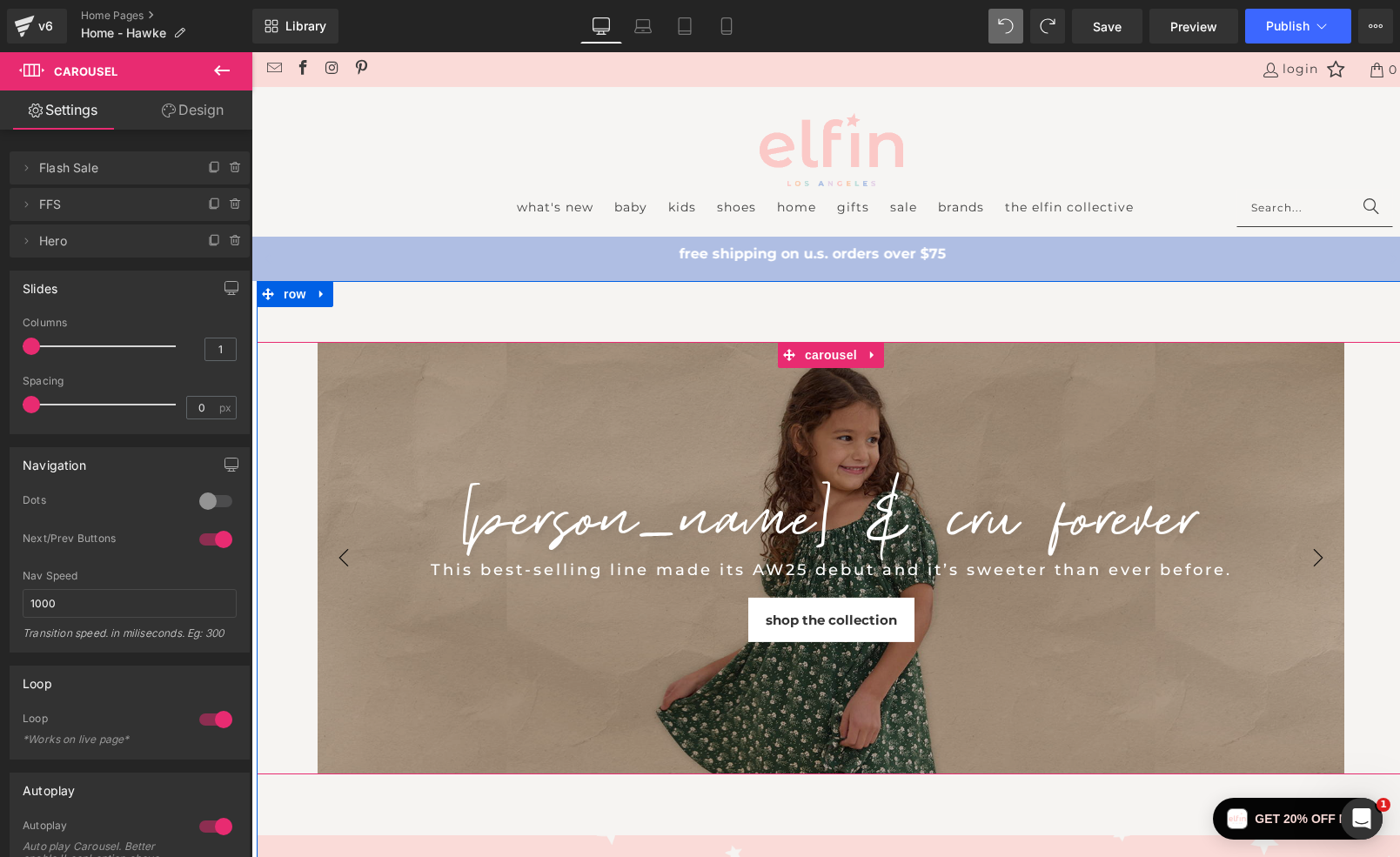
click at [342, 557] on button "‹" at bounding box center [343, 558] width 52 height 52
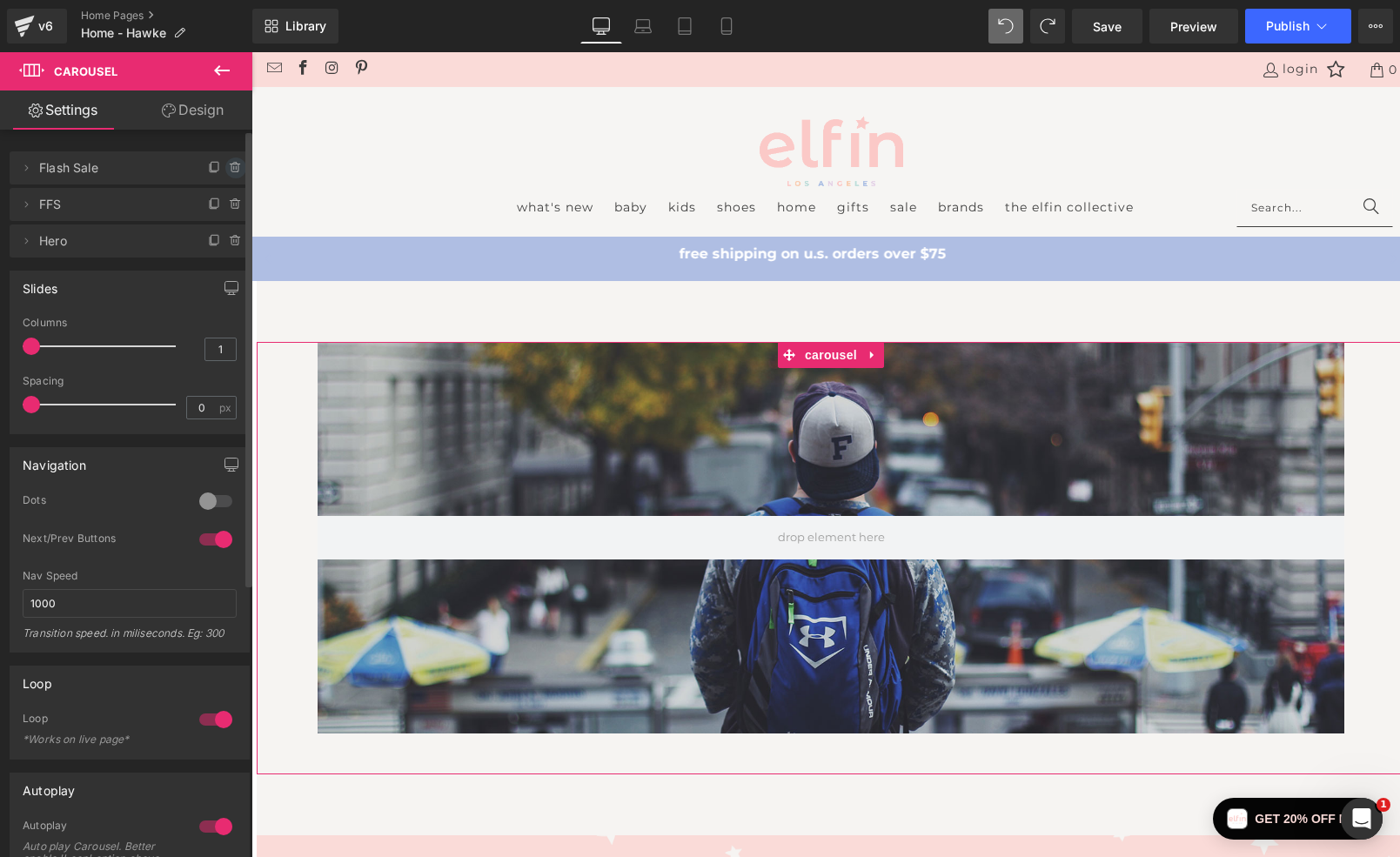
click at [229, 166] on icon at bounding box center [236, 168] width 14 height 14
click at [227, 166] on button "Delete" at bounding box center [217, 169] width 55 height 23
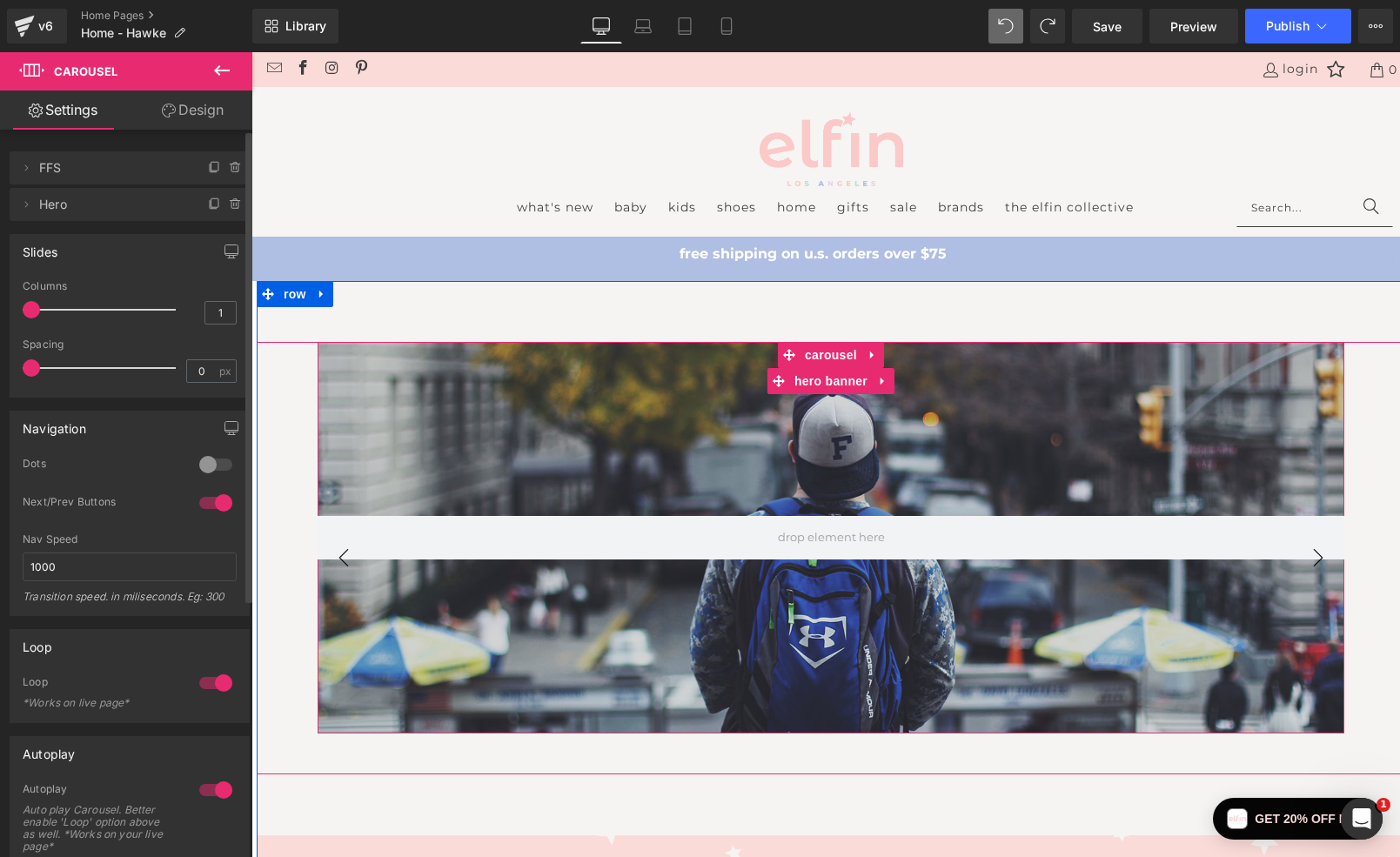
click at [342, 560] on div at bounding box center [831, 537] width 1027 height 391
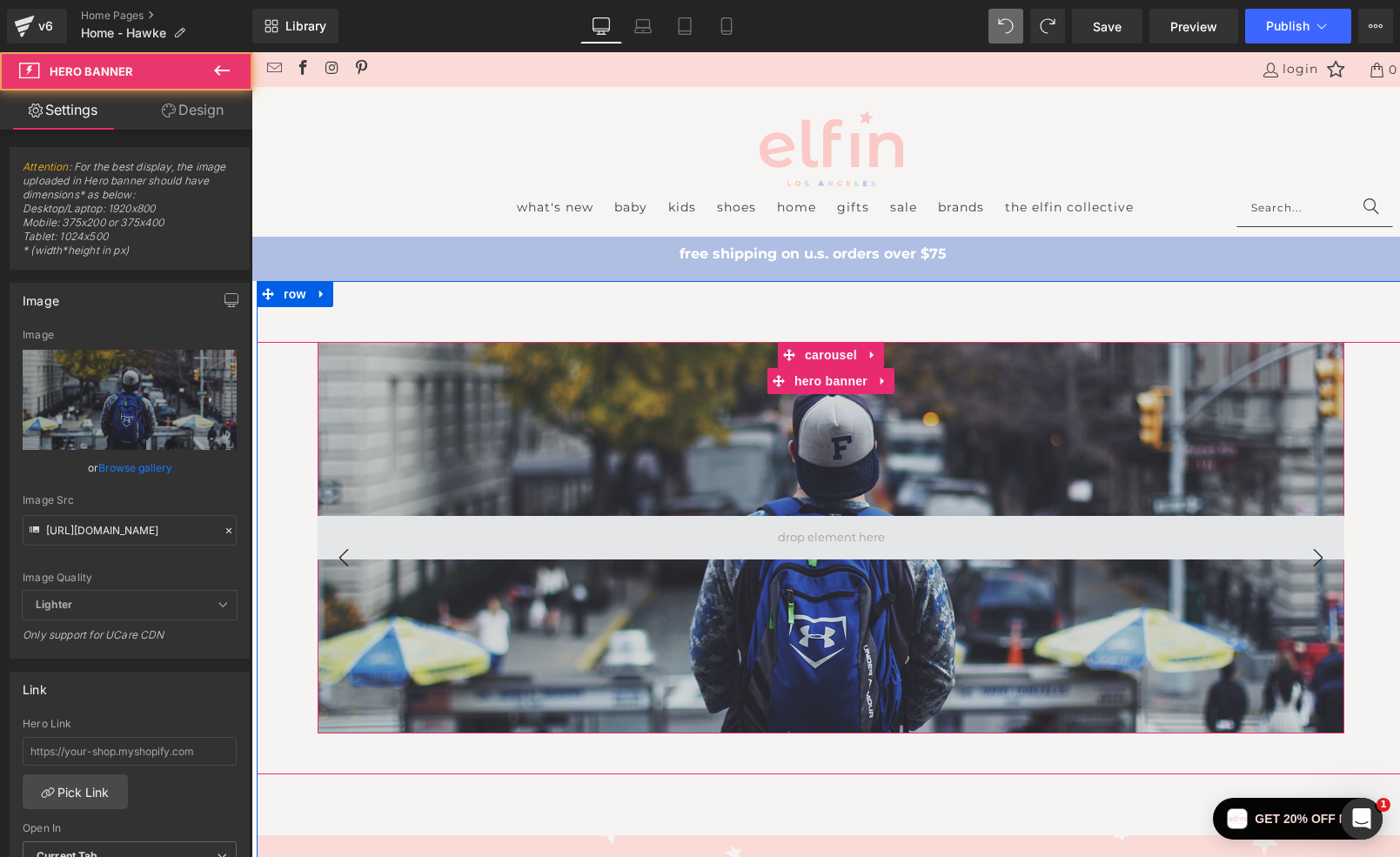
click at [342, 552] on span at bounding box center [831, 537] width 1027 height 43
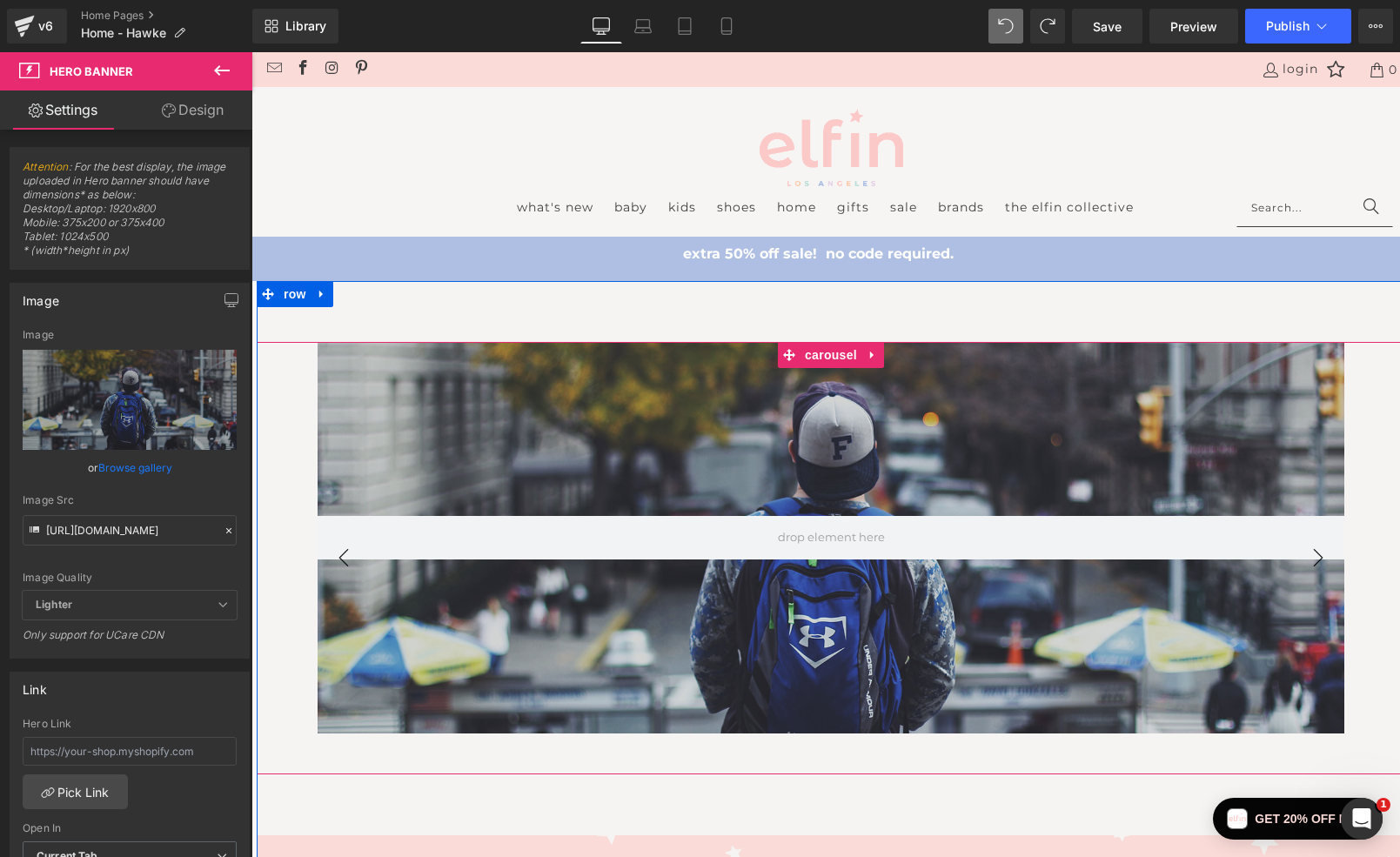
click at [1317, 564] on button "›" at bounding box center [1318, 558] width 52 height 52
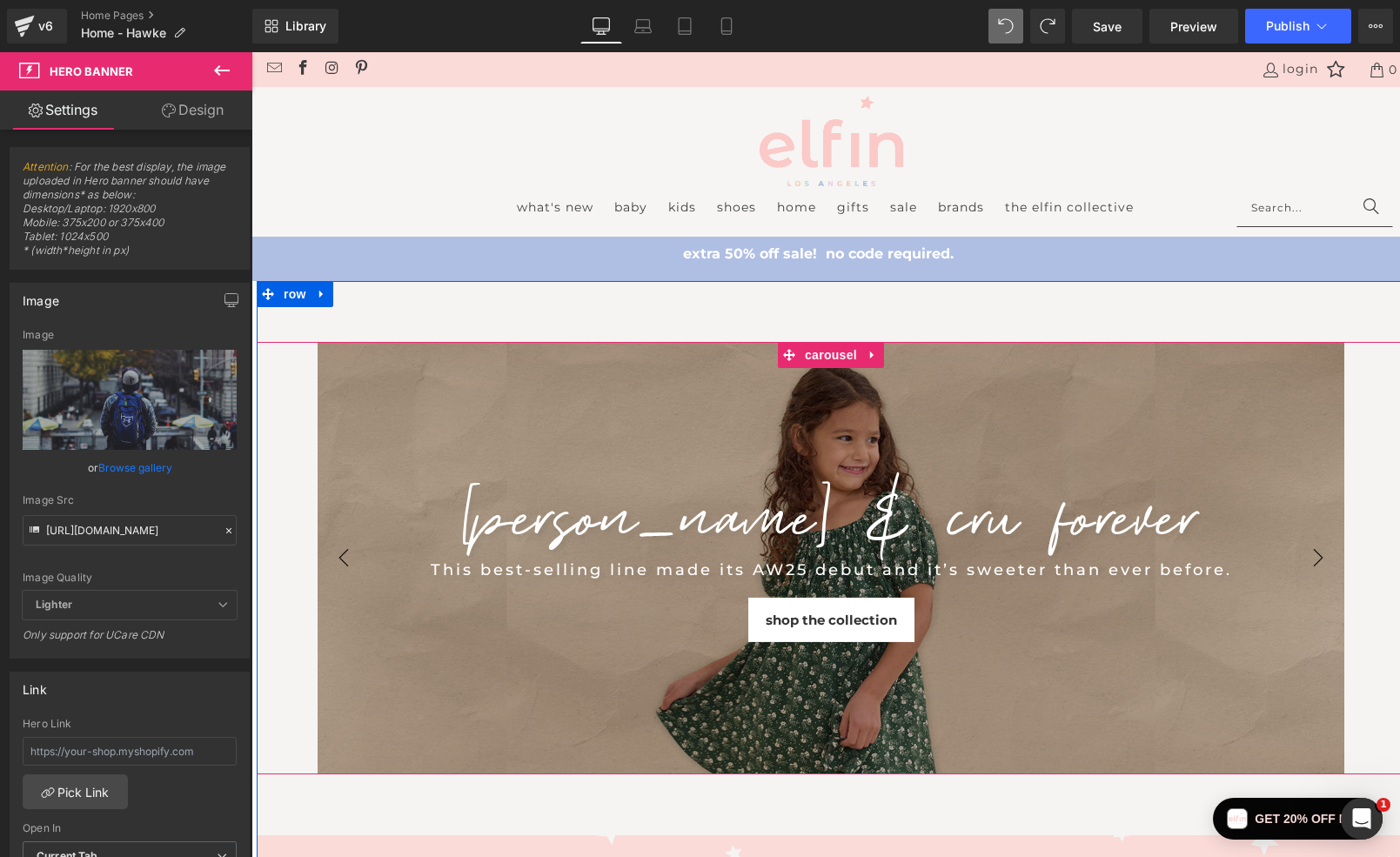
click at [1317, 564] on div "This best-selling line made its AW25 debut and it’s sweeter than ever before." at bounding box center [831, 570] width 1027 height 27
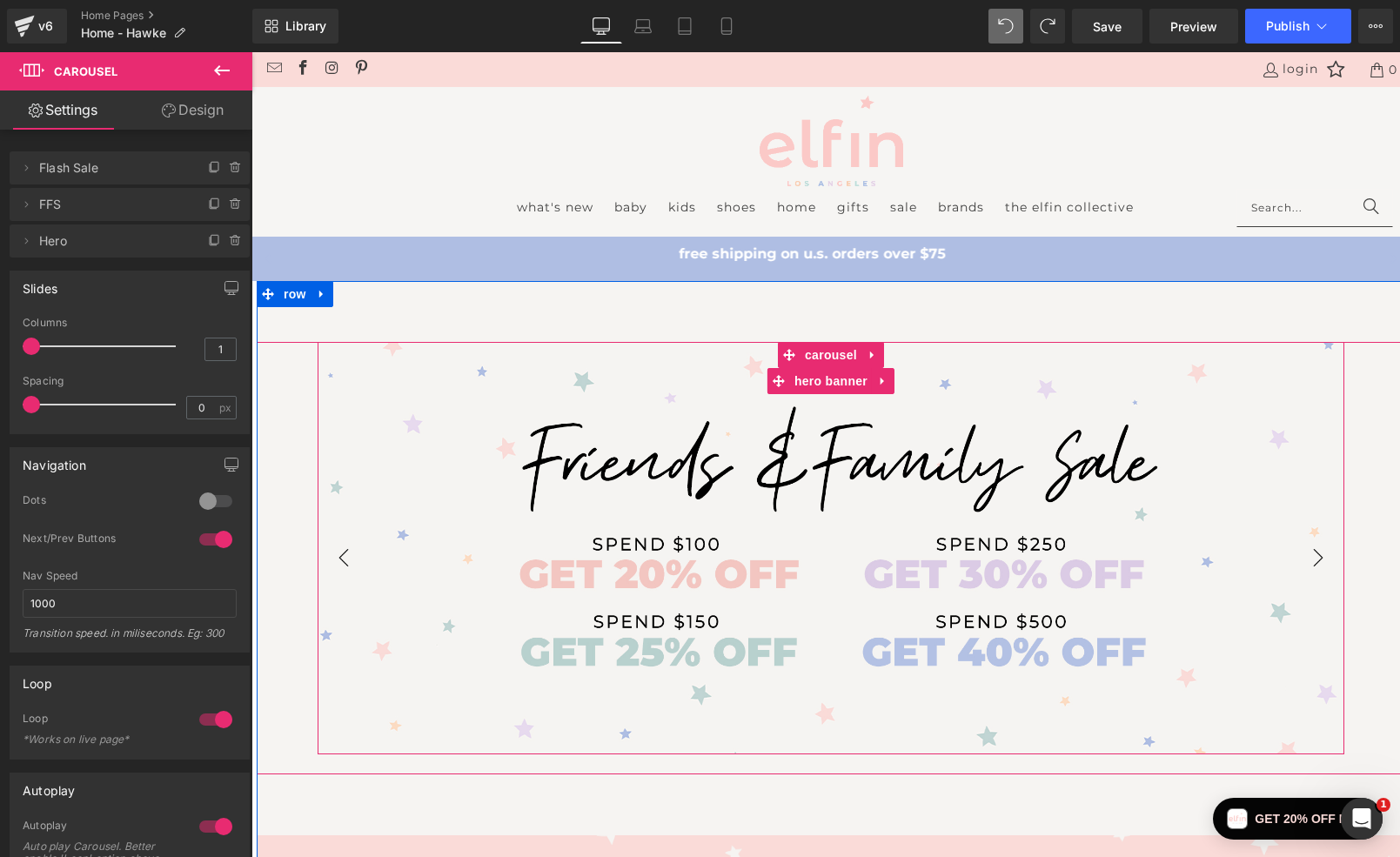
click at [612, 606] on span "Heading Text Block" at bounding box center [831, 548] width 1027 height 132
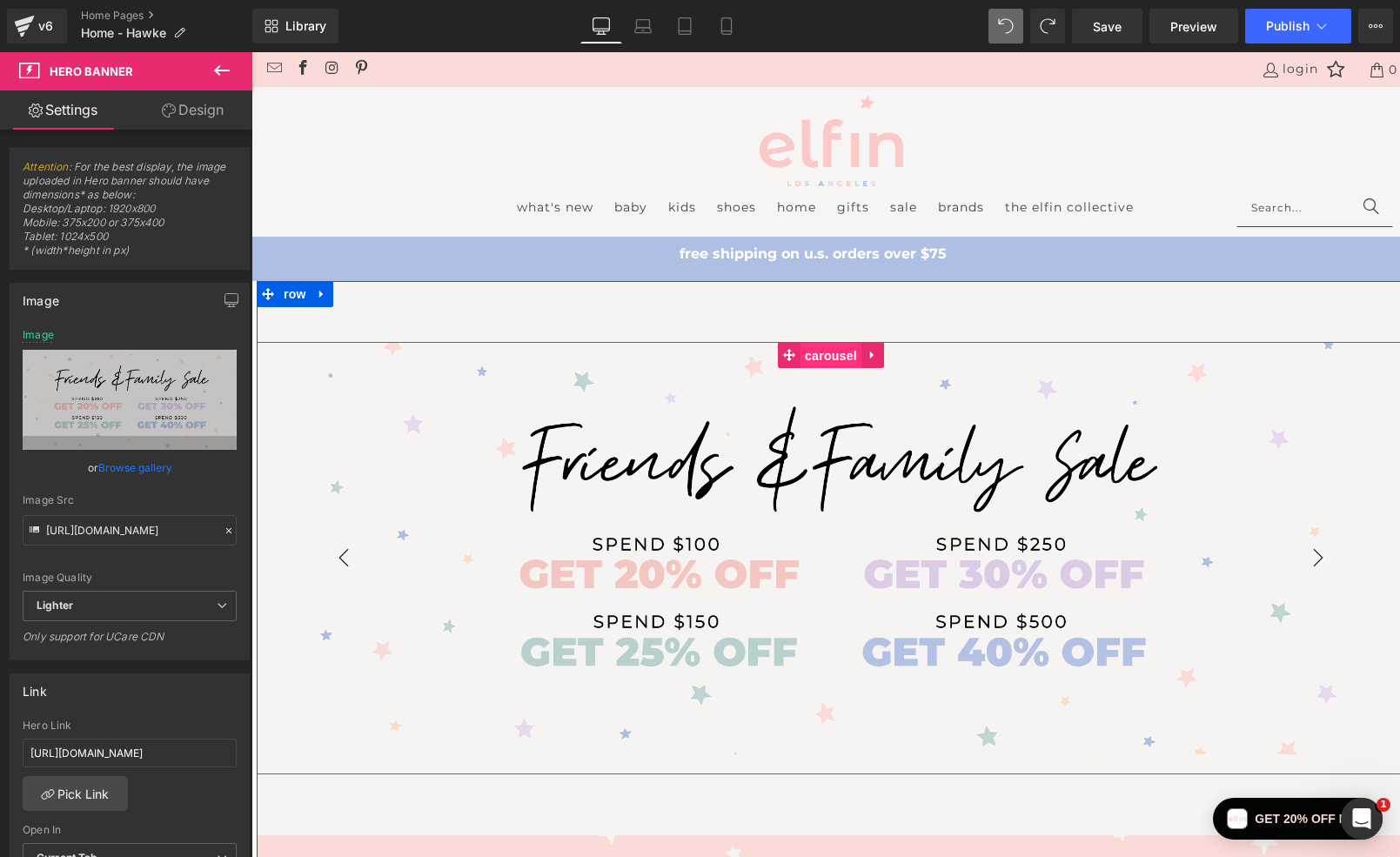
click at [820, 355] on span "Carousel" at bounding box center [830, 355] width 61 height 26
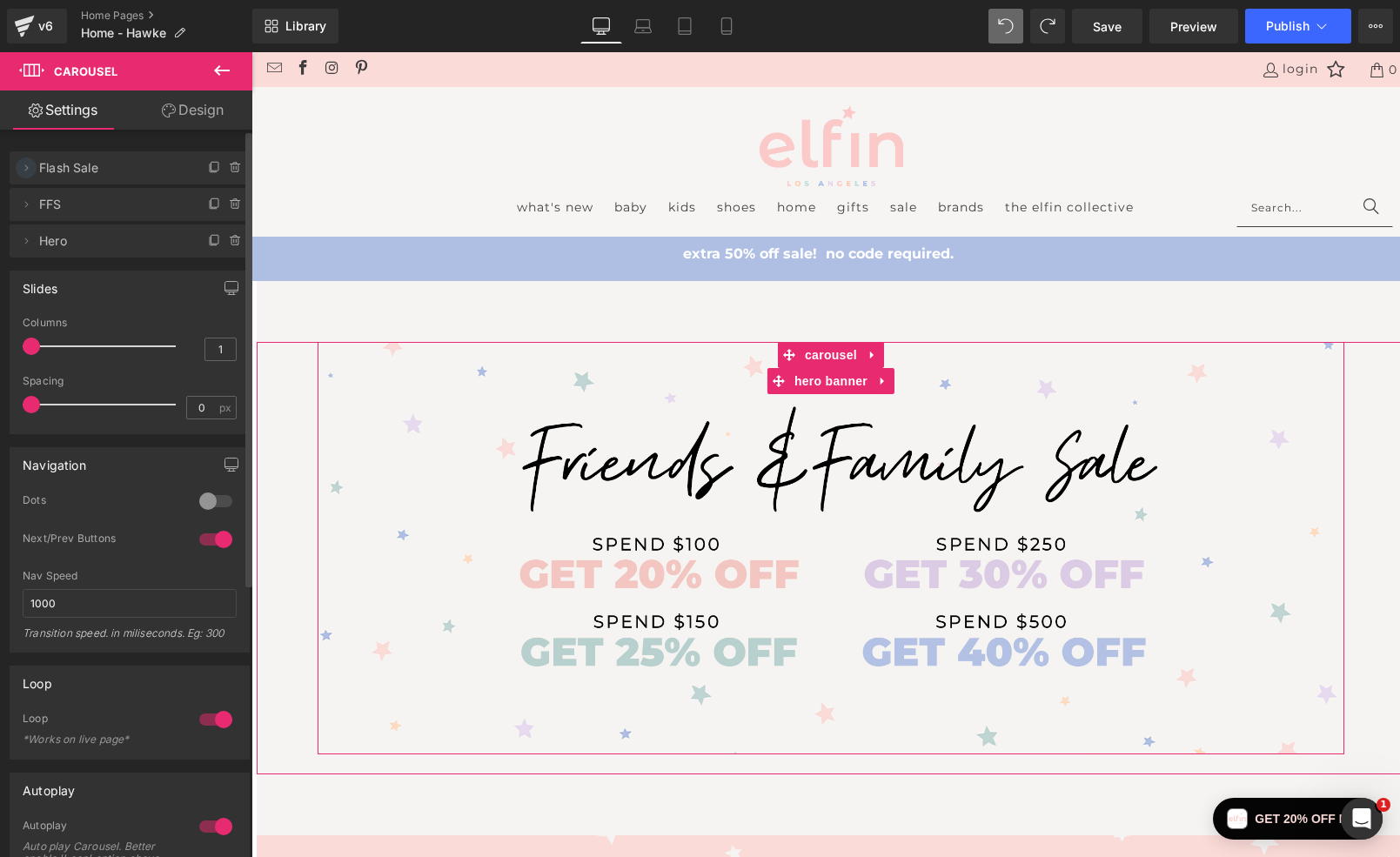
click at [26, 166] on icon at bounding box center [27, 167] width 4 height 6
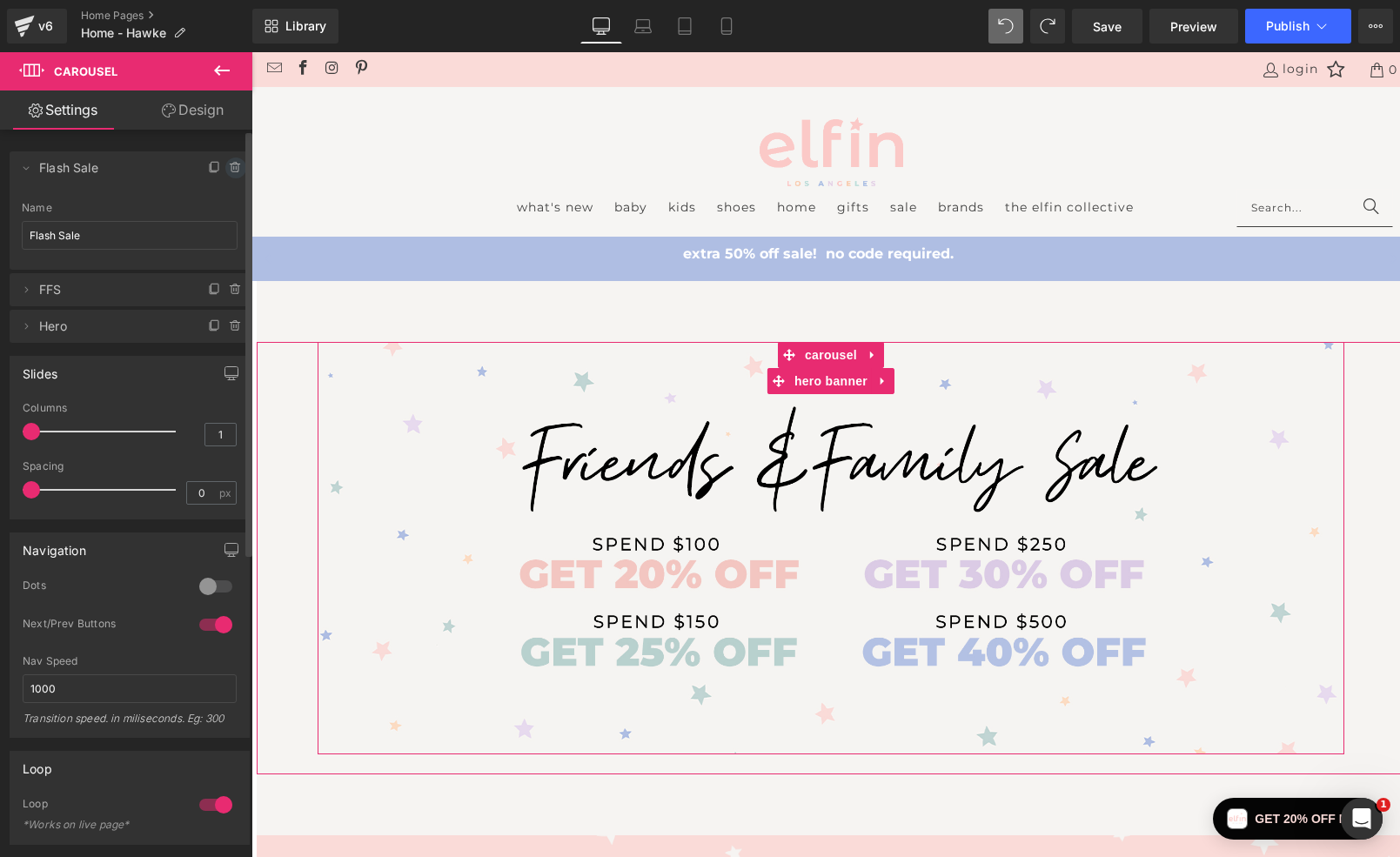
click at [232, 166] on icon at bounding box center [236, 168] width 14 height 14
click at [131, 171] on button "Cancel" at bounding box center [156, 169] width 58 height 23
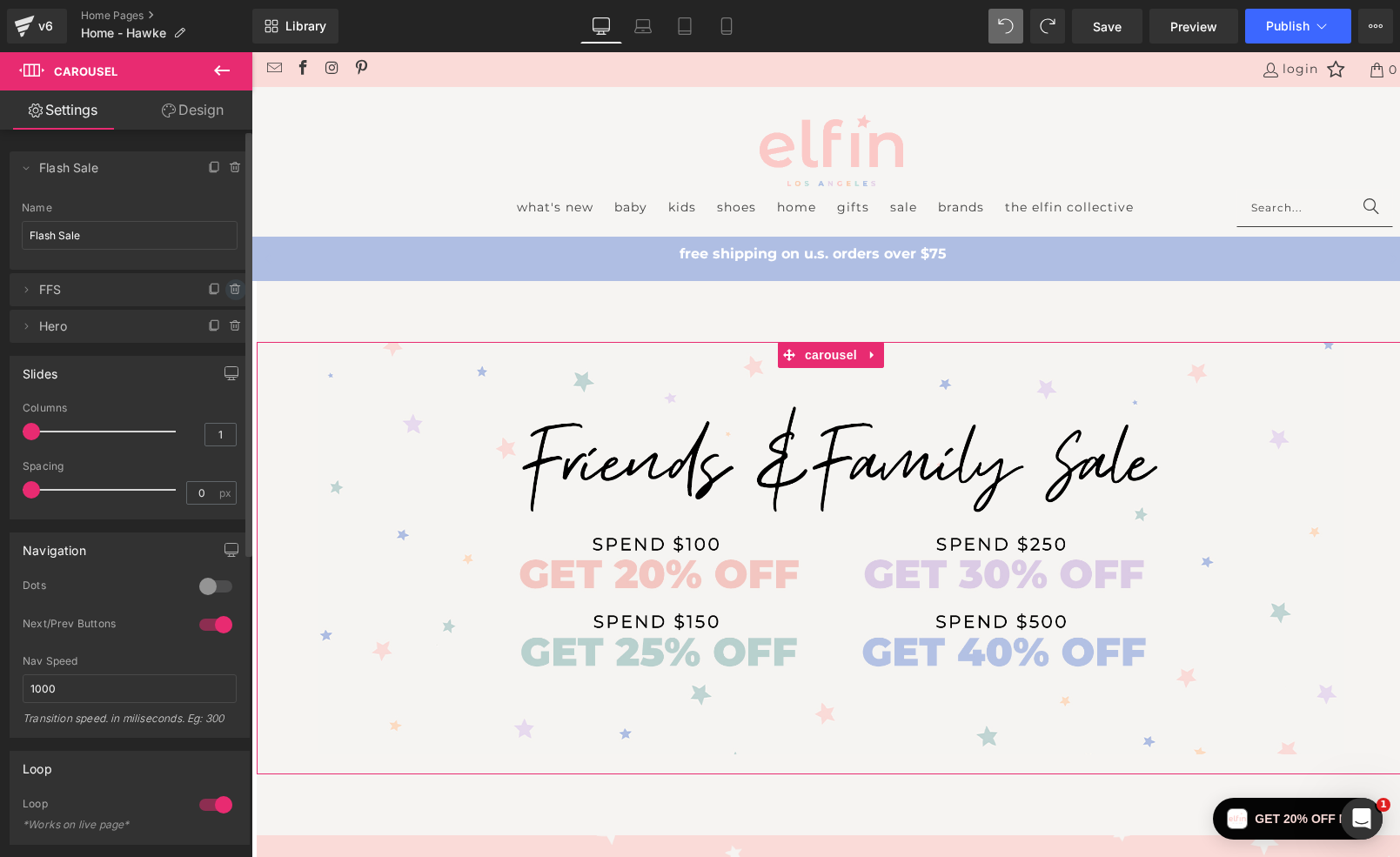
click at [235, 288] on icon at bounding box center [235, 290] width 0 height 4
click at [208, 289] on button "Delete" at bounding box center [217, 291] width 55 height 23
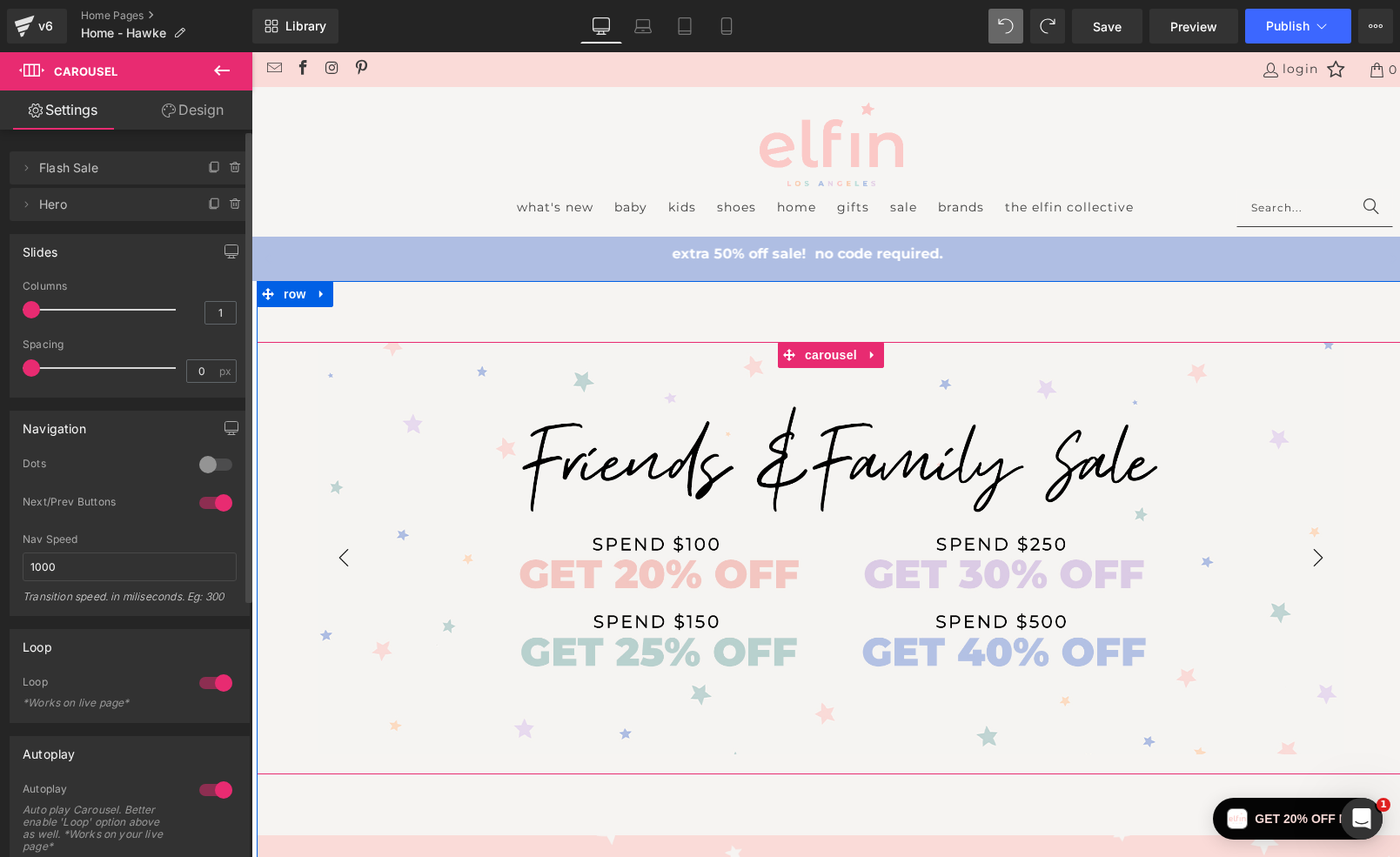
click at [1319, 552] on button "›" at bounding box center [1318, 558] width 52 height 52
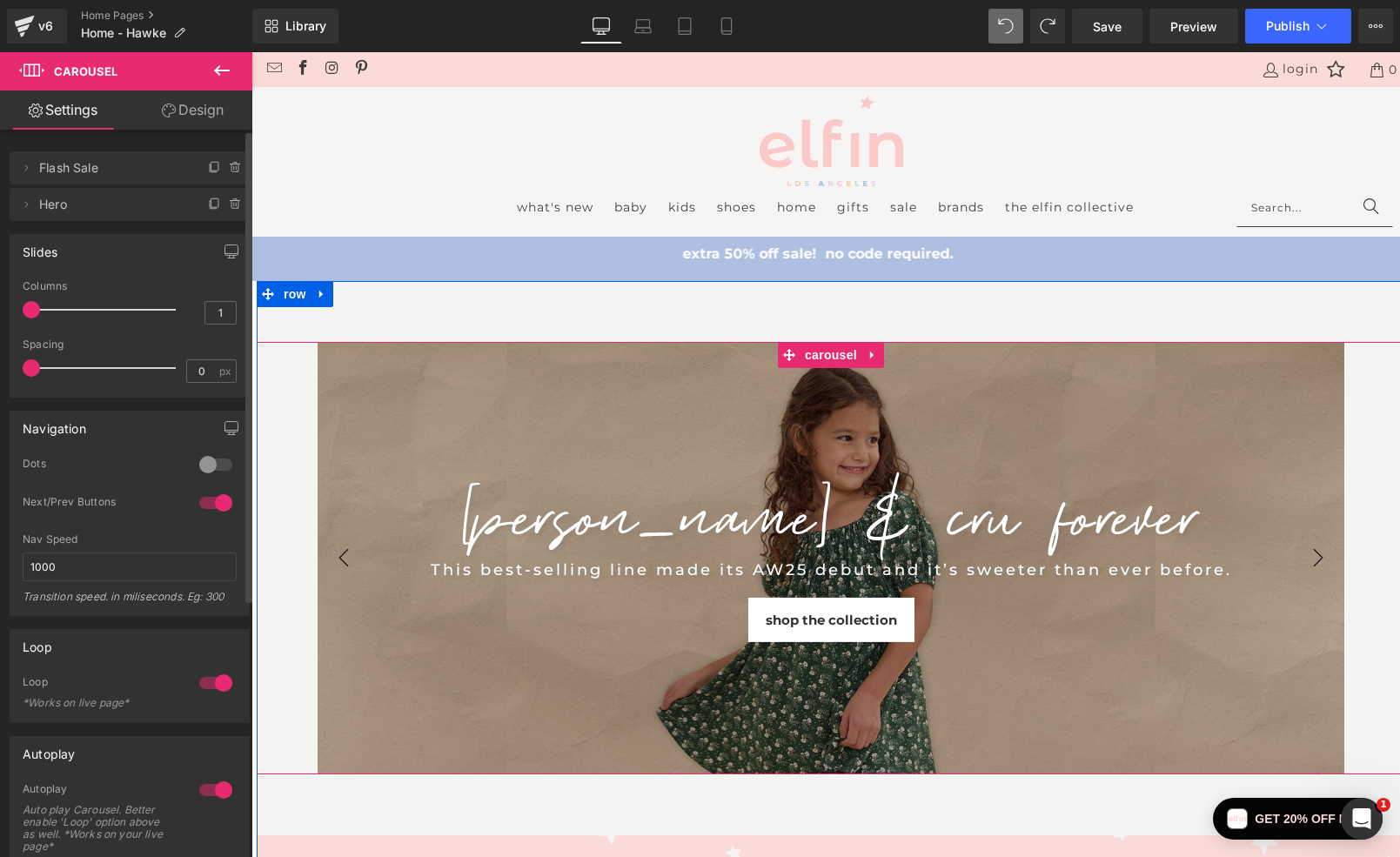
click at [1319, 552] on div "[PERSON_NAME] & CRU FOREVER Heading" at bounding box center [831, 515] width 1027 height 83
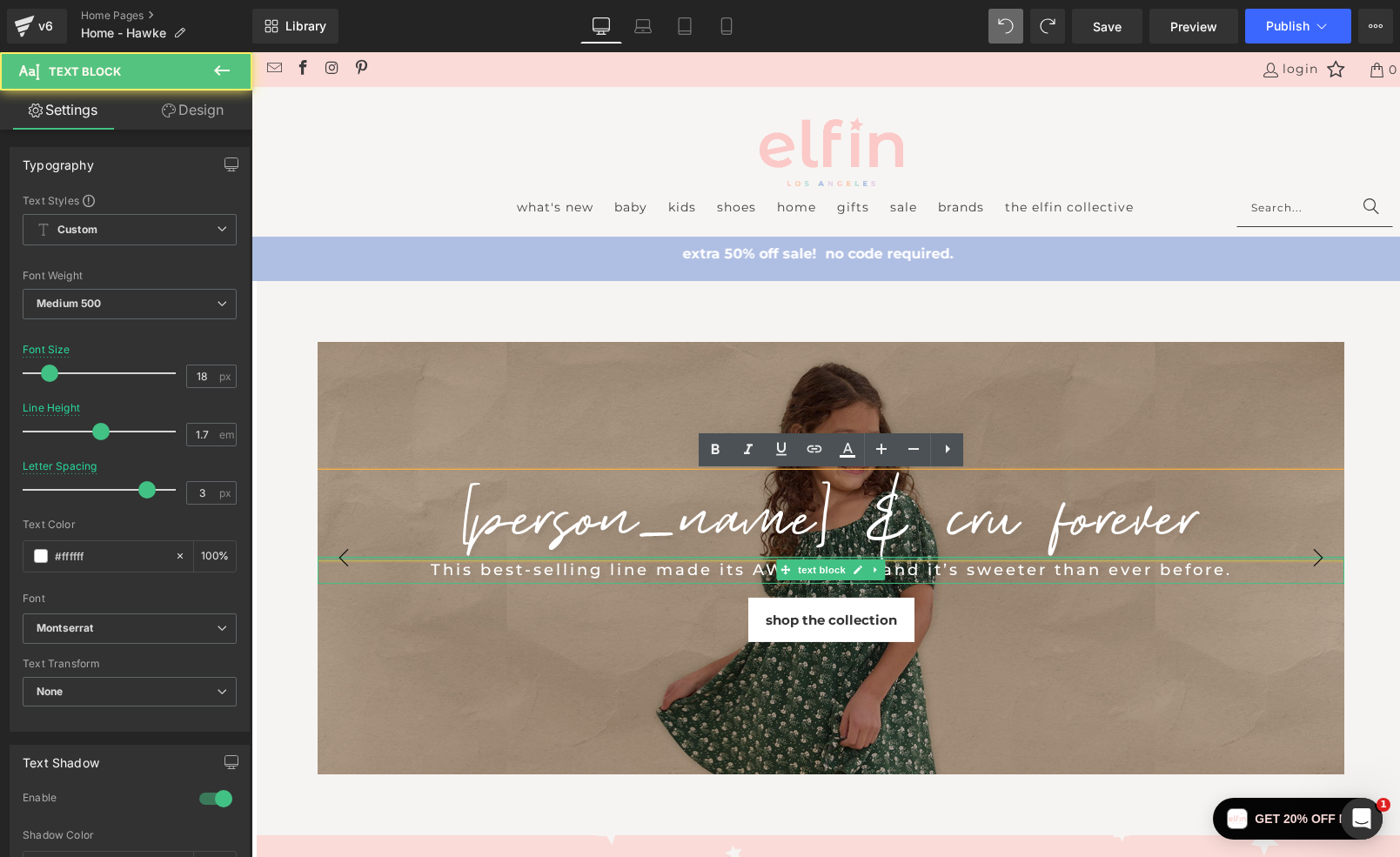
click at [1320, 558] on div at bounding box center [831, 559] width 1027 height 4
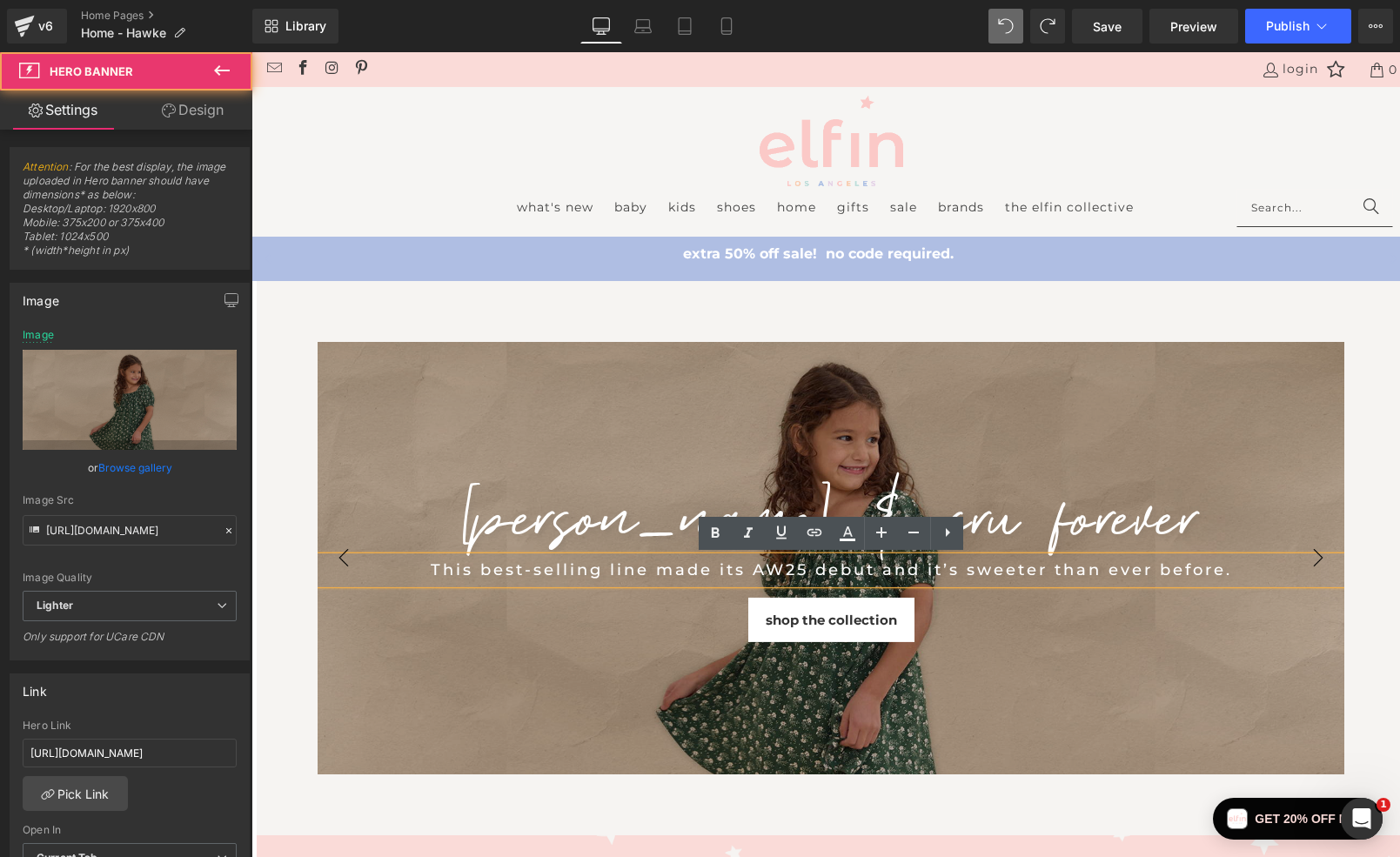
click at [808, 395] on div "[PERSON_NAME] & CRU FOREVER Heading This best-selling line made its AW25 debut …" at bounding box center [831, 558] width 1027 height 433
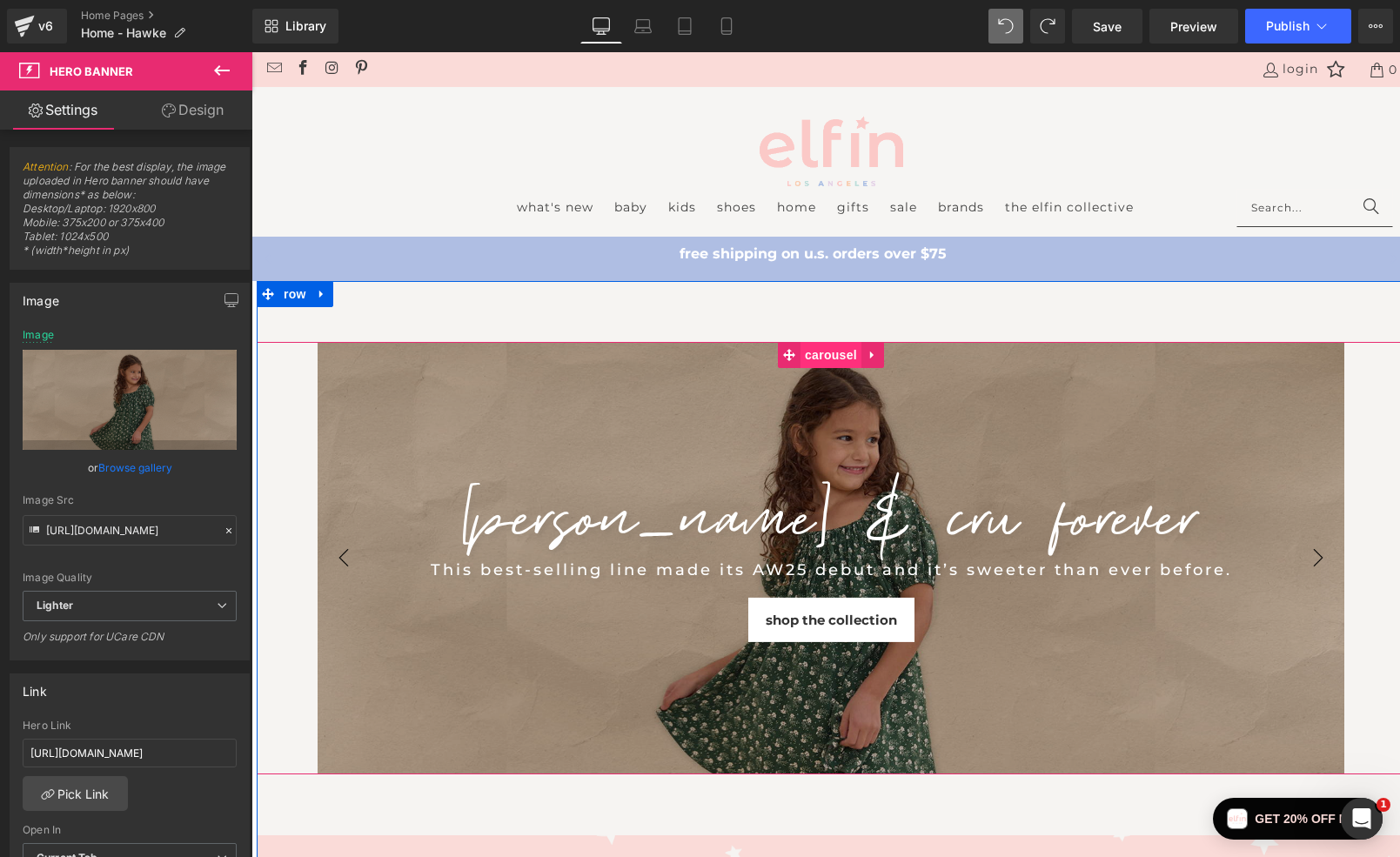
click at [833, 355] on span "Carousel" at bounding box center [830, 354] width 61 height 26
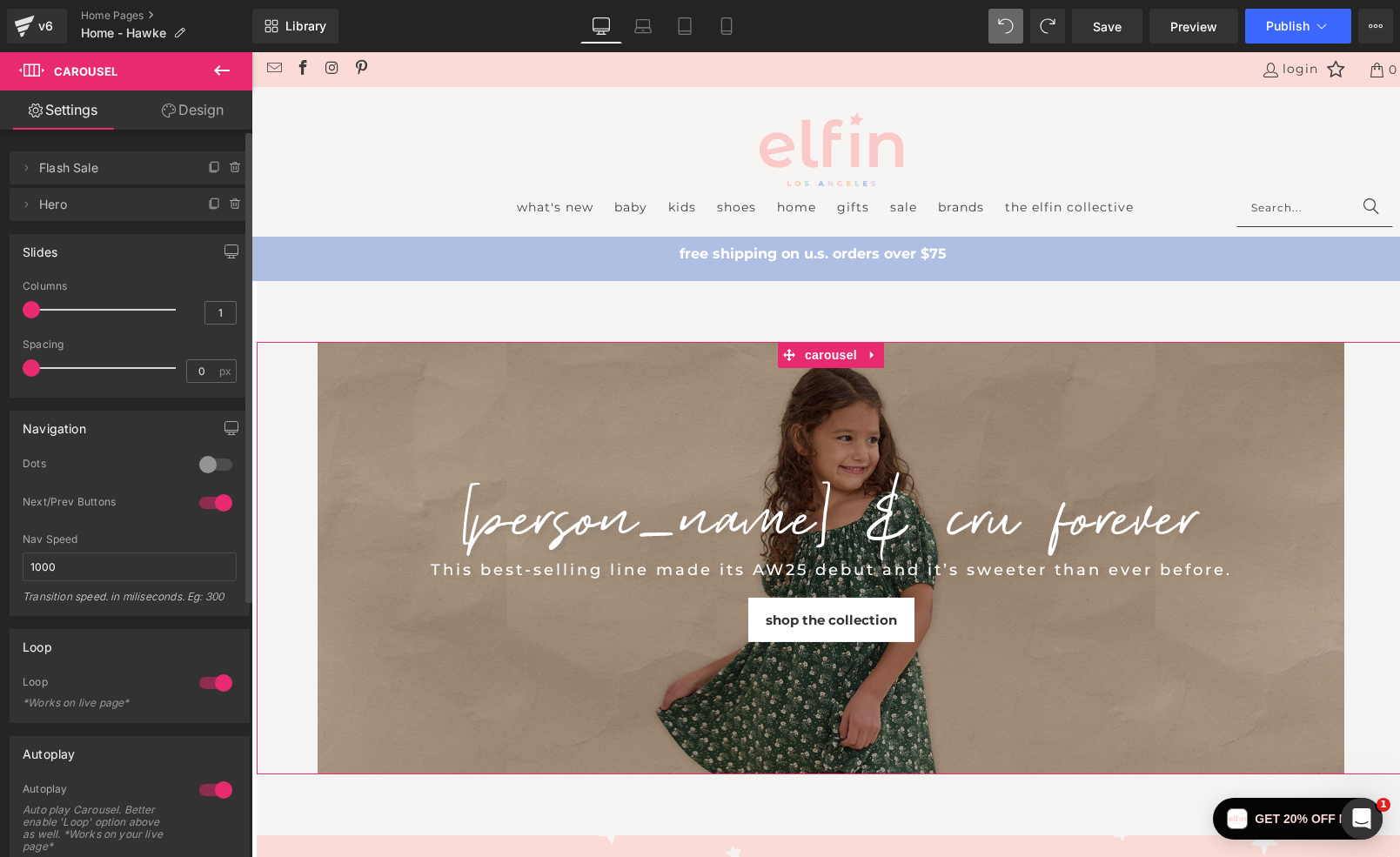
click at [118, 167] on span "Flash Sale" at bounding box center [112, 167] width 146 height 33
click at [211, 164] on icon at bounding box center [215, 168] width 14 height 14
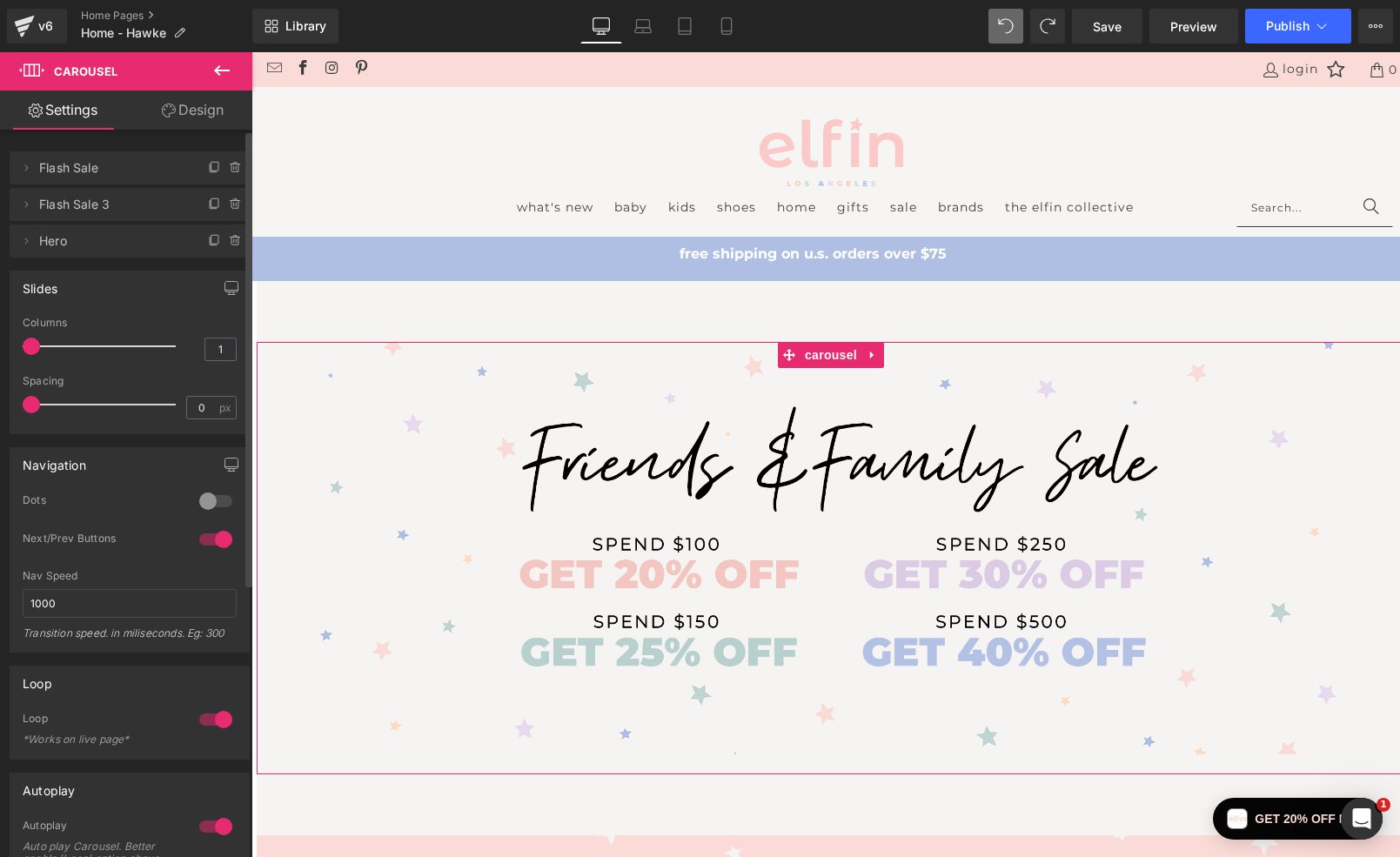
click at [90, 210] on span "Flash Sale 3" at bounding box center [112, 204] width 146 height 33
click at [25, 205] on icon at bounding box center [27, 205] width 14 height 14
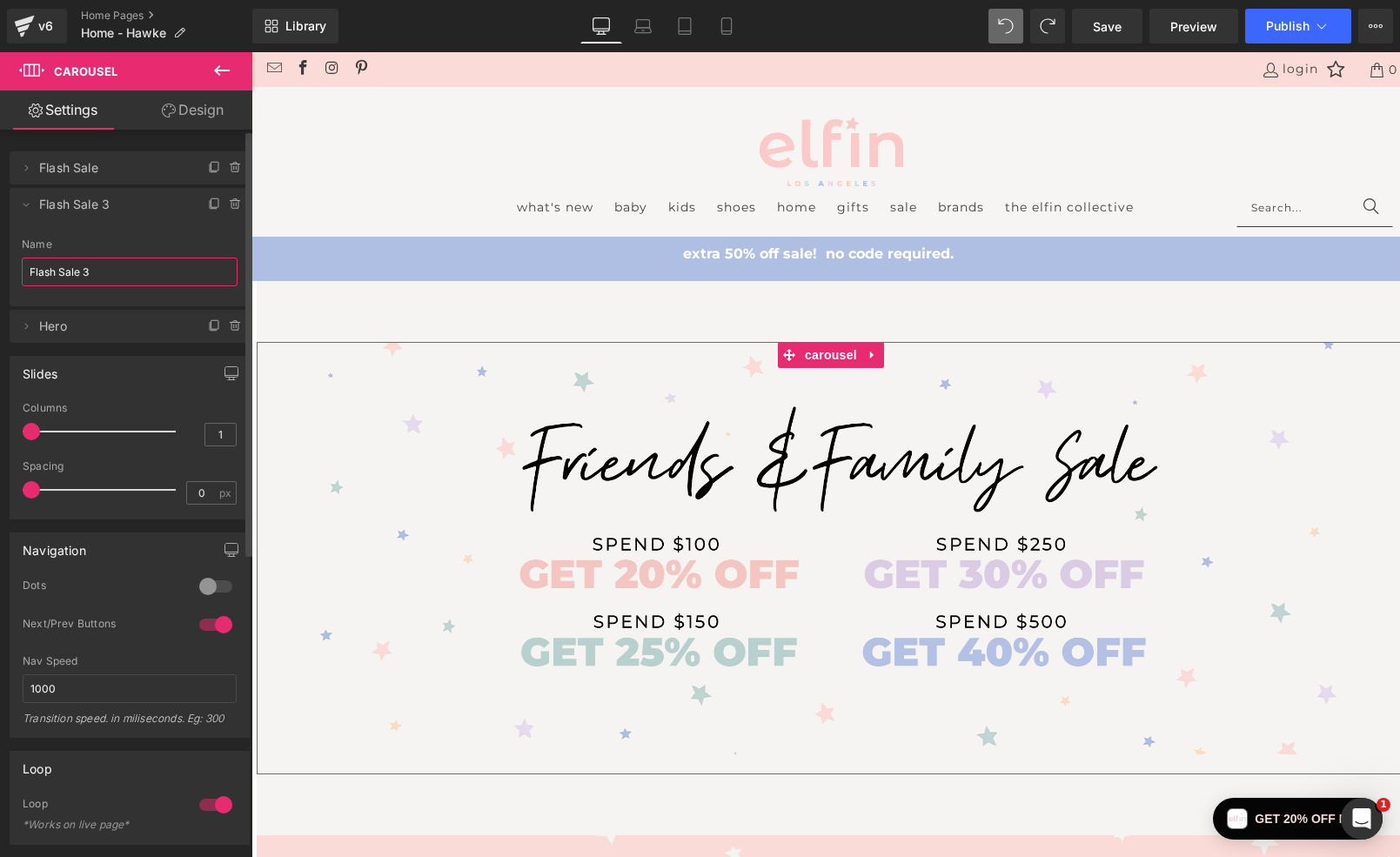
click at [100, 272] on input "Flash Sale 3" at bounding box center [130, 272] width 216 height 28
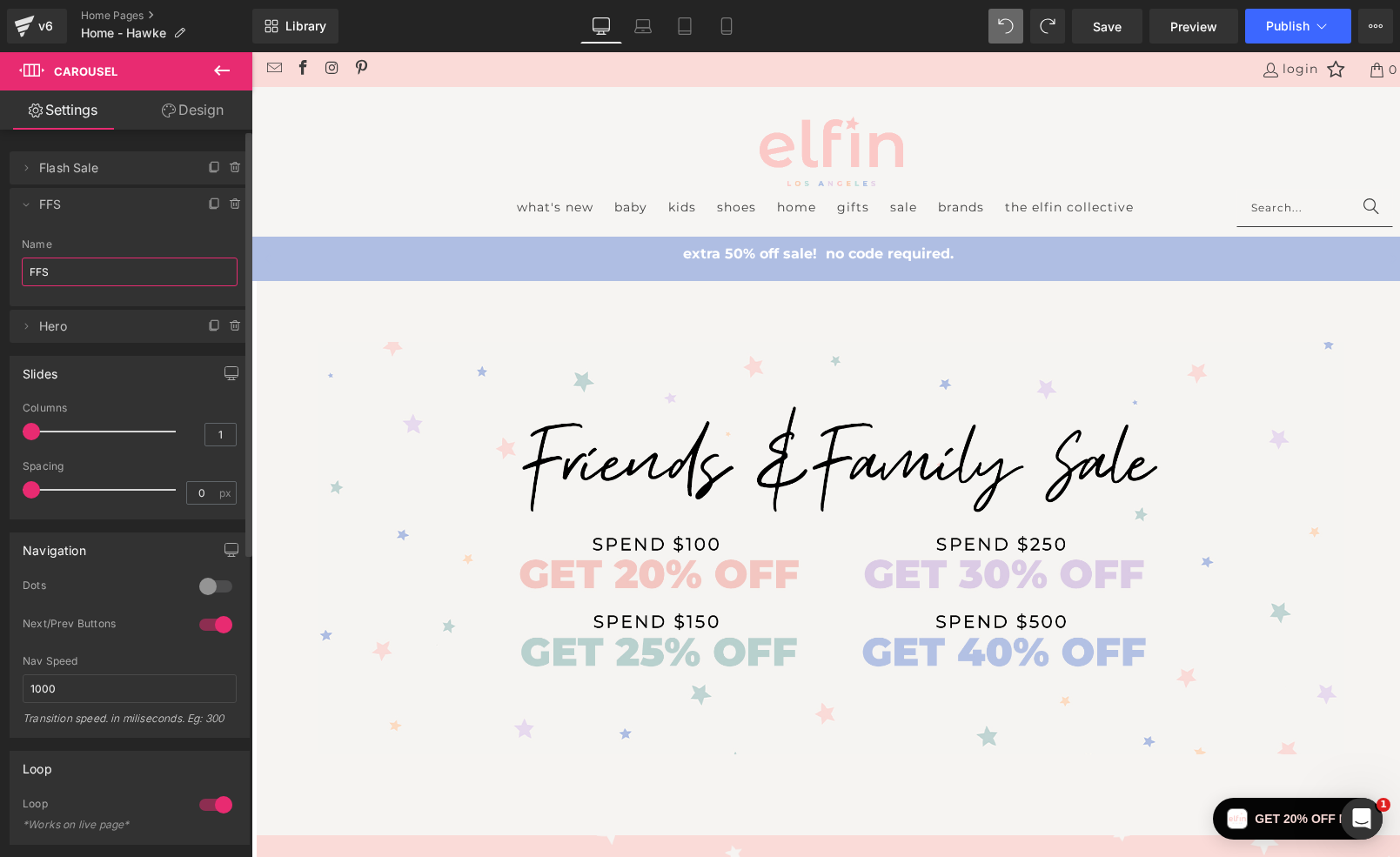
click at [124, 200] on span "FFS" at bounding box center [112, 204] width 146 height 33
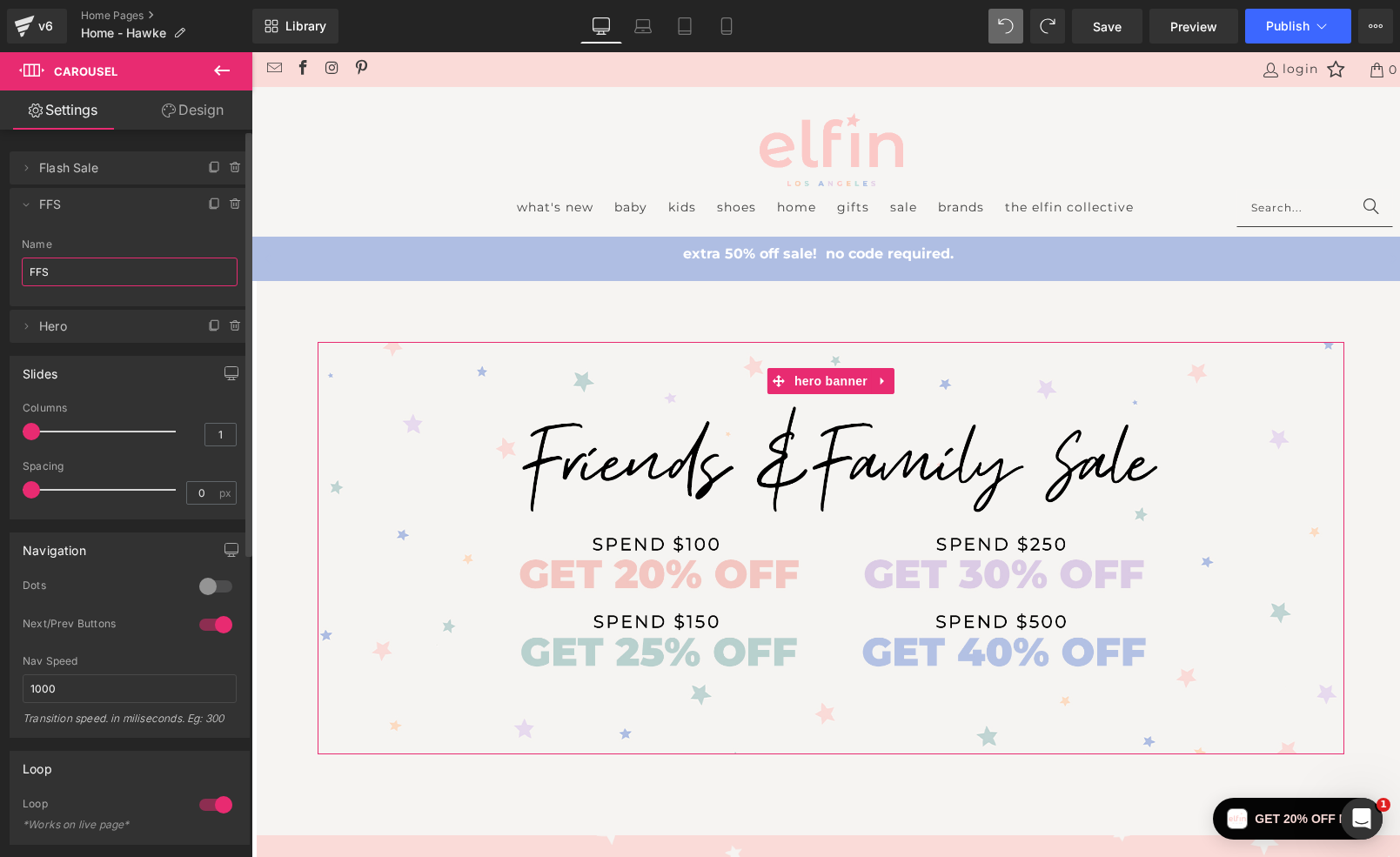
click at [131, 172] on span "Flash Sale" at bounding box center [112, 167] width 146 height 33
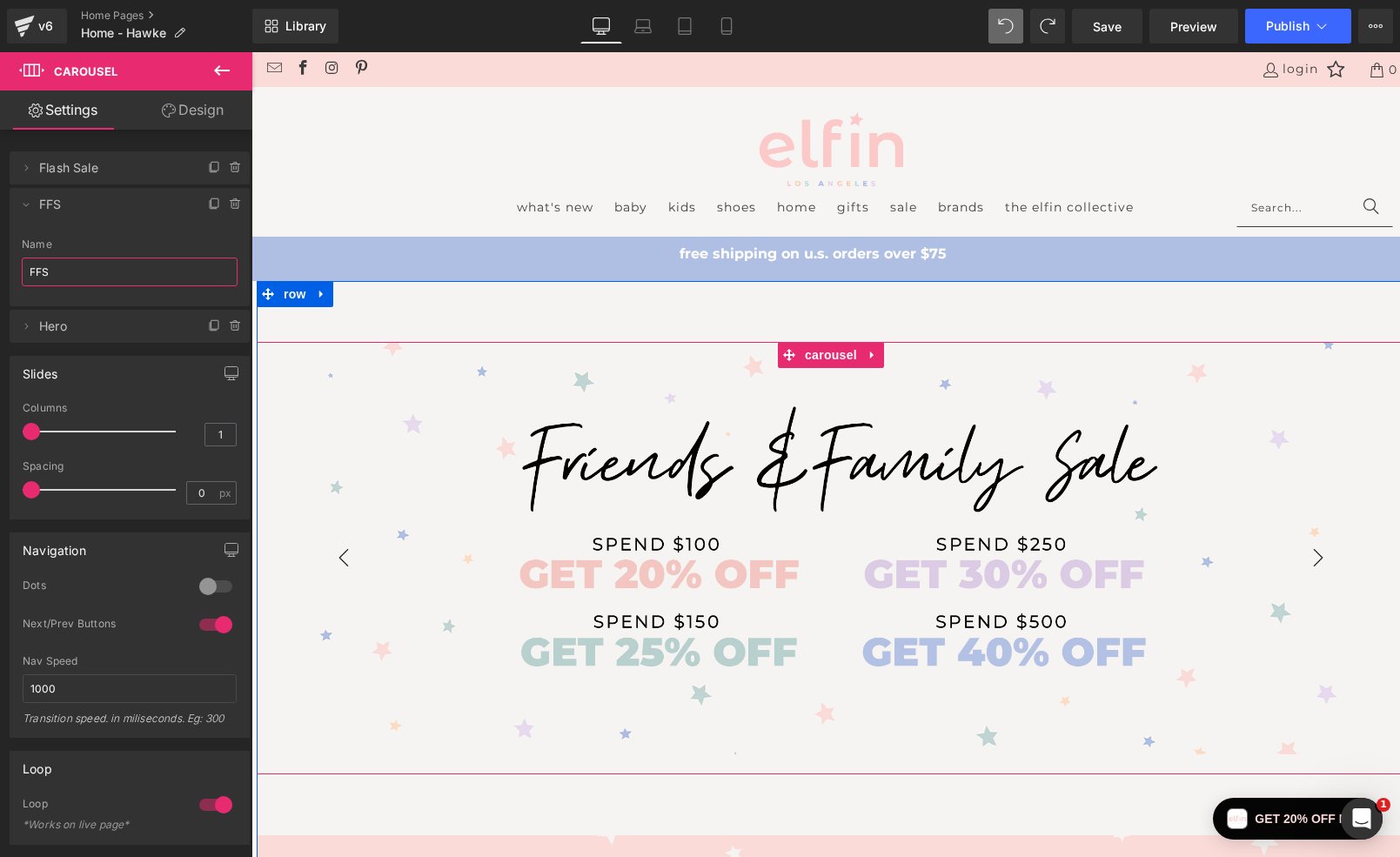
type input "FFS"
click at [1319, 555] on button "›" at bounding box center [1318, 558] width 52 height 52
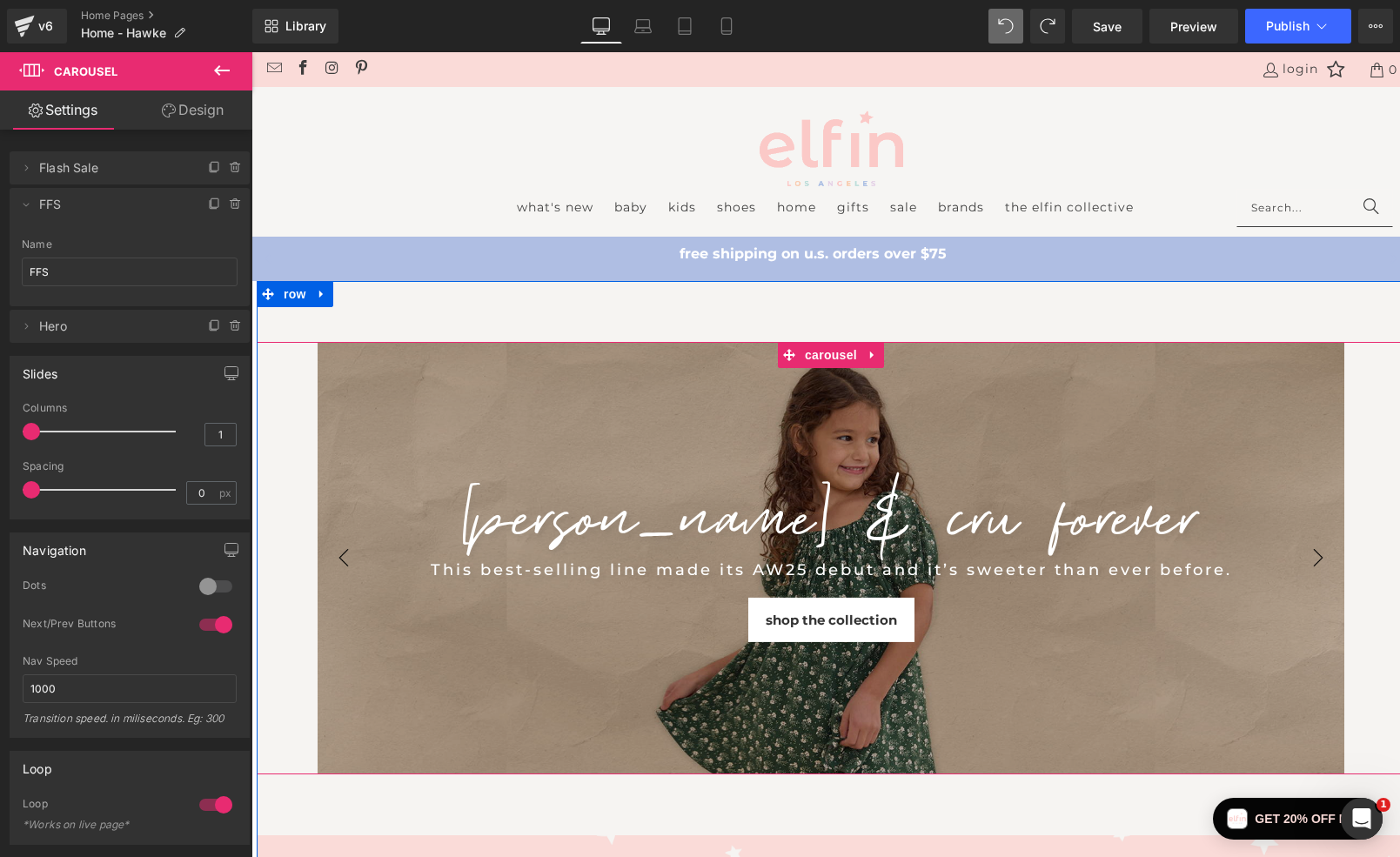
click at [1319, 555] on div "[PERSON_NAME] & CRU FOREVER Heading" at bounding box center [831, 515] width 1027 height 83
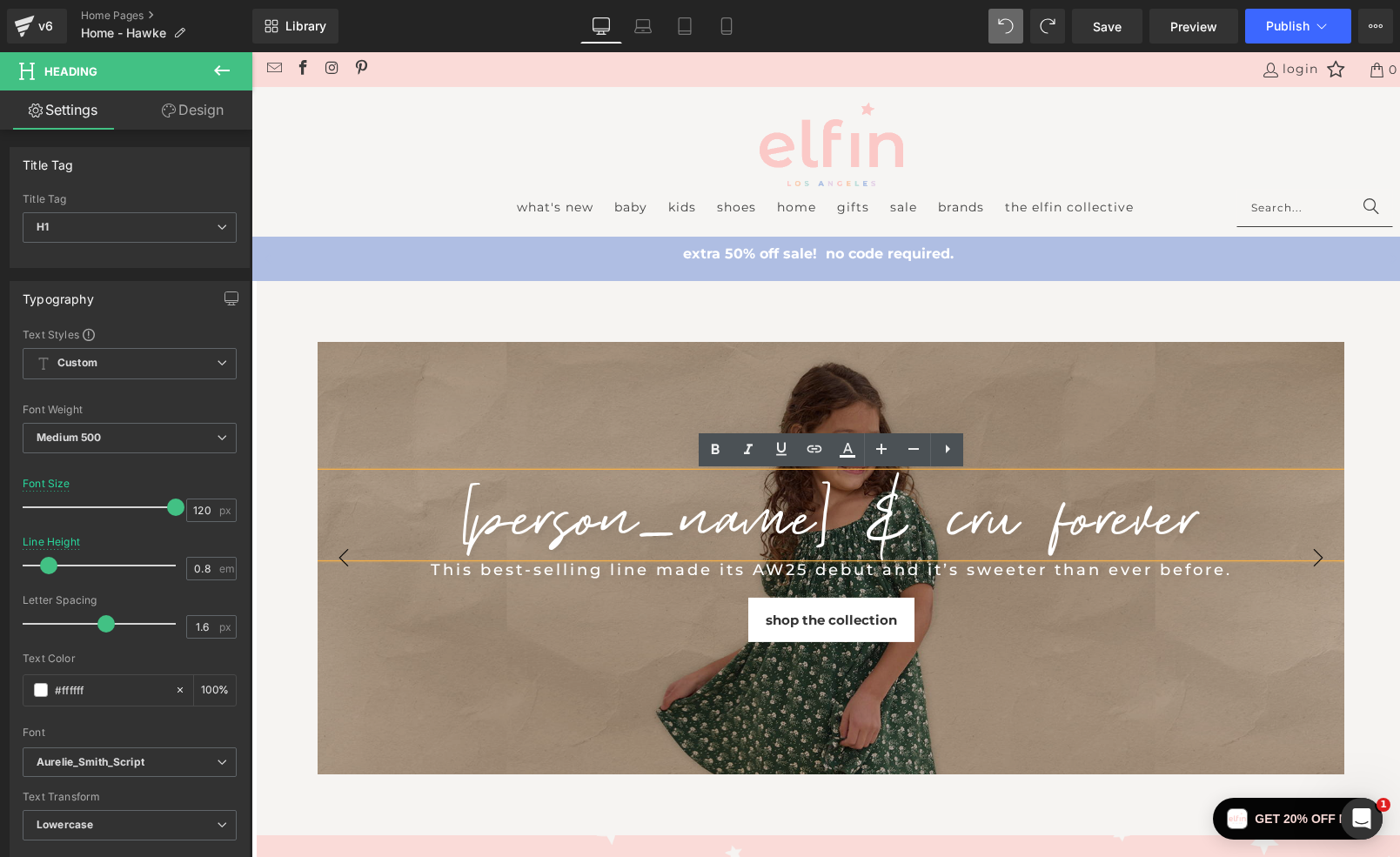
click at [343, 556] on button "‹" at bounding box center [343, 558] width 52 height 52
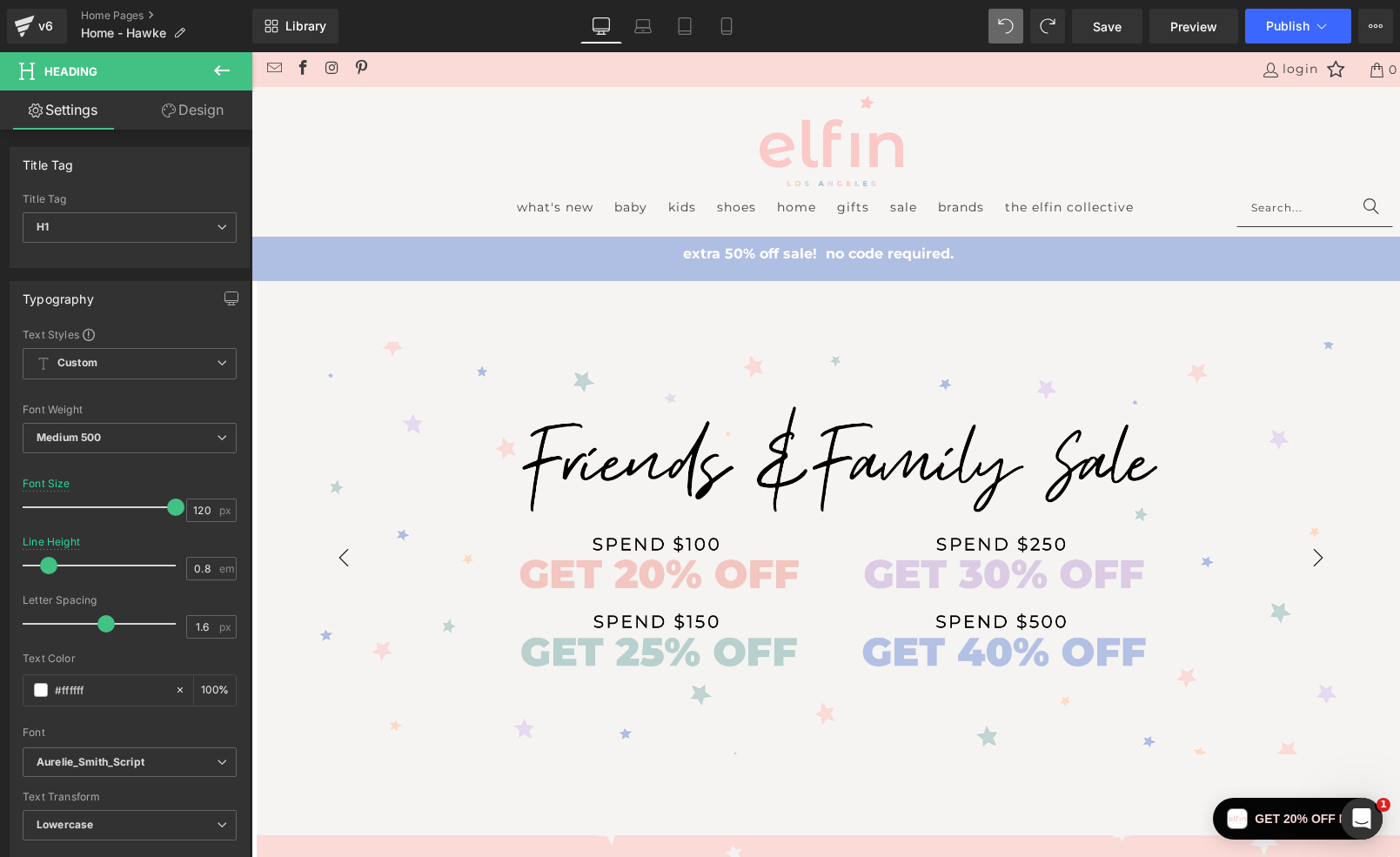
click at [343, 556] on button "‹" at bounding box center [343, 558] width 52 height 52
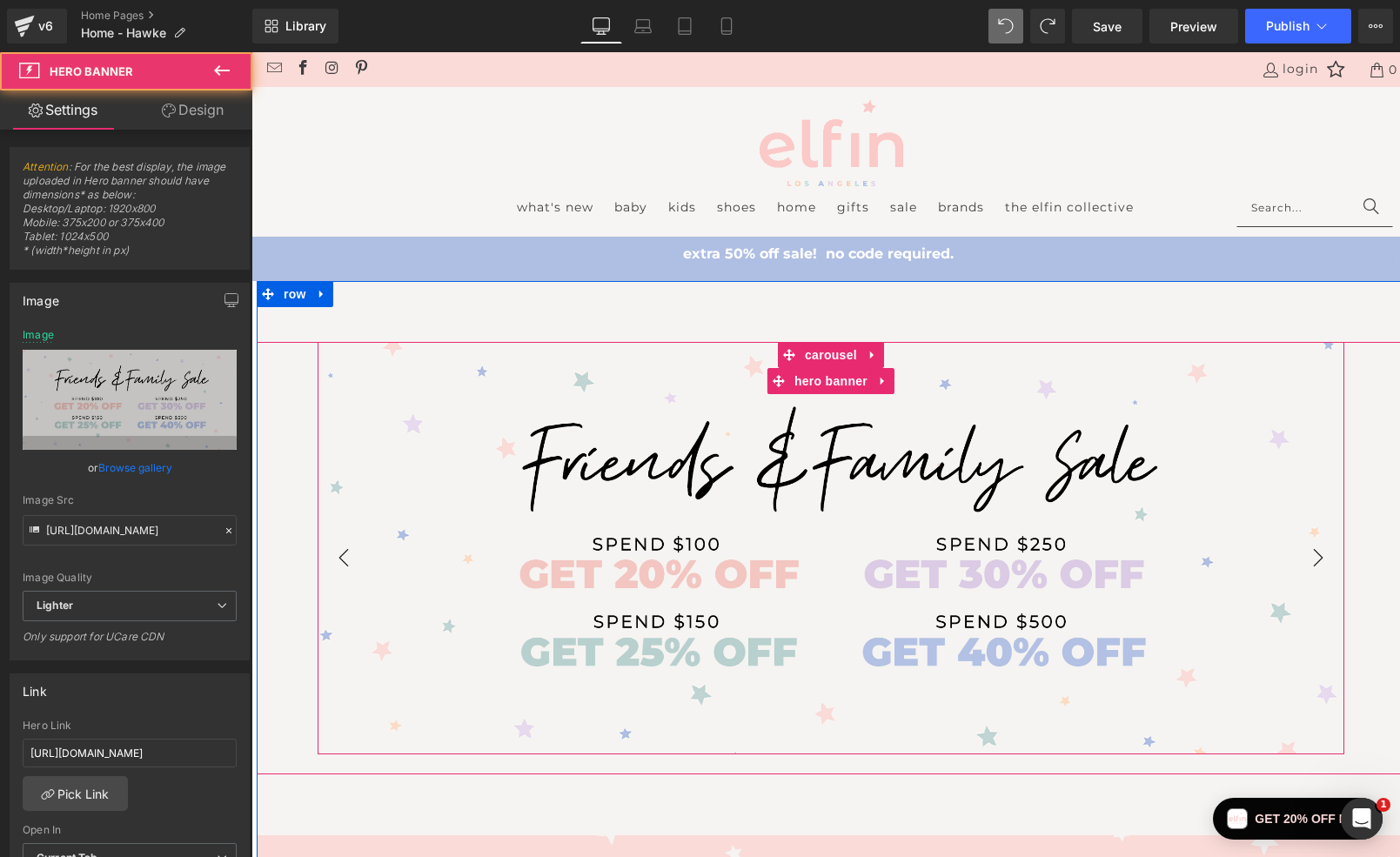
click at [444, 405] on div "Heading Text Block" at bounding box center [831, 548] width 1027 height 413
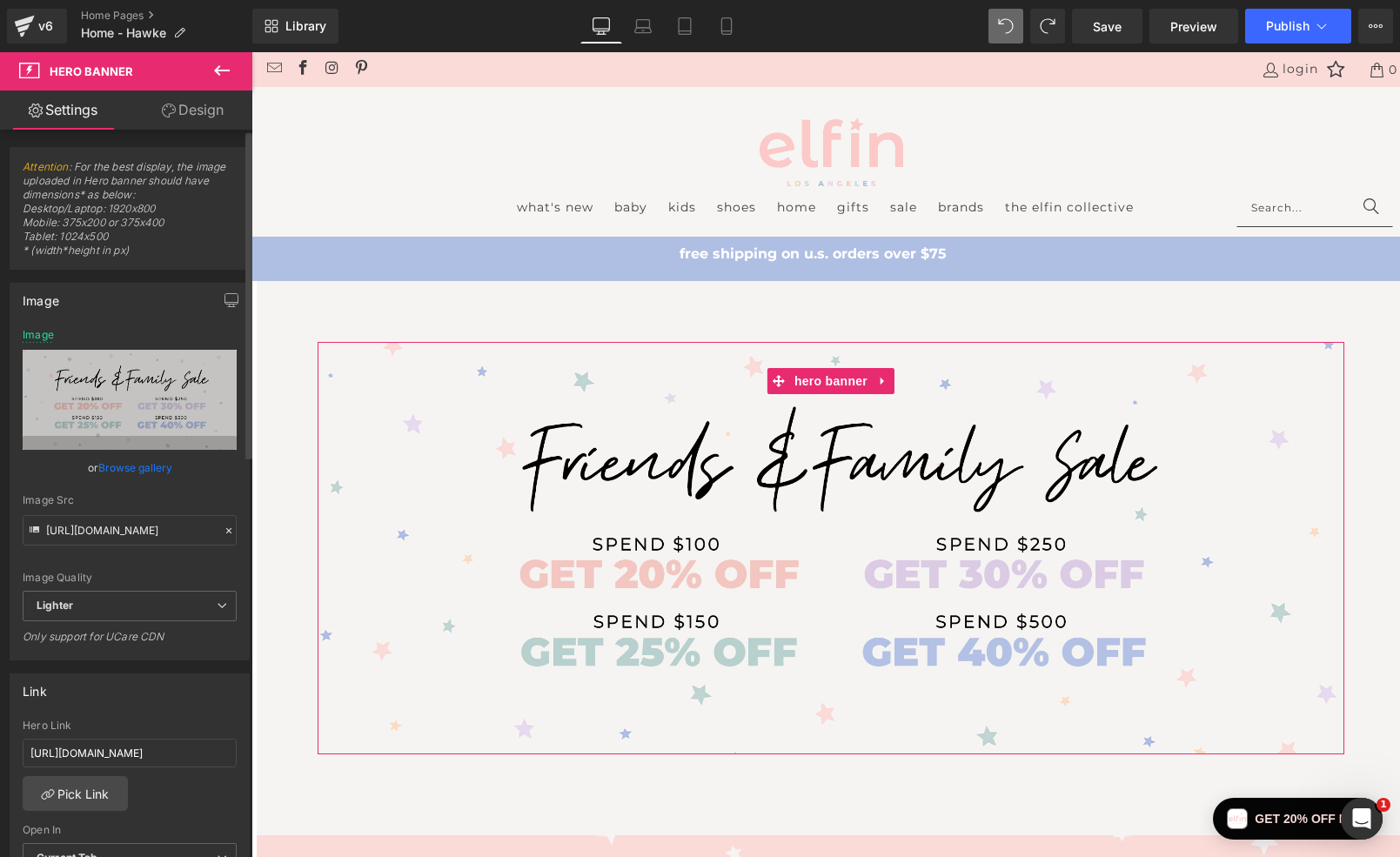
click at [150, 472] on link "Browse gallery" at bounding box center [135, 467] width 74 height 30
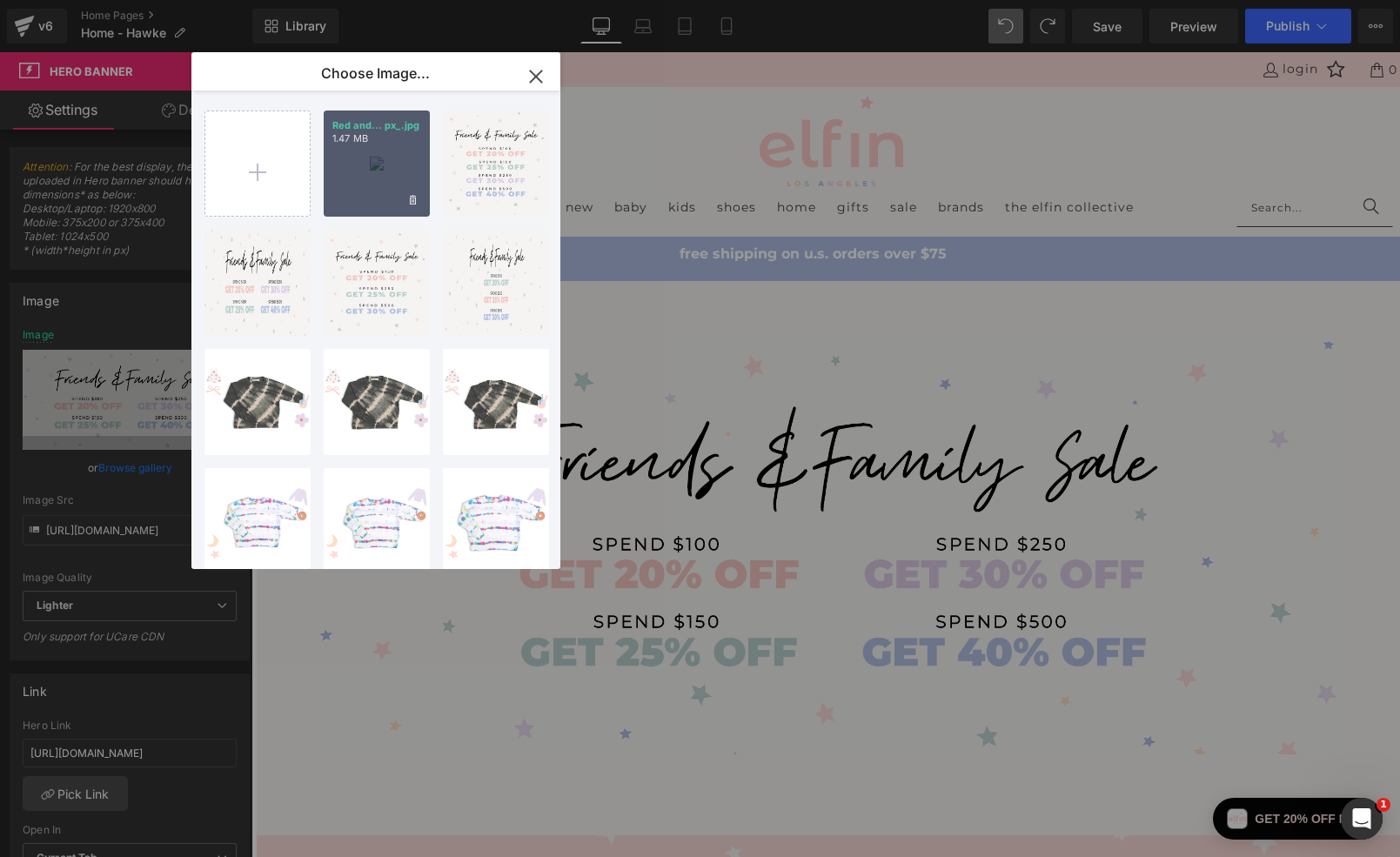
click at [365, 181] on div "Red and... px_.jpg 1.47 MB" at bounding box center [377, 164] width 106 height 106
type input "[URL][DOMAIN_NAME]"
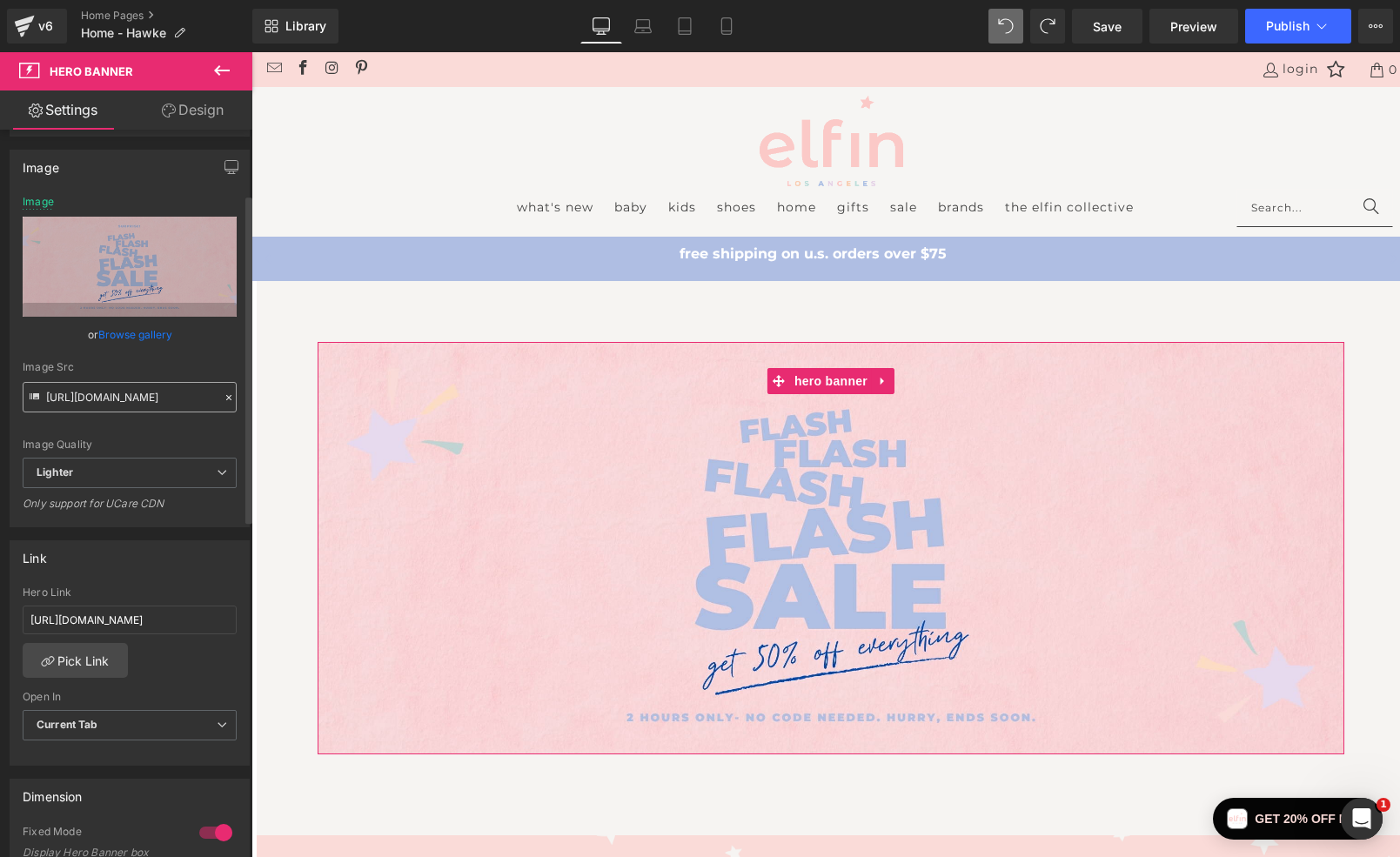
scroll to position [143, 0]
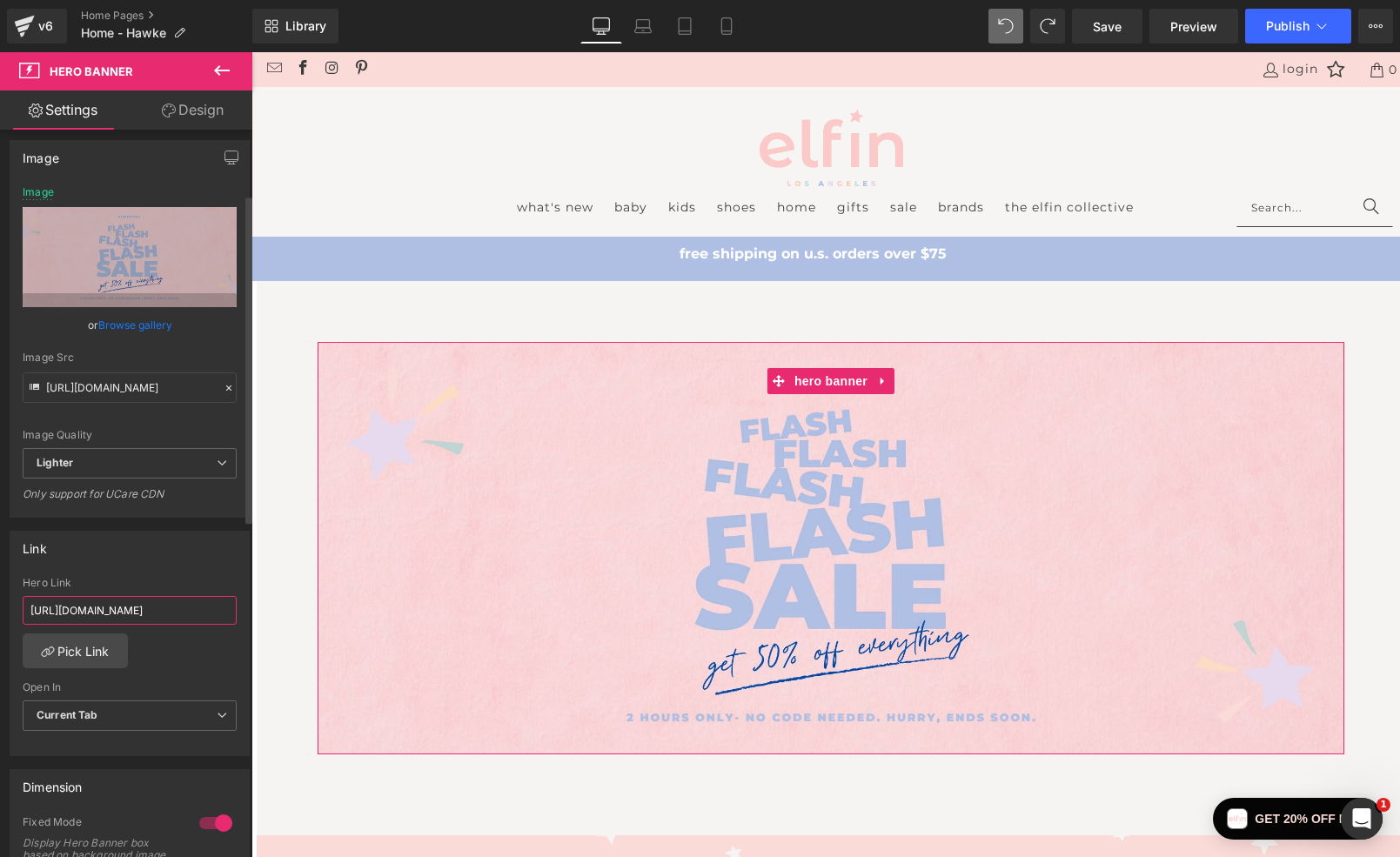
click at [145, 609] on input "[URL][DOMAIN_NAME]" at bounding box center [130, 610] width 214 height 28
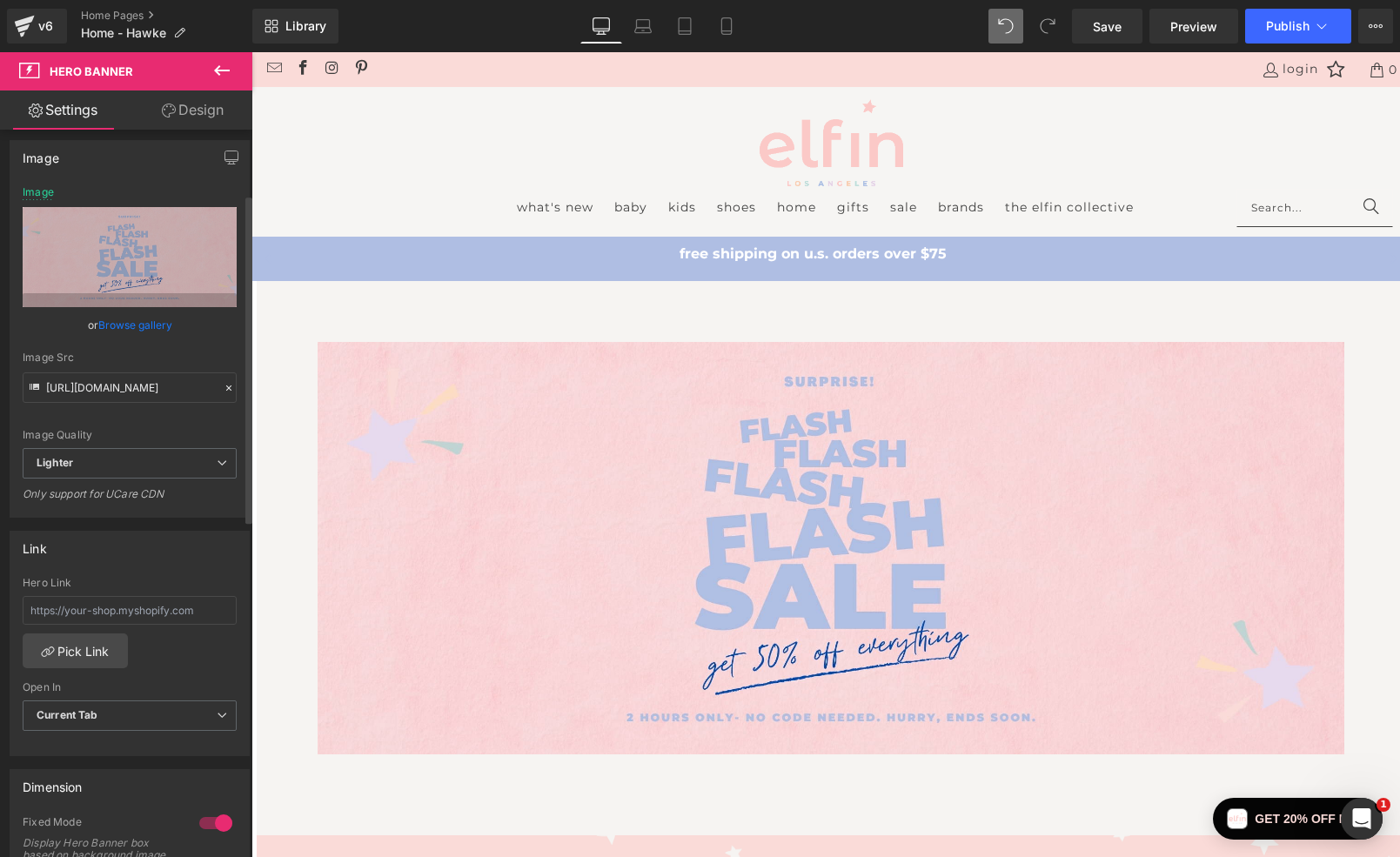
click at [173, 552] on div "Link" at bounding box center [129, 548] width 238 height 33
click at [643, 29] on icon at bounding box center [643, 27] width 18 height 18
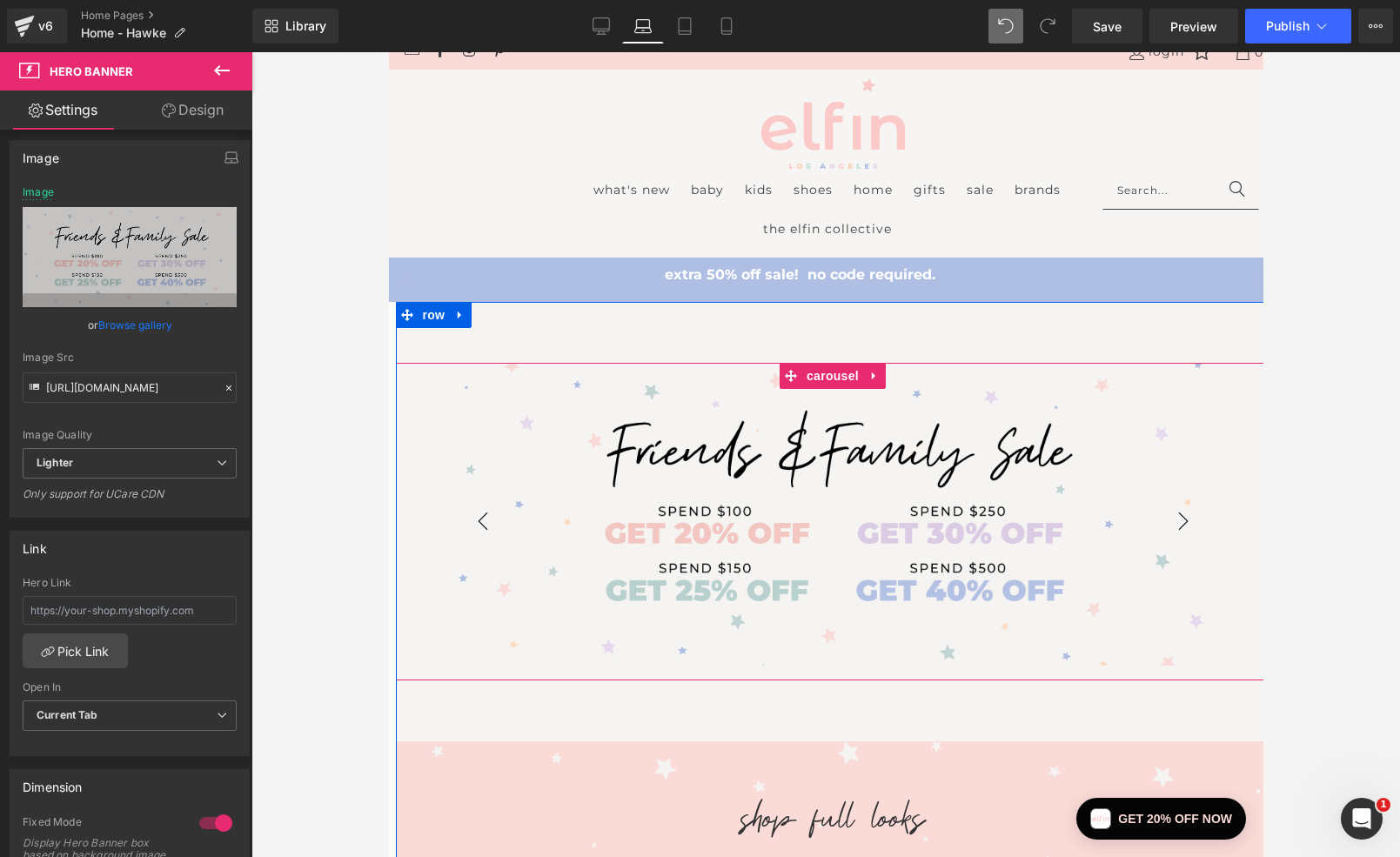
click at [1188, 521] on button "›" at bounding box center [1181, 521] width 52 height 52
click at [484, 519] on button "‹" at bounding box center [481, 521] width 52 height 52
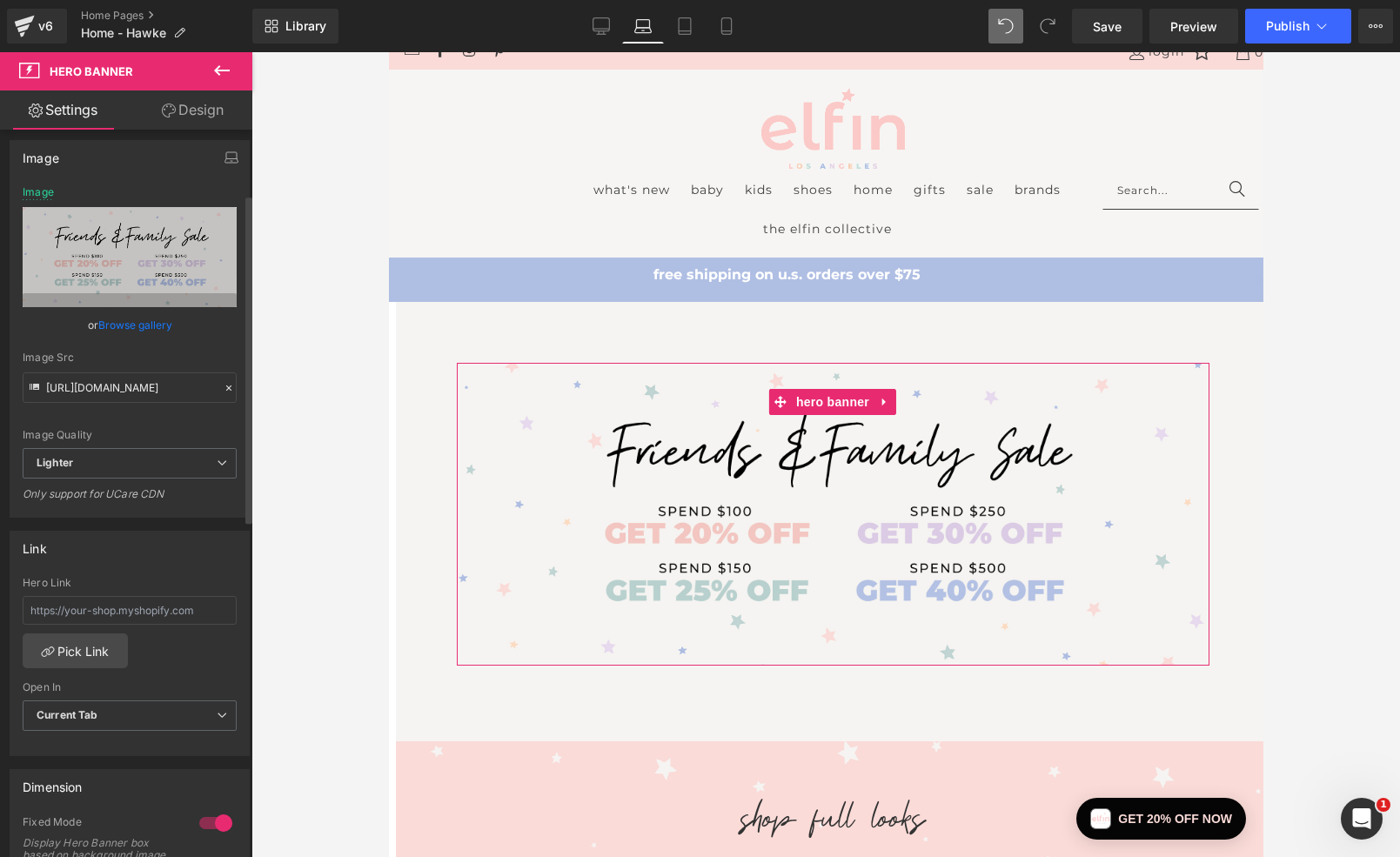
click at [138, 329] on link "Browse gallery" at bounding box center [135, 325] width 74 height 30
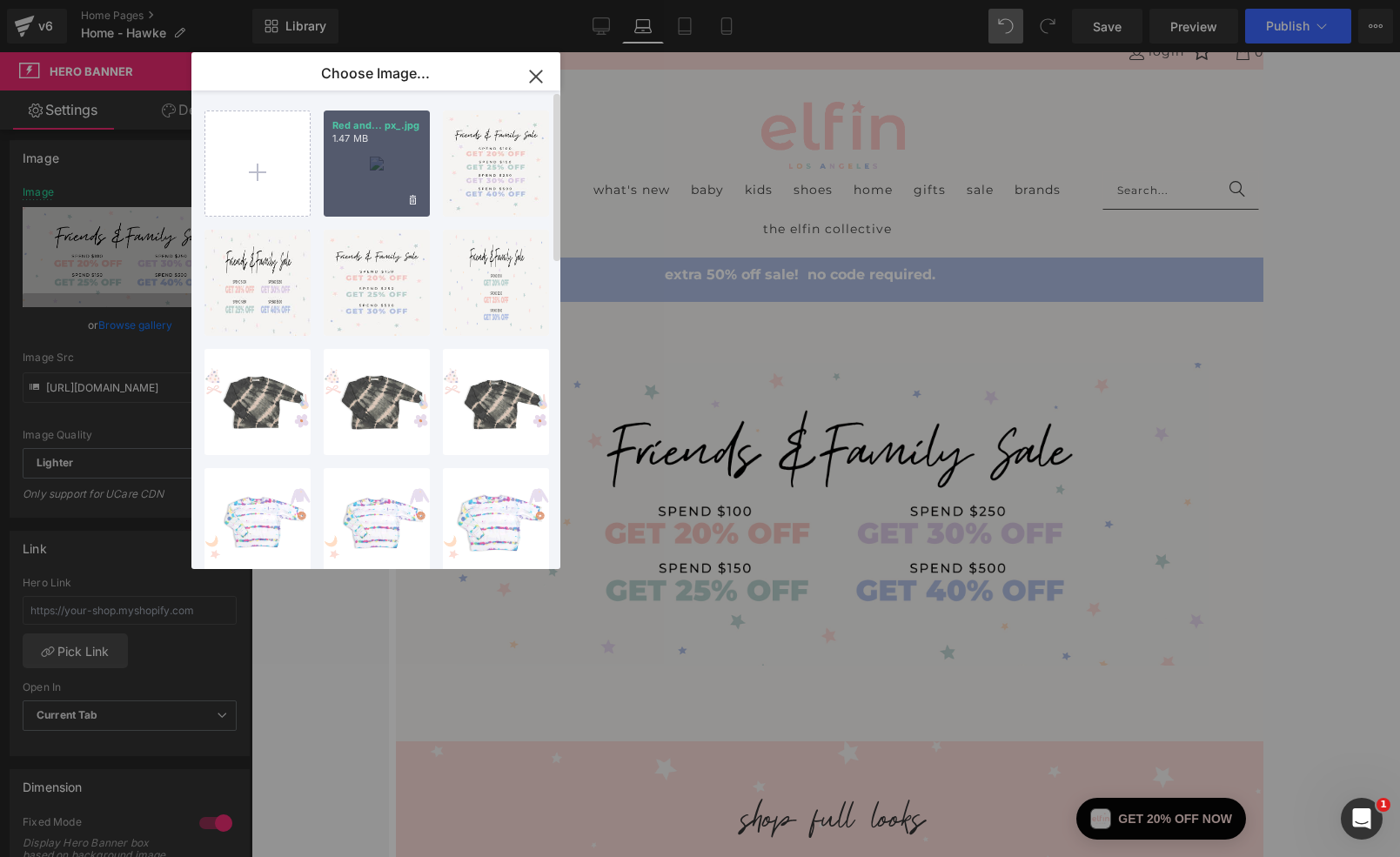
click at [395, 174] on div "Red and... px_.jpg 1.47 MB" at bounding box center [377, 164] width 106 height 106
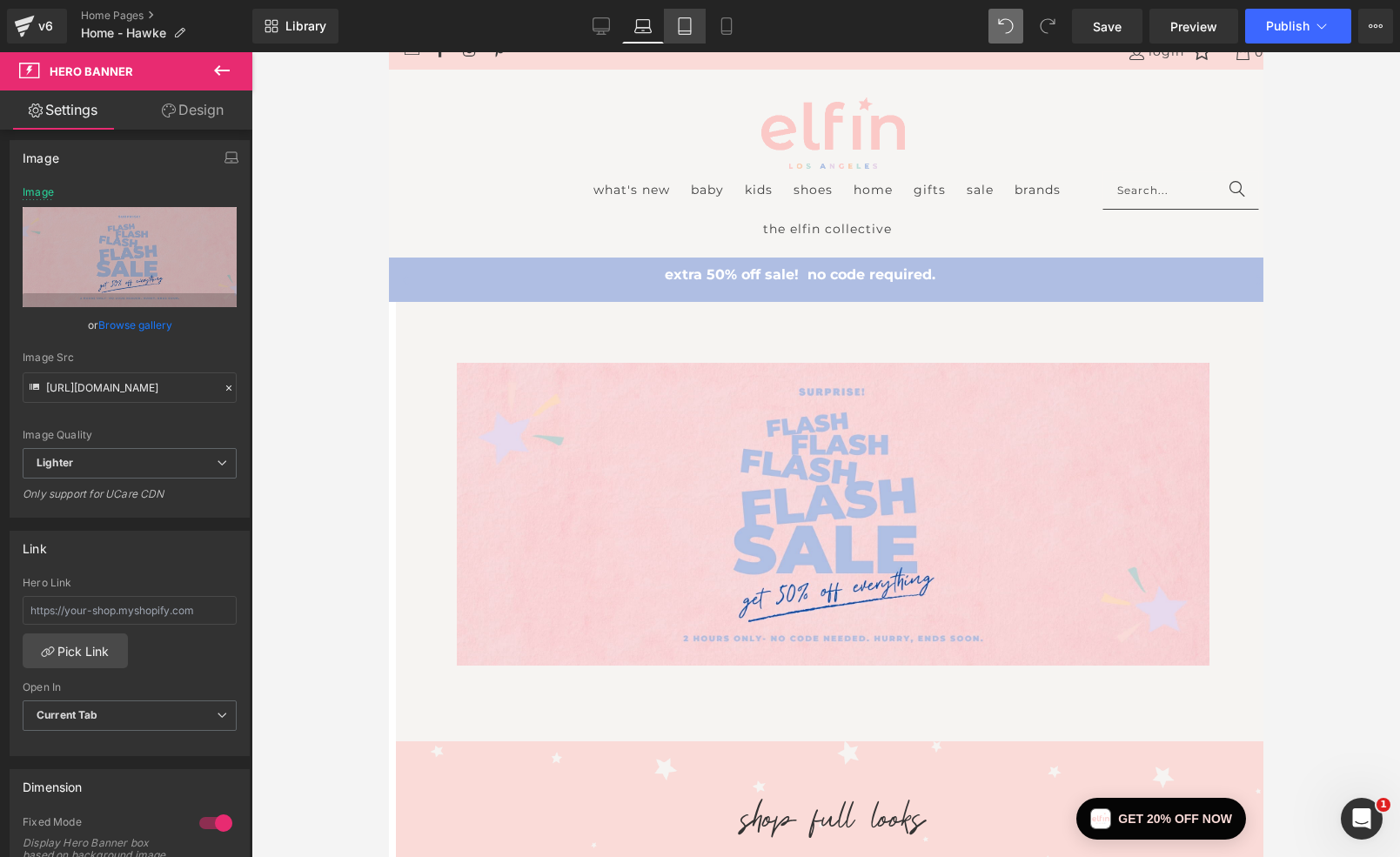
click at [684, 33] on icon at bounding box center [685, 27] width 18 height 18
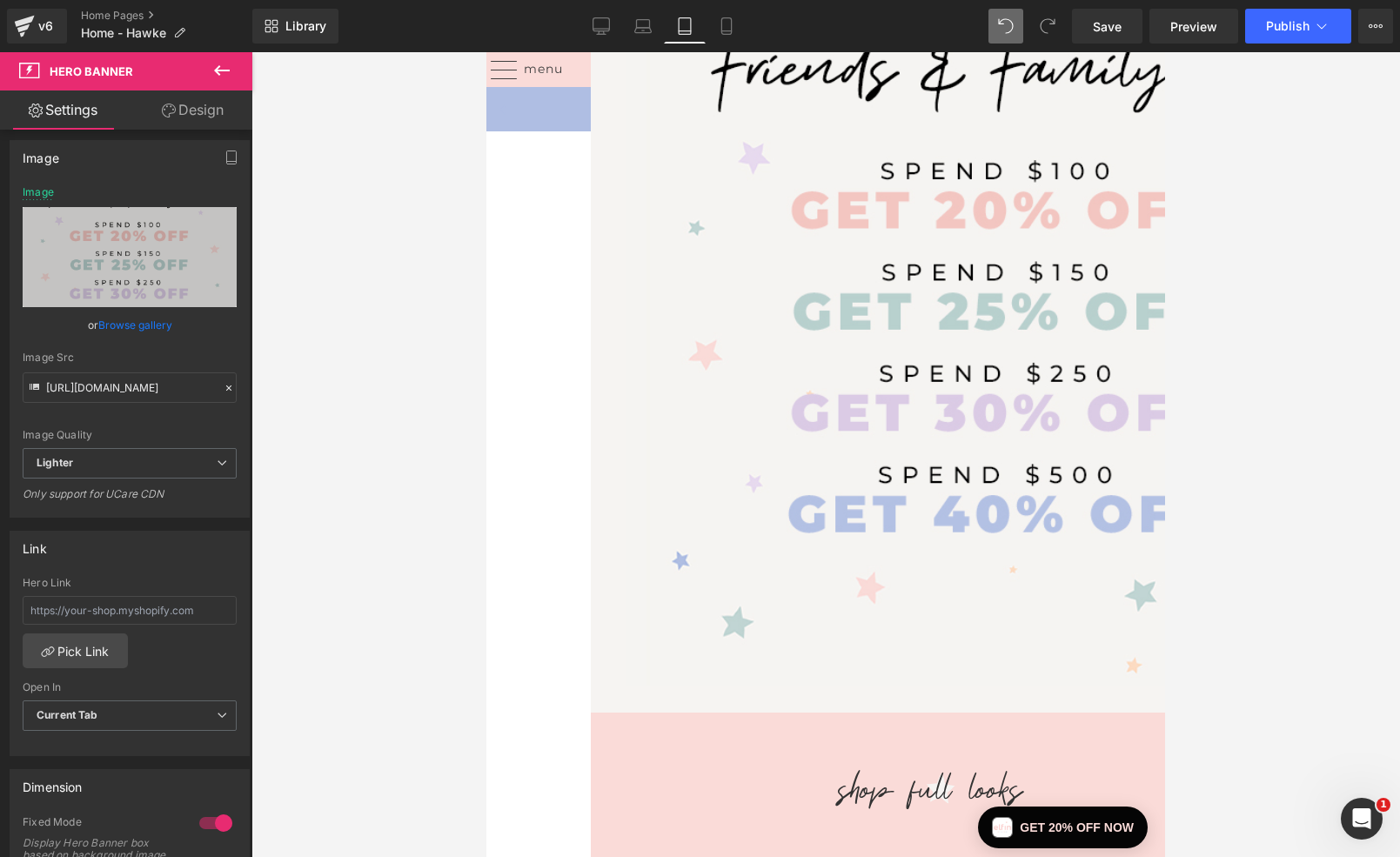
type input "[URL][DOMAIN_NAME]"
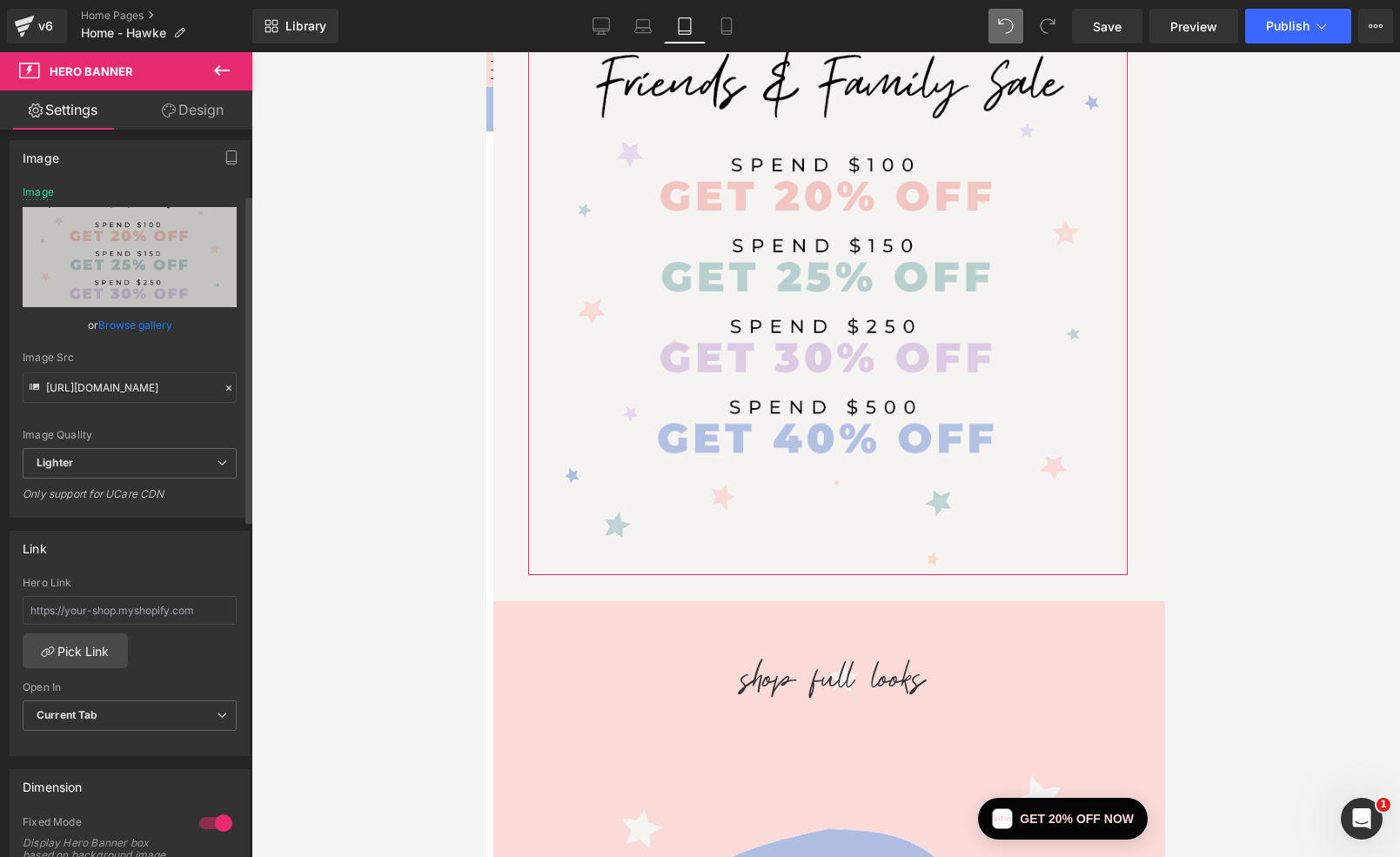
click at [127, 324] on link "Browse gallery" at bounding box center [135, 325] width 74 height 30
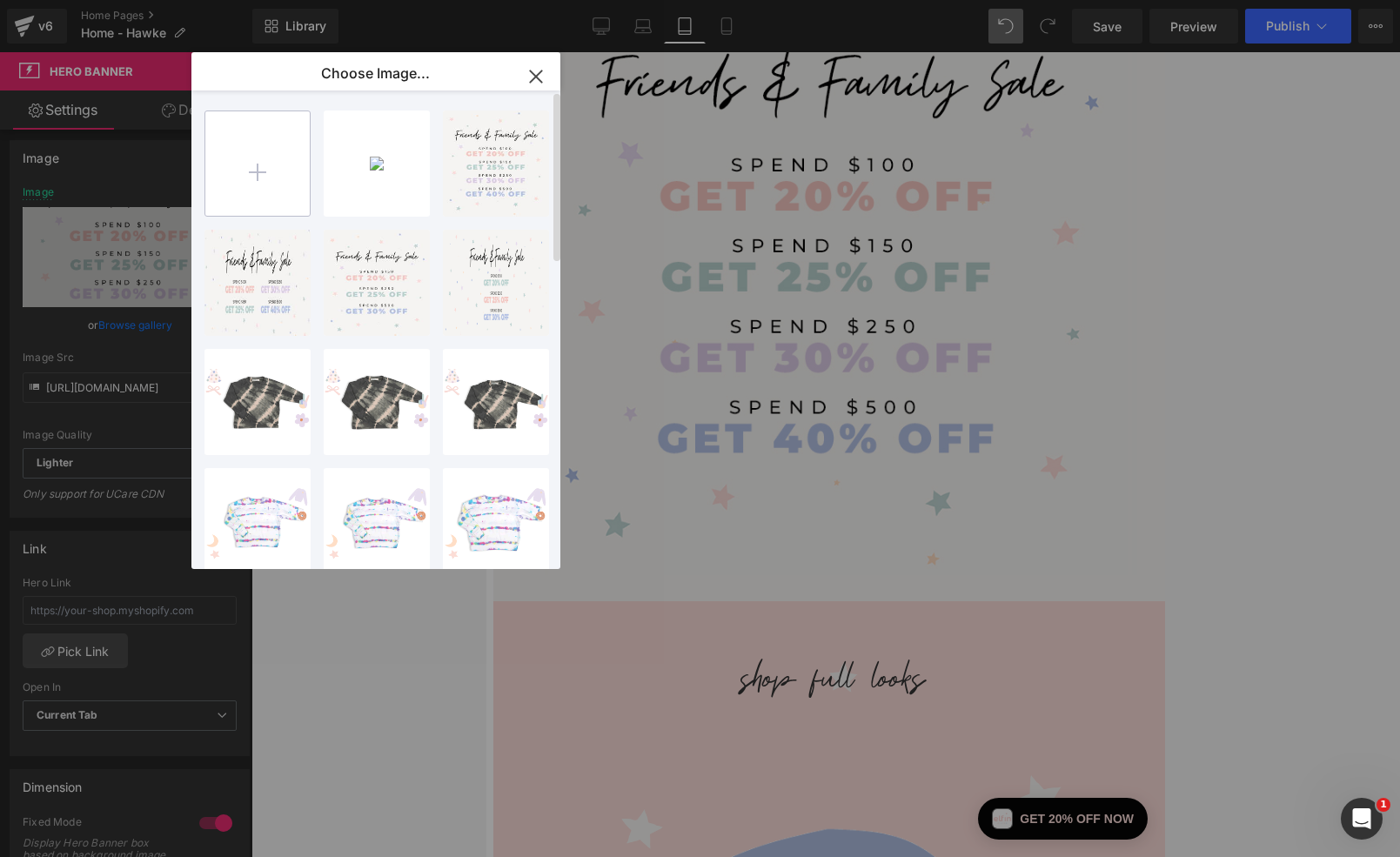
click at [246, 176] on input "file" at bounding box center [258, 164] width 104 height 104
type input "C:\fakepath\Red and Blush Pink Flash Sale Discount Animated Instagram Story (75…"
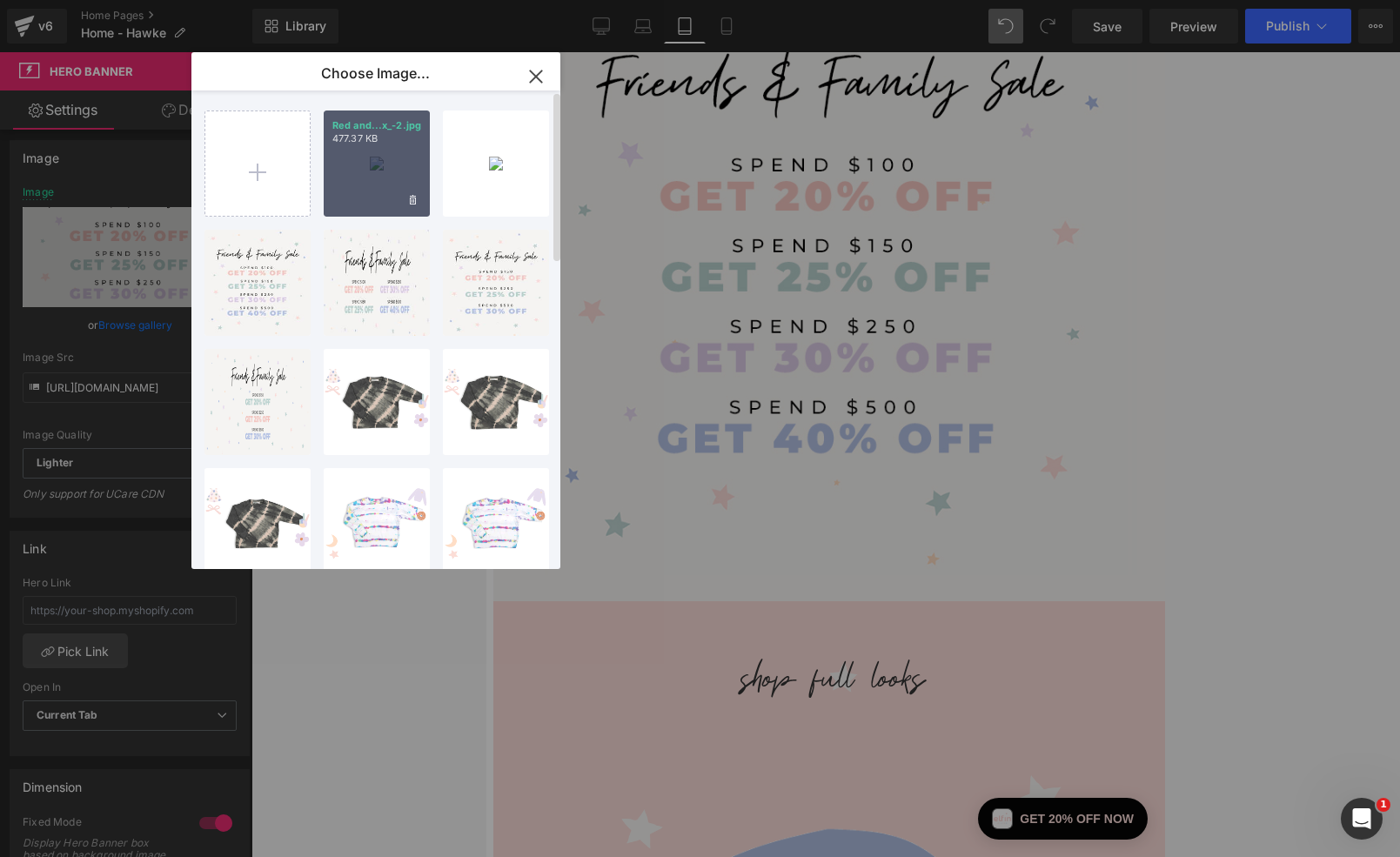
click at [358, 154] on div "Red and...x_-2.jpg 477.37 KB" at bounding box center [377, 164] width 106 height 106
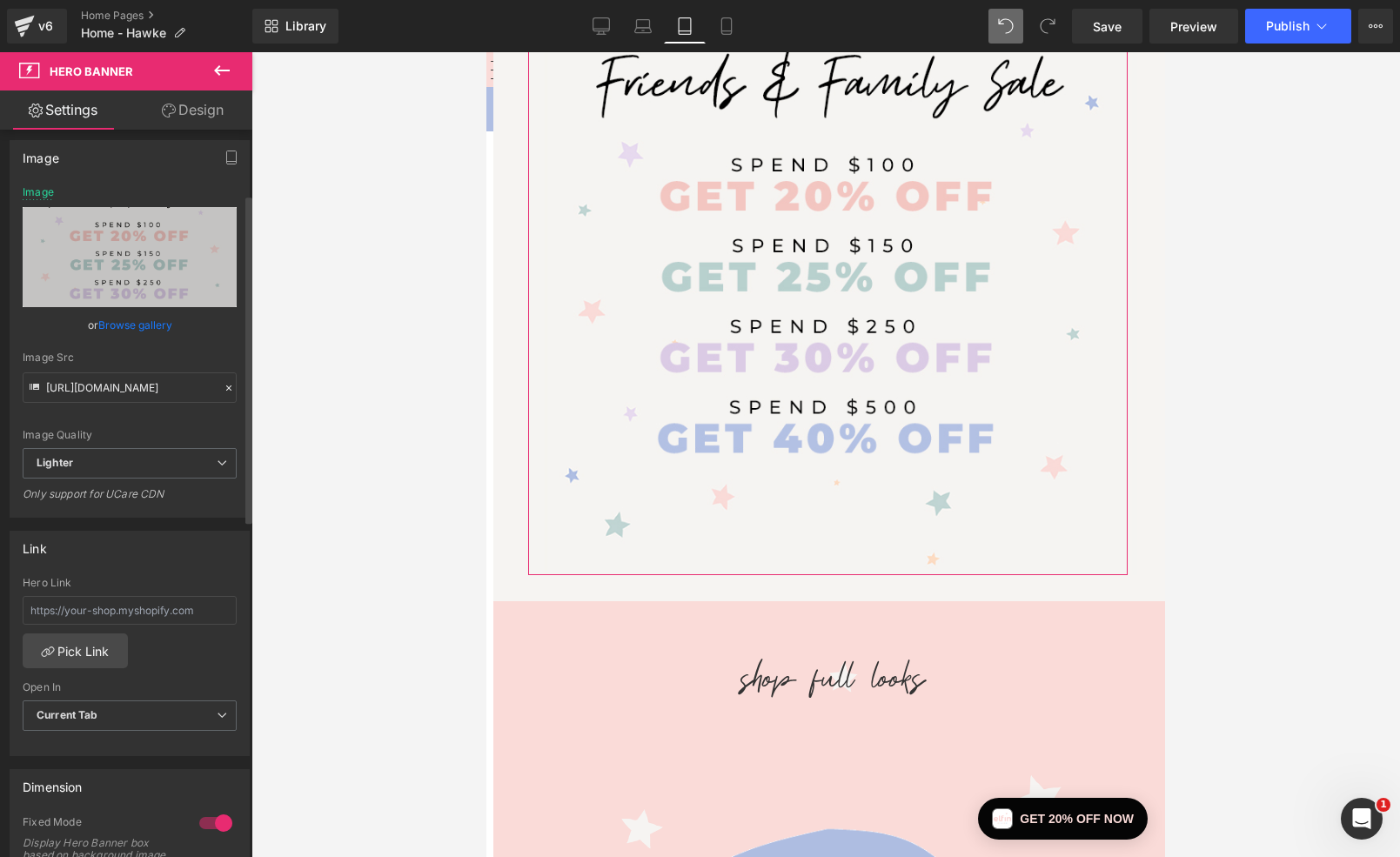
click at [130, 325] on link "Browse gallery" at bounding box center [135, 325] width 74 height 30
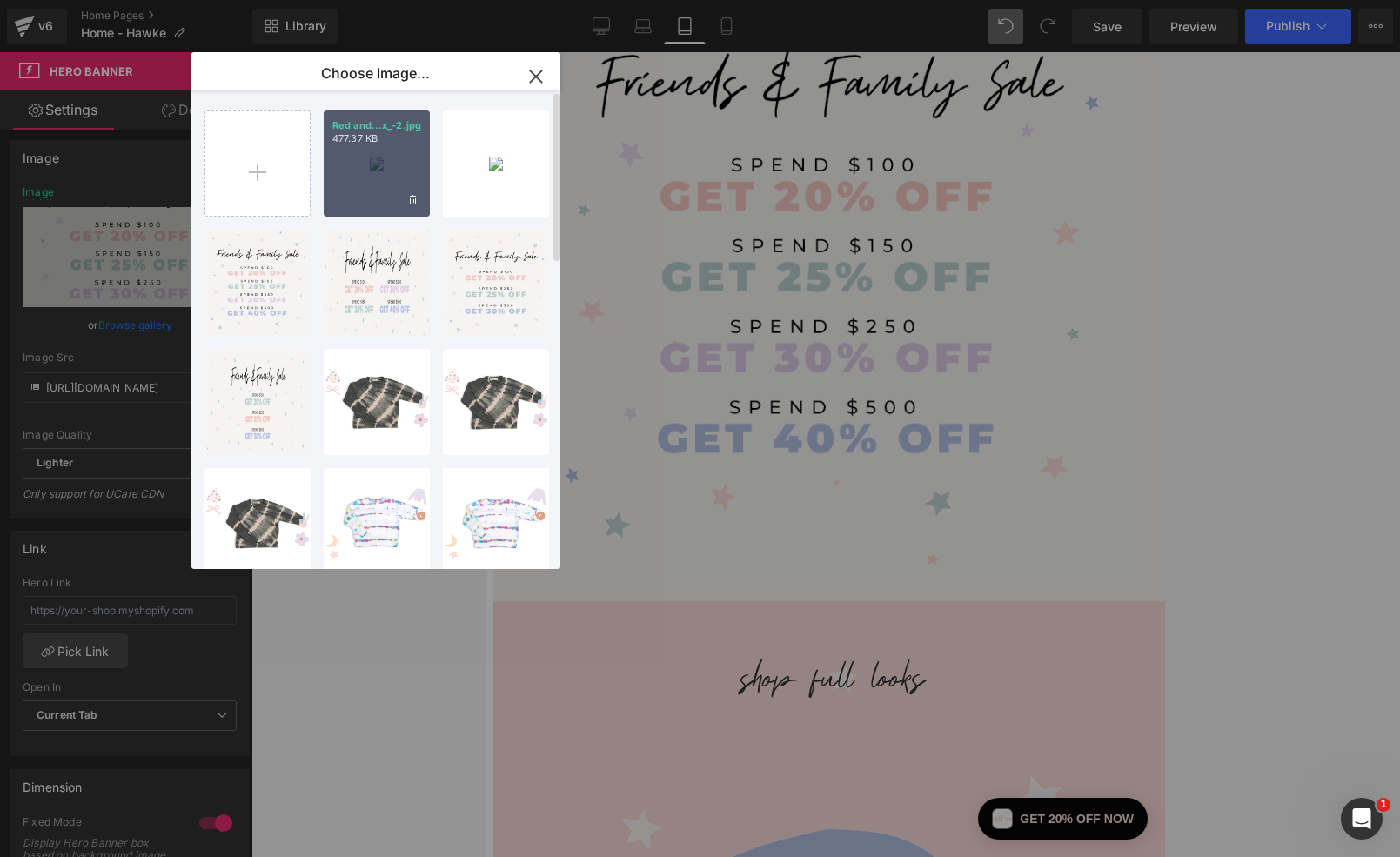
click at [367, 181] on div "Red and...x_-2.jpg 477.37 KB" at bounding box center [377, 164] width 106 height 106
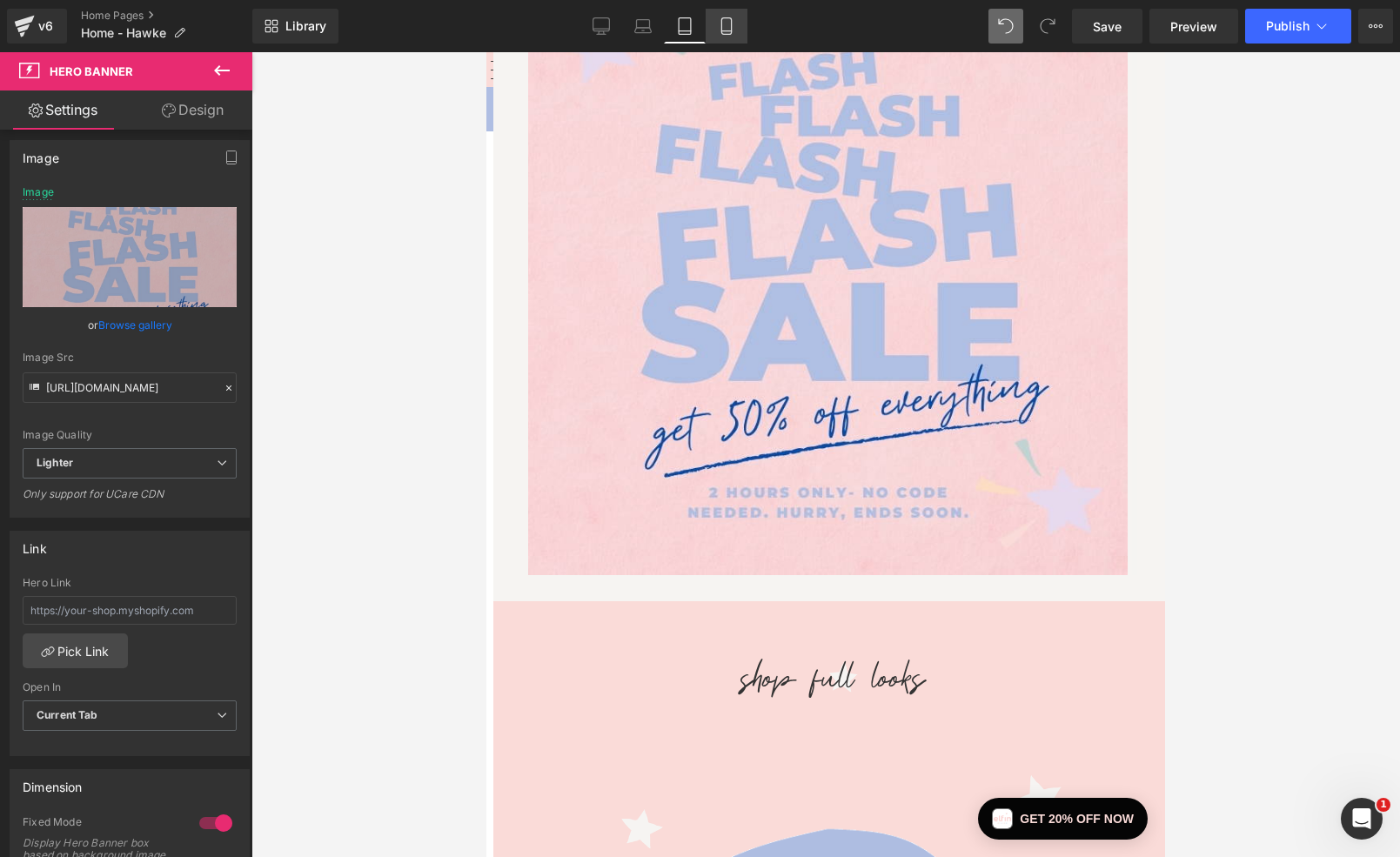
click at [734, 26] on icon at bounding box center [727, 27] width 18 height 18
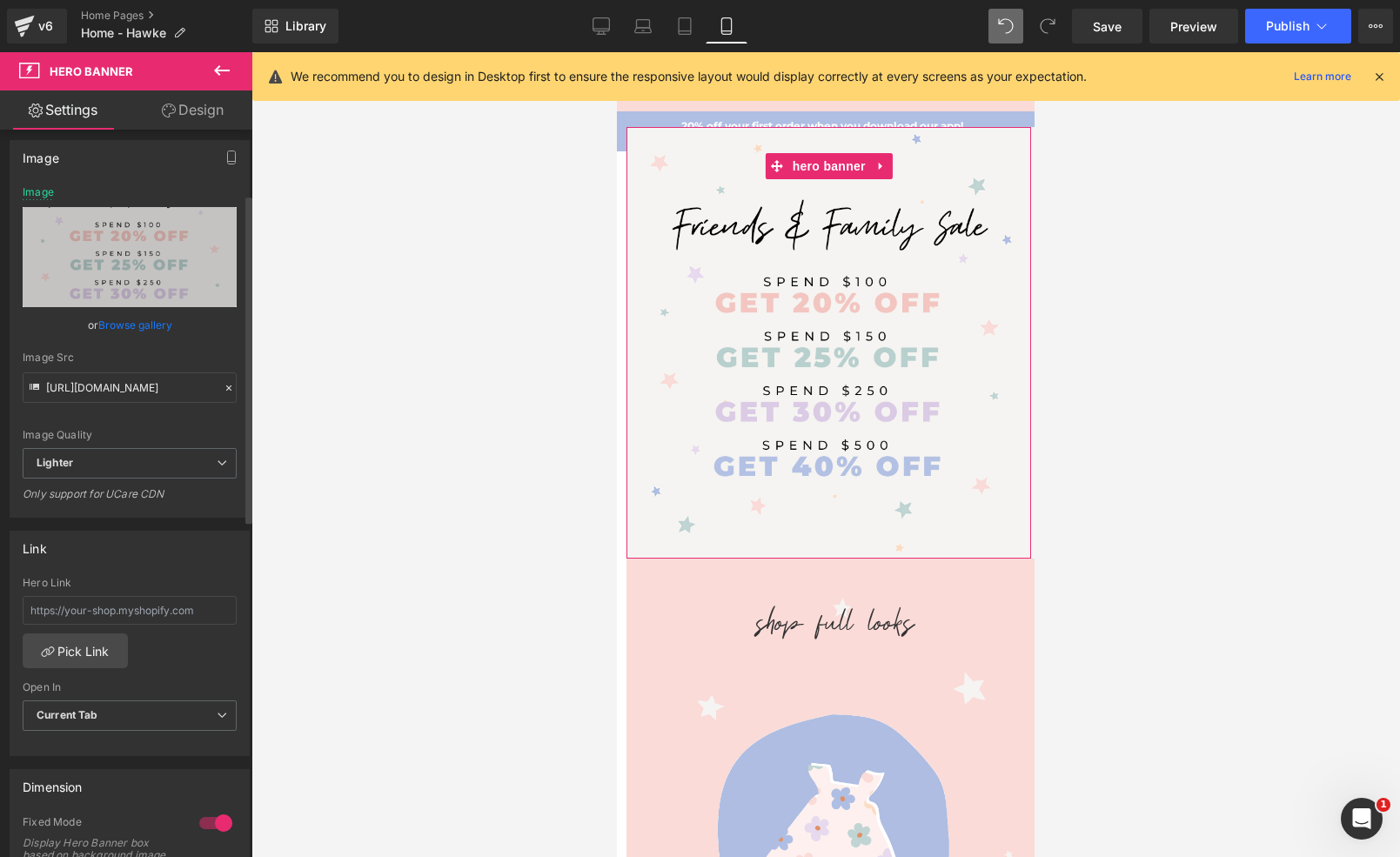
click at [141, 327] on link "Browse gallery" at bounding box center [135, 325] width 74 height 30
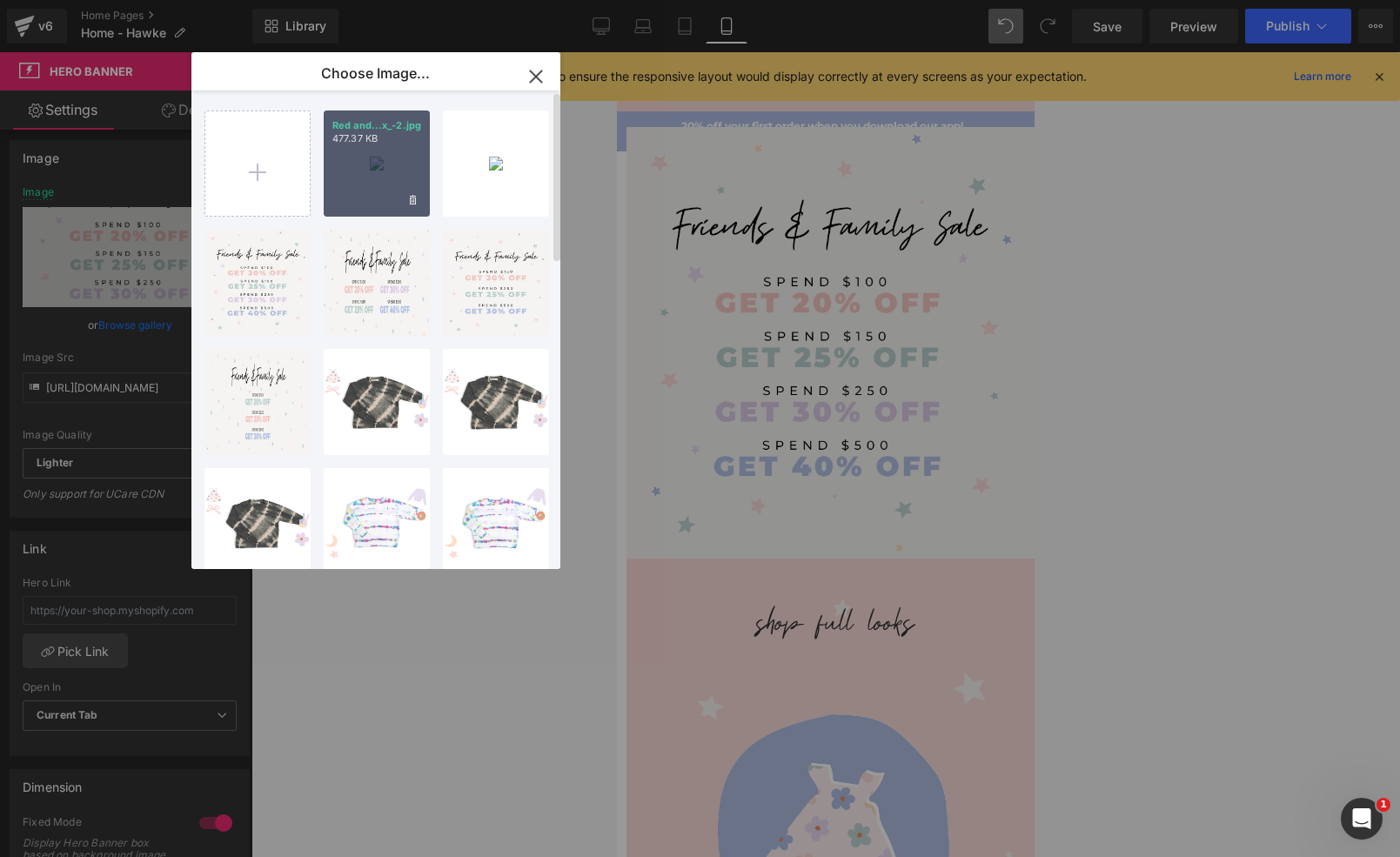
click at [342, 179] on div "Red and...x_-2.jpg 477.37 KB" at bounding box center [377, 164] width 106 height 106
type input "[URL][DOMAIN_NAME]"
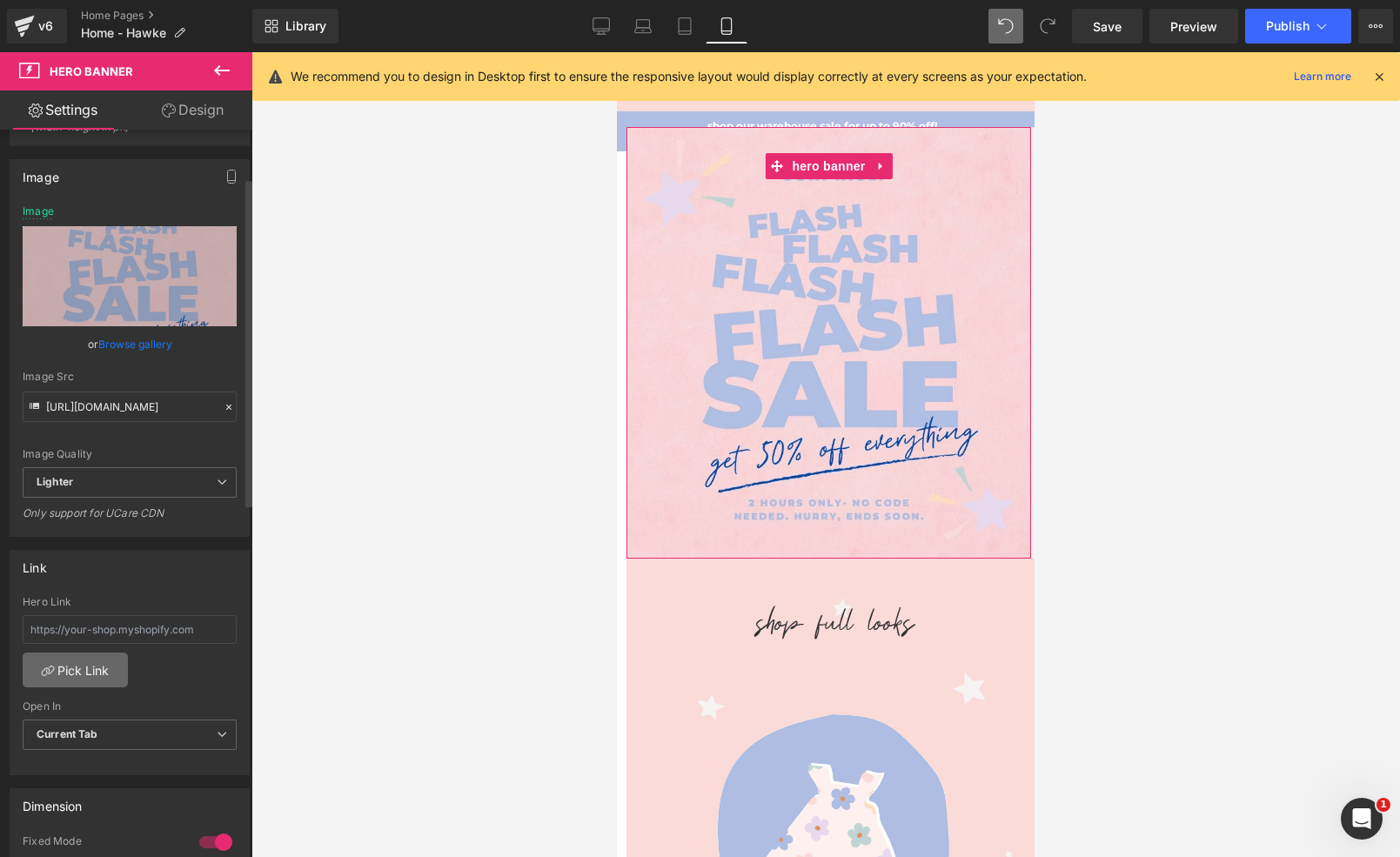
scroll to position [99, 0]
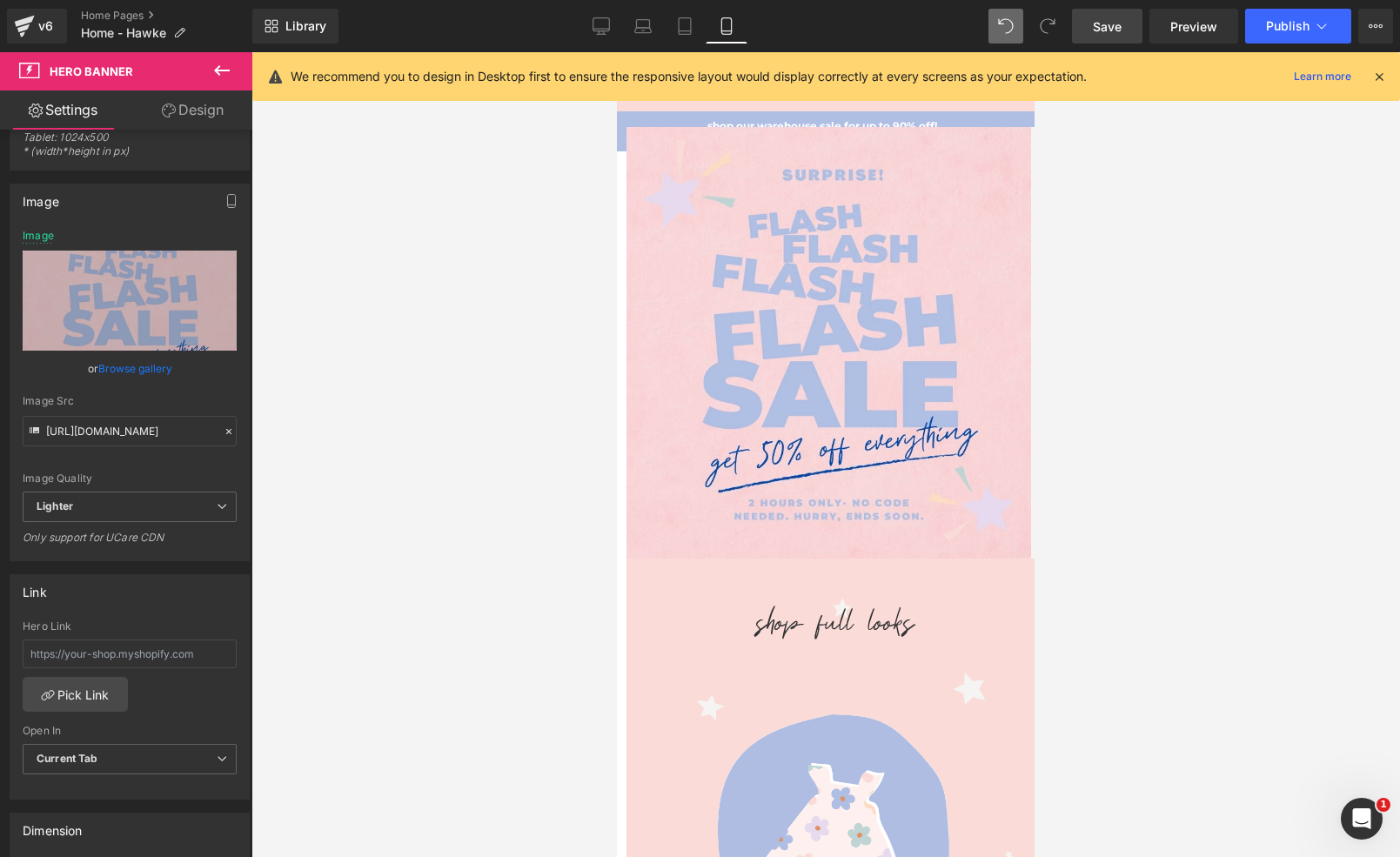
click at [1100, 32] on span "Save" at bounding box center [1107, 27] width 28 height 19
click at [106, 657] on input "text" at bounding box center [130, 654] width 214 height 28
paste input "[URL][DOMAIN_NAME]"
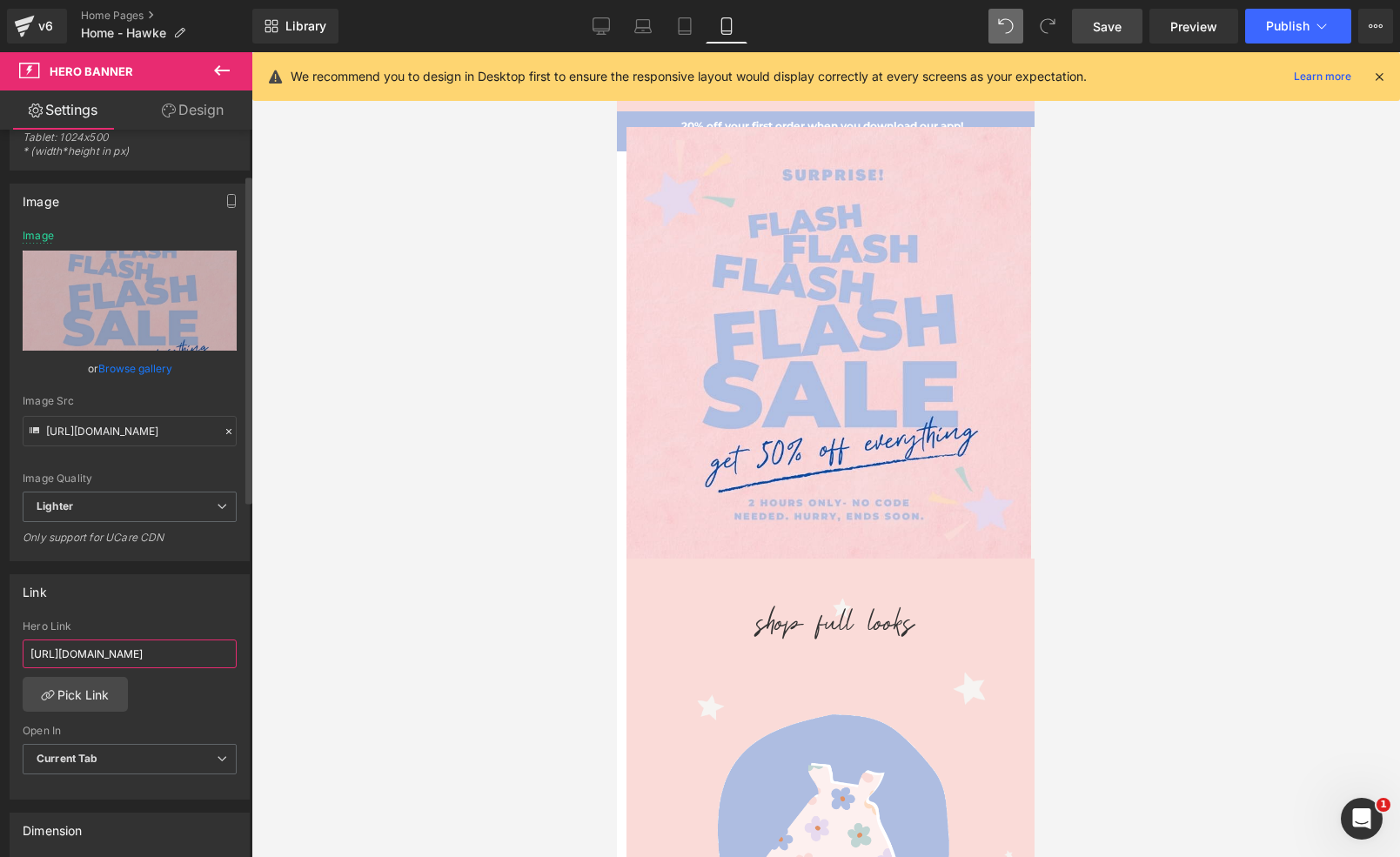
type input "[URL][DOMAIN_NAME]"
click at [183, 701] on div "[URL][DOMAIN_NAME] Hero Link [URL][DOMAIN_NAME] Pick Link Current Tab New Tab O…" at bounding box center [129, 710] width 238 height 179
click at [676, 29] on icon at bounding box center [685, 27] width 18 height 18
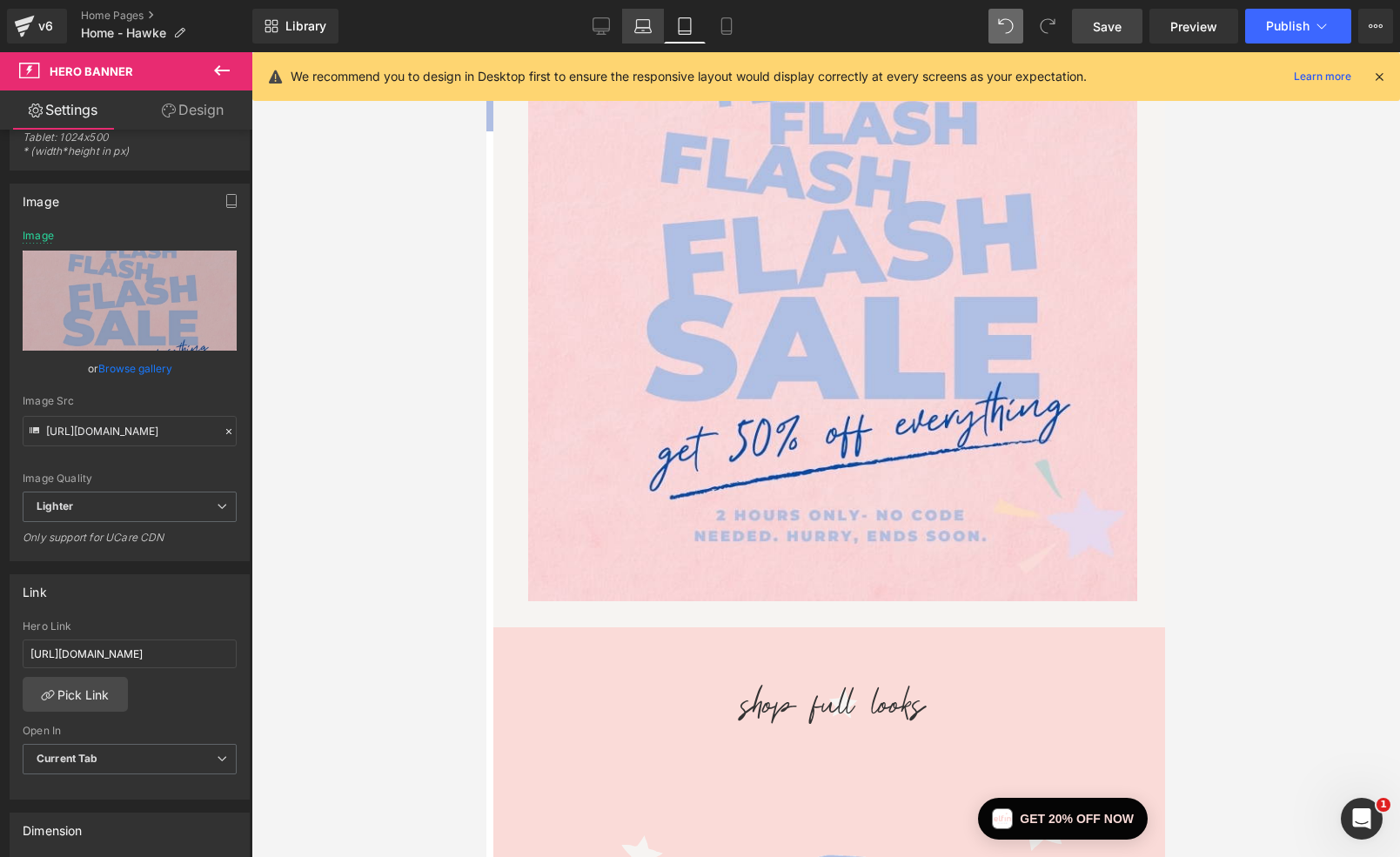
click at [630, 32] on link "Laptop" at bounding box center [642, 26] width 42 height 35
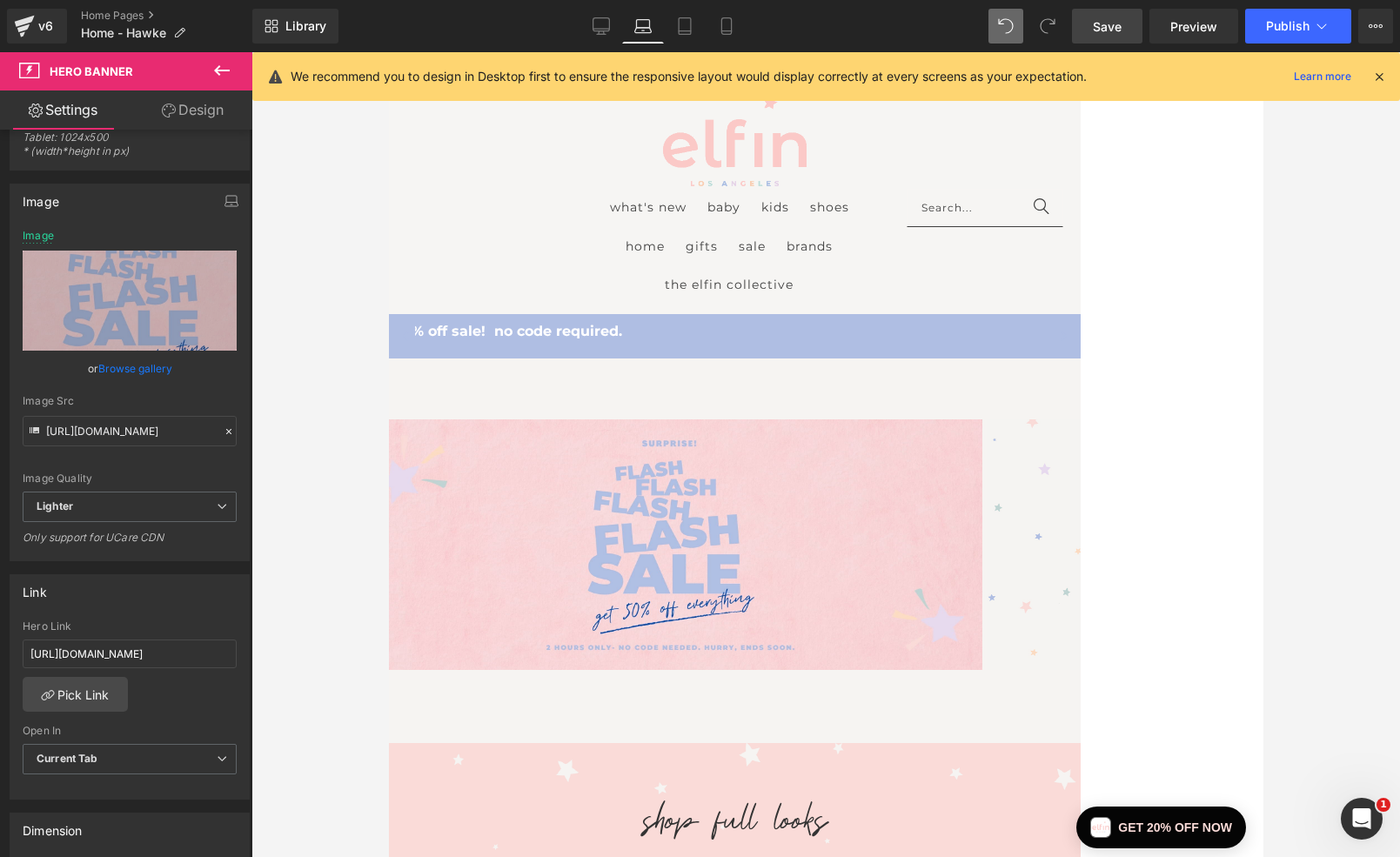
type input "[URL][DOMAIN_NAME]"
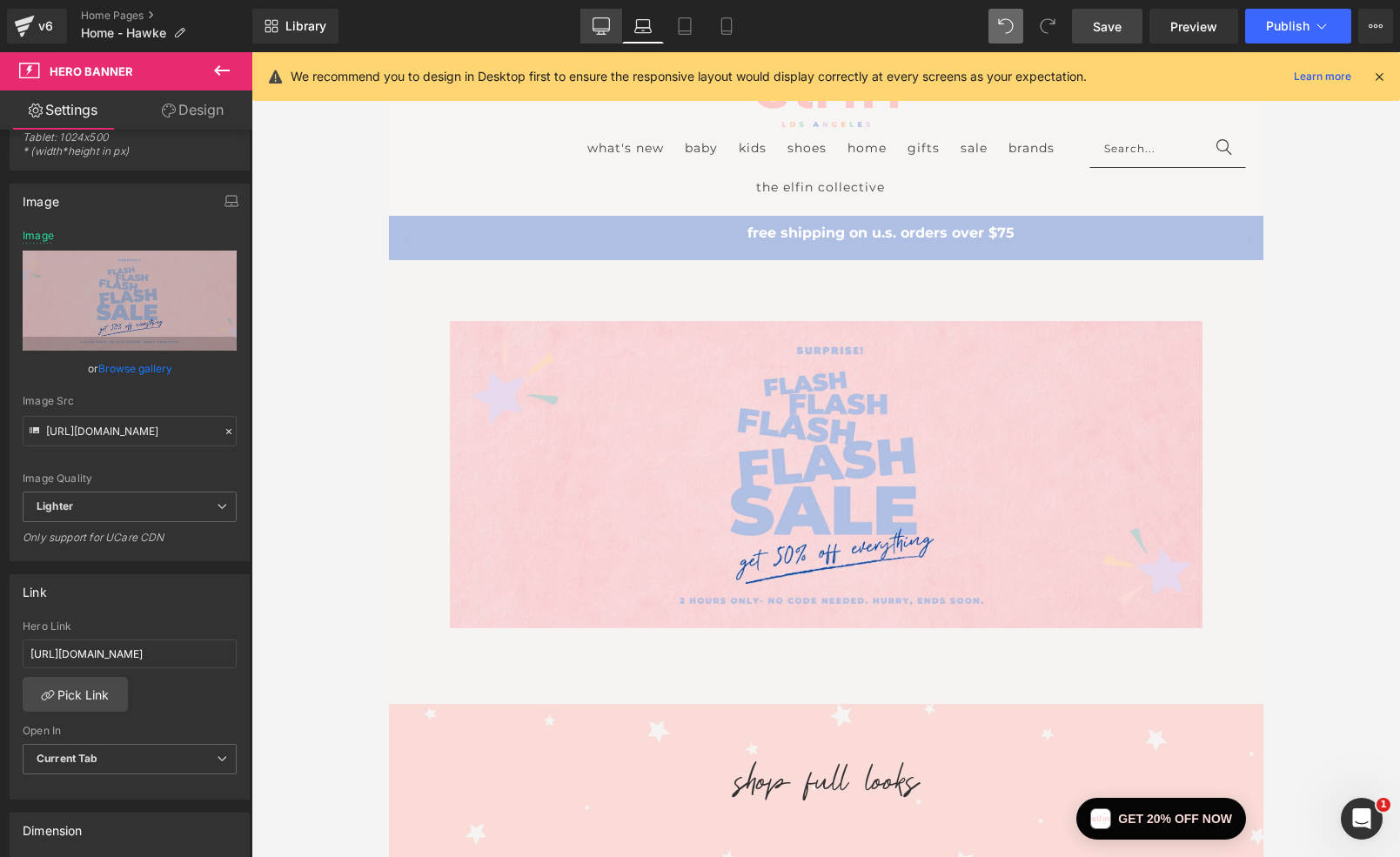
click at [603, 24] on icon at bounding box center [601, 27] width 18 height 18
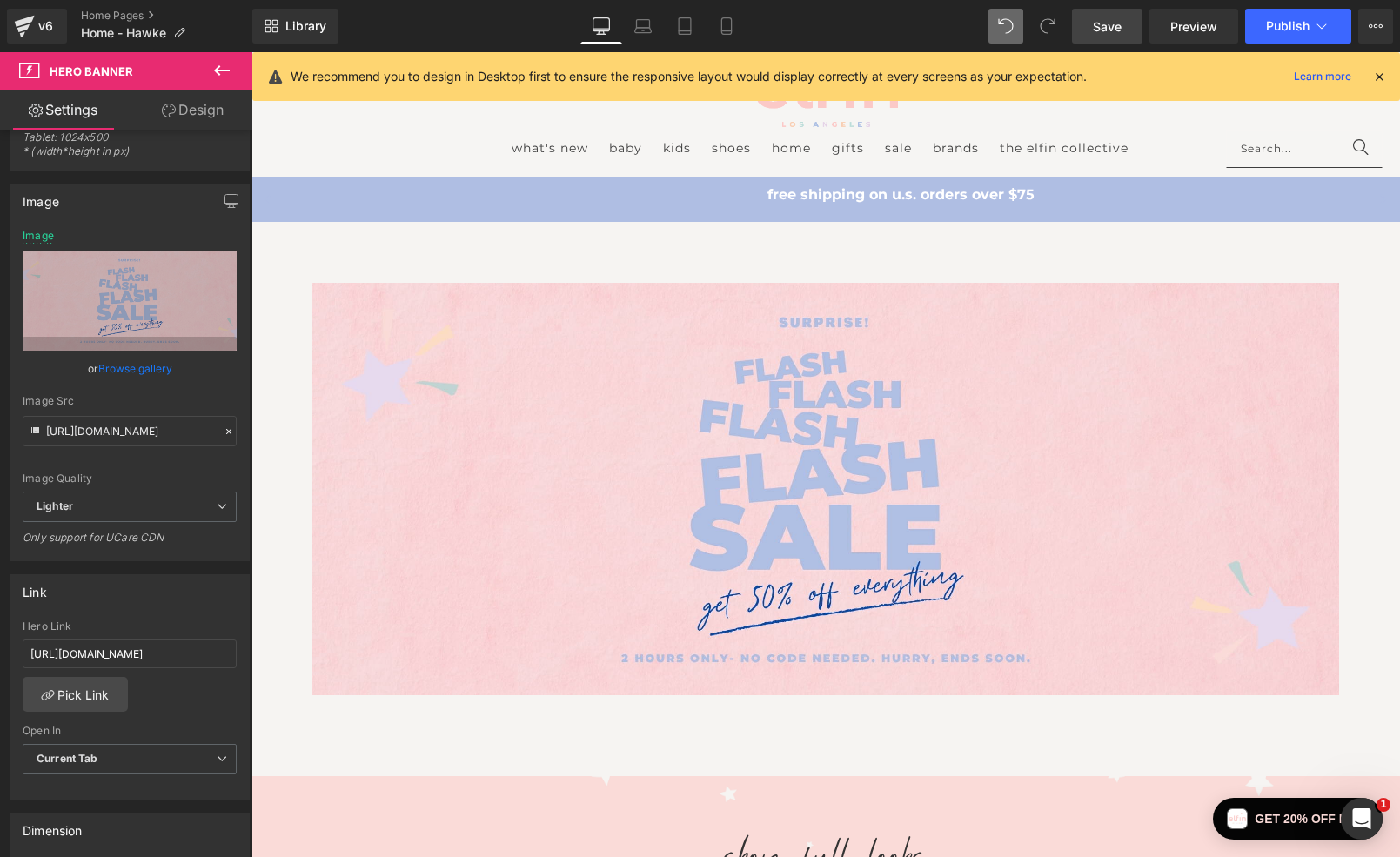
click at [1088, 27] on link "Save" at bounding box center [1107, 26] width 71 height 35
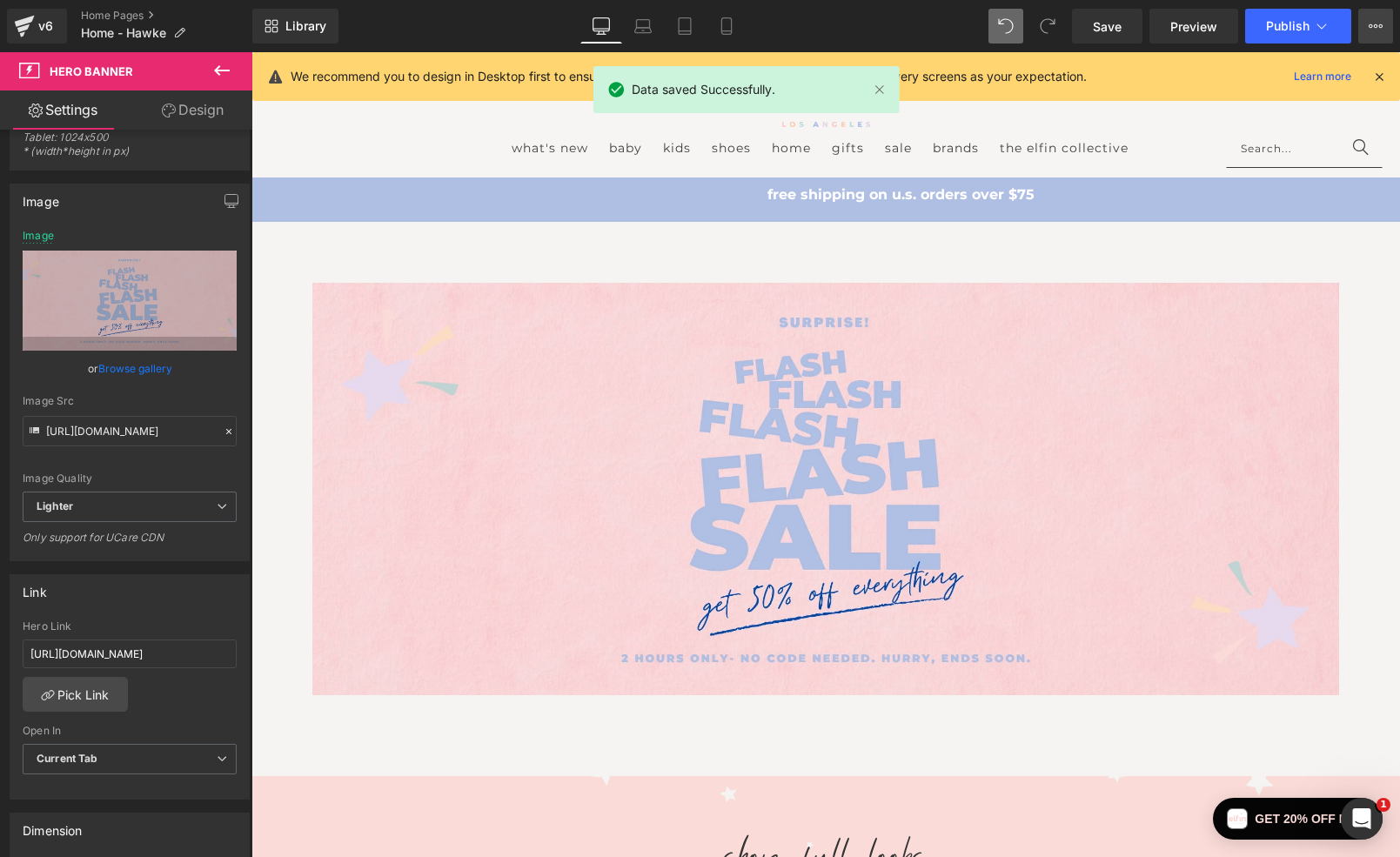
click at [1377, 25] on icon at bounding box center [1375, 27] width 14 height 14
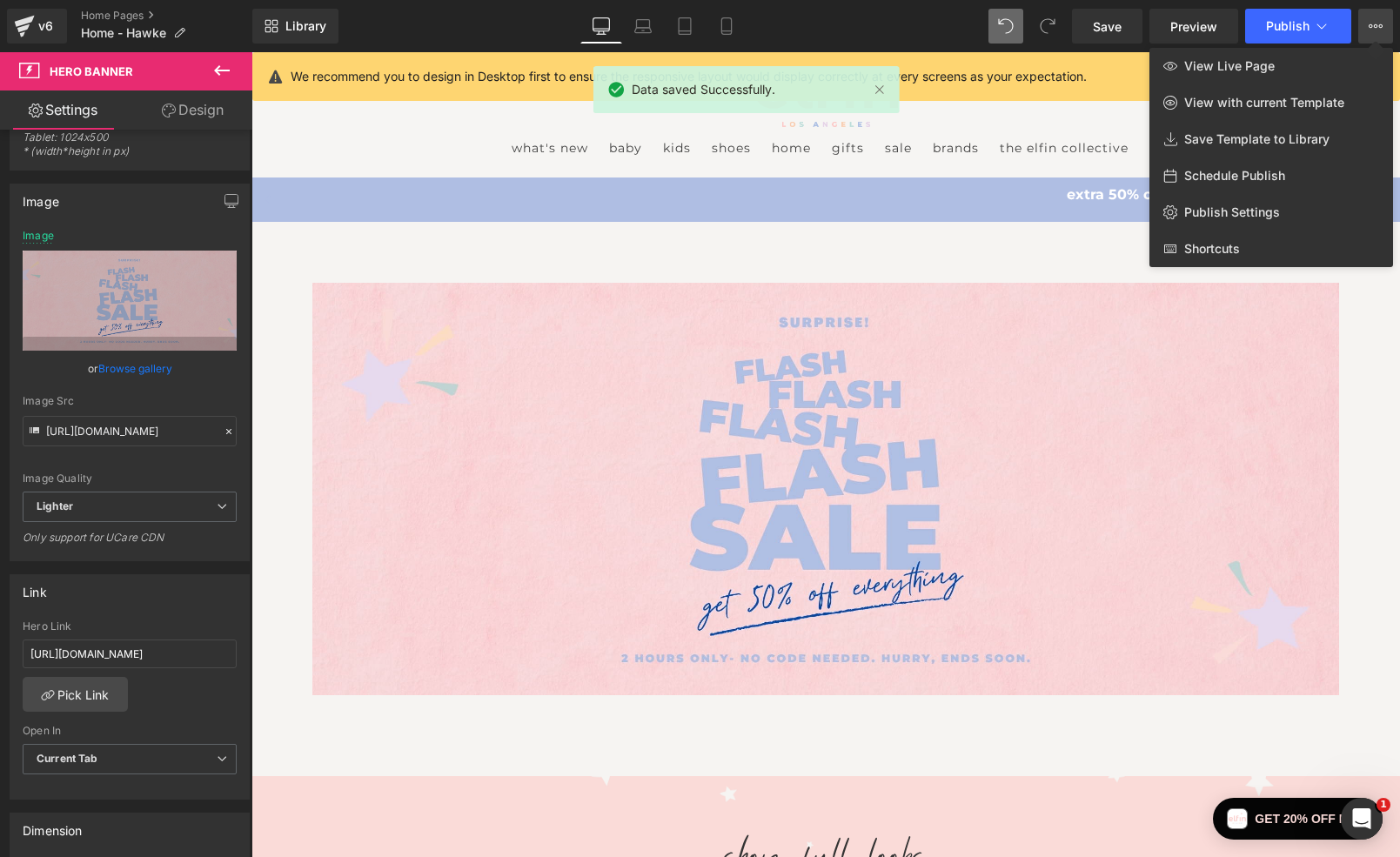
click at [1296, 170] on div "Schedule Publish" at bounding box center [1271, 175] width 243 height 36
select select
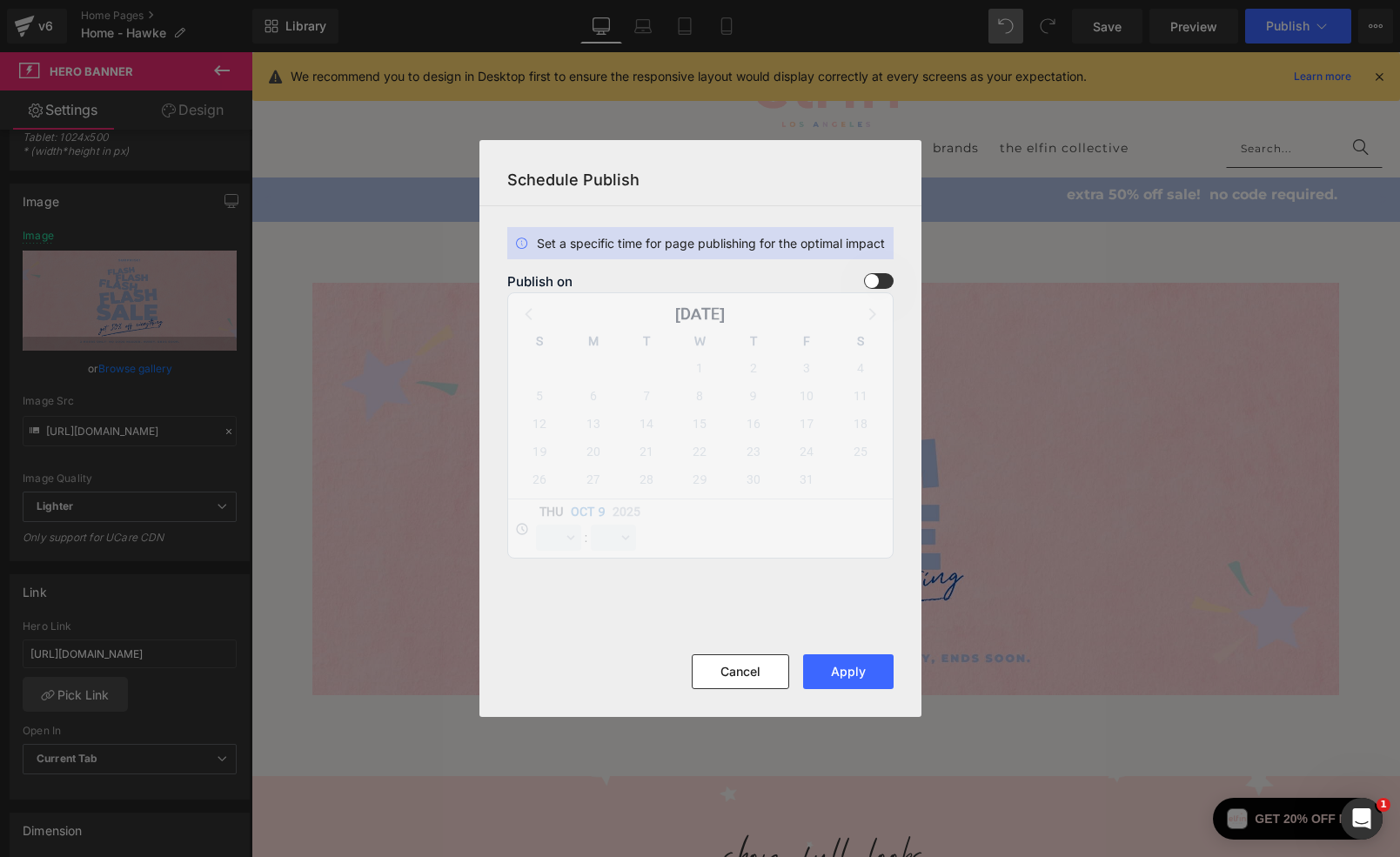
click at [880, 282] on span at bounding box center [878, 282] width 29 height 16
click at [0, 0] on input "checkbox" at bounding box center [0, 0] width 0 height 0
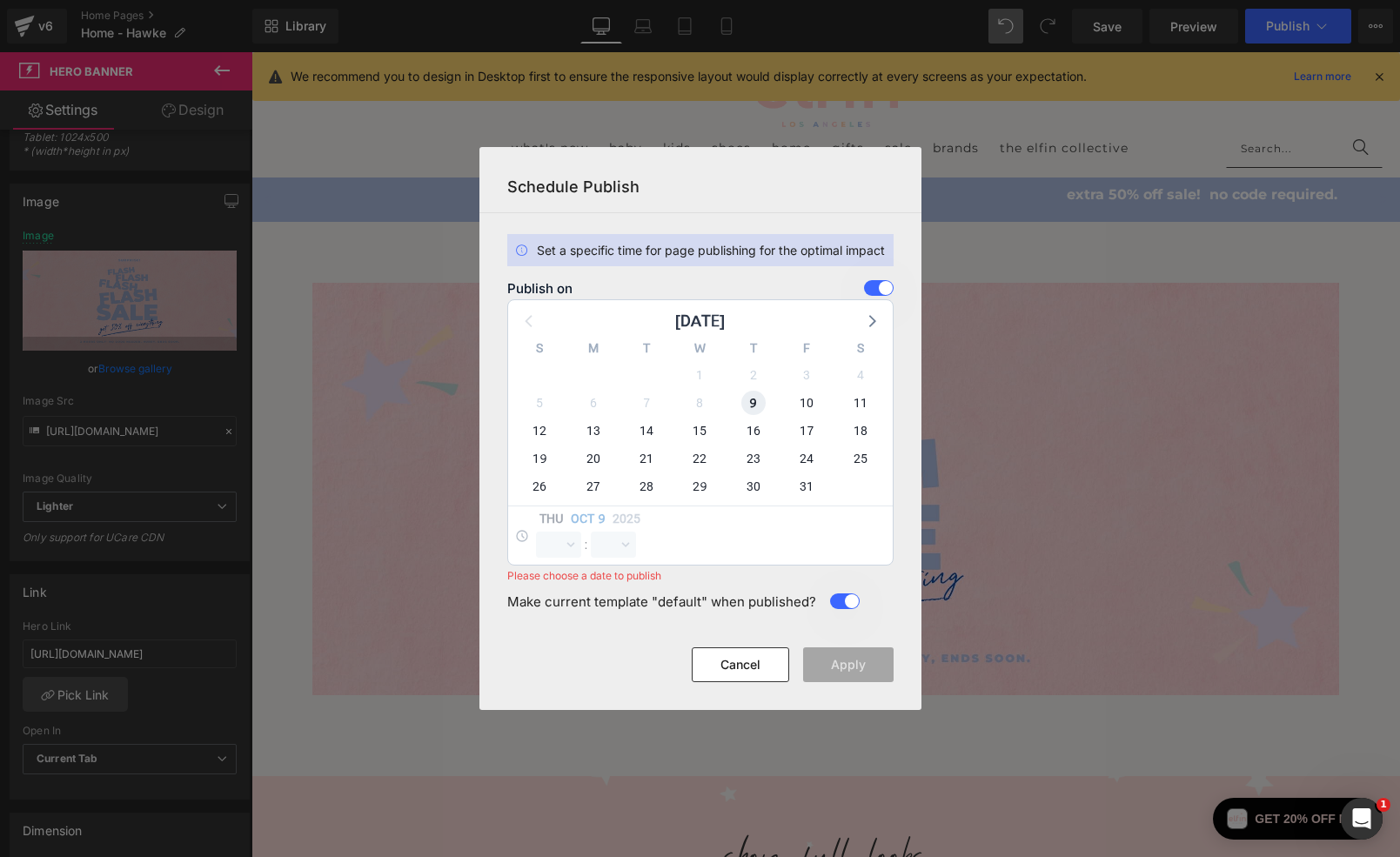
click at [755, 406] on span "9" at bounding box center [754, 403] width 25 height 25
select select "15"
select select "2"
select select "17"
select select "0"
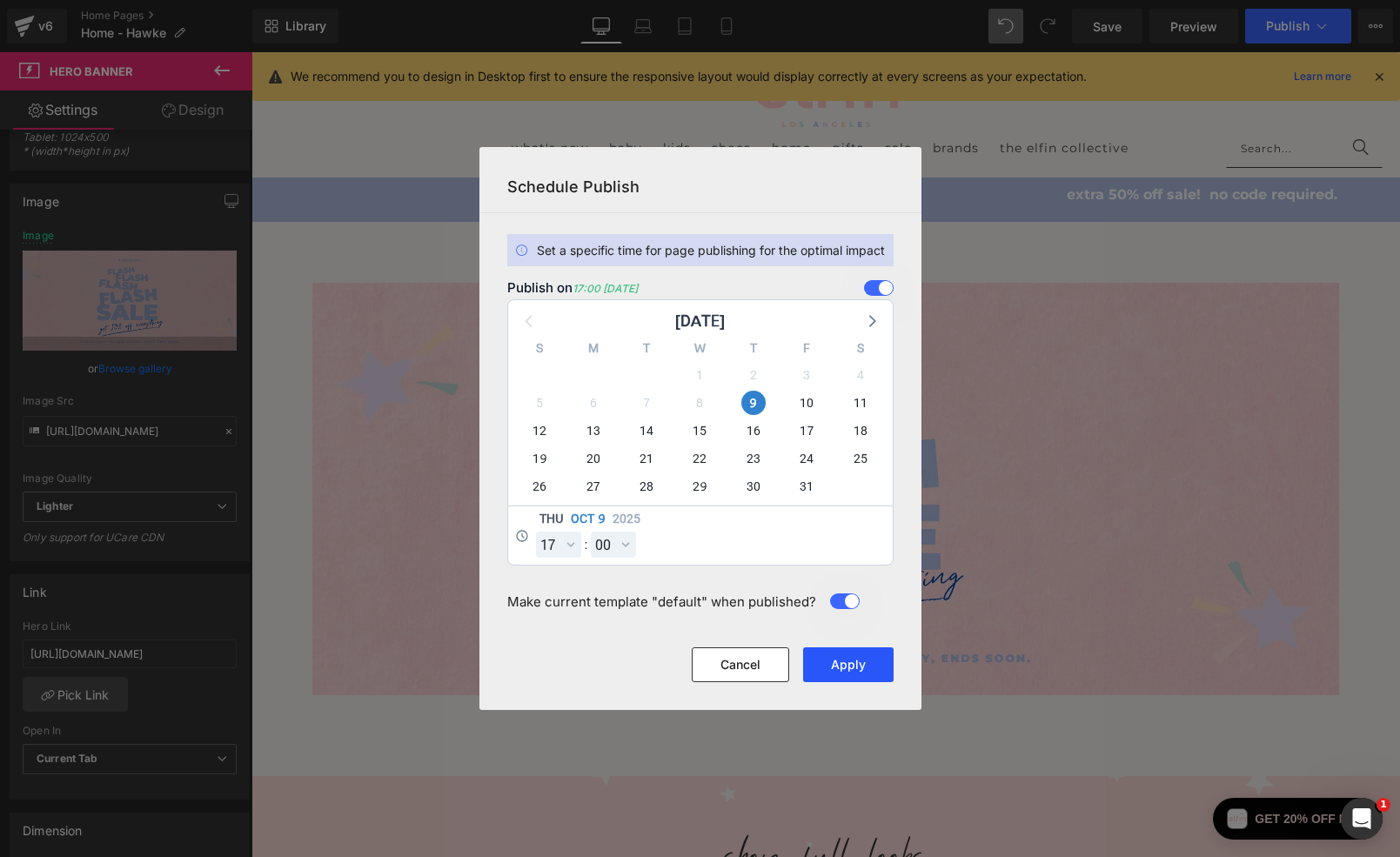
click at [835, 655] on button "Apply" at bounding box center [848, 664] width 90 height 35
click at [853, 668] on button "Apply" at bounding box center [848, 664] width 90 height 35
click at [862, 664] on button "Apply" at bounding box center [848, 664] width 90 height 35
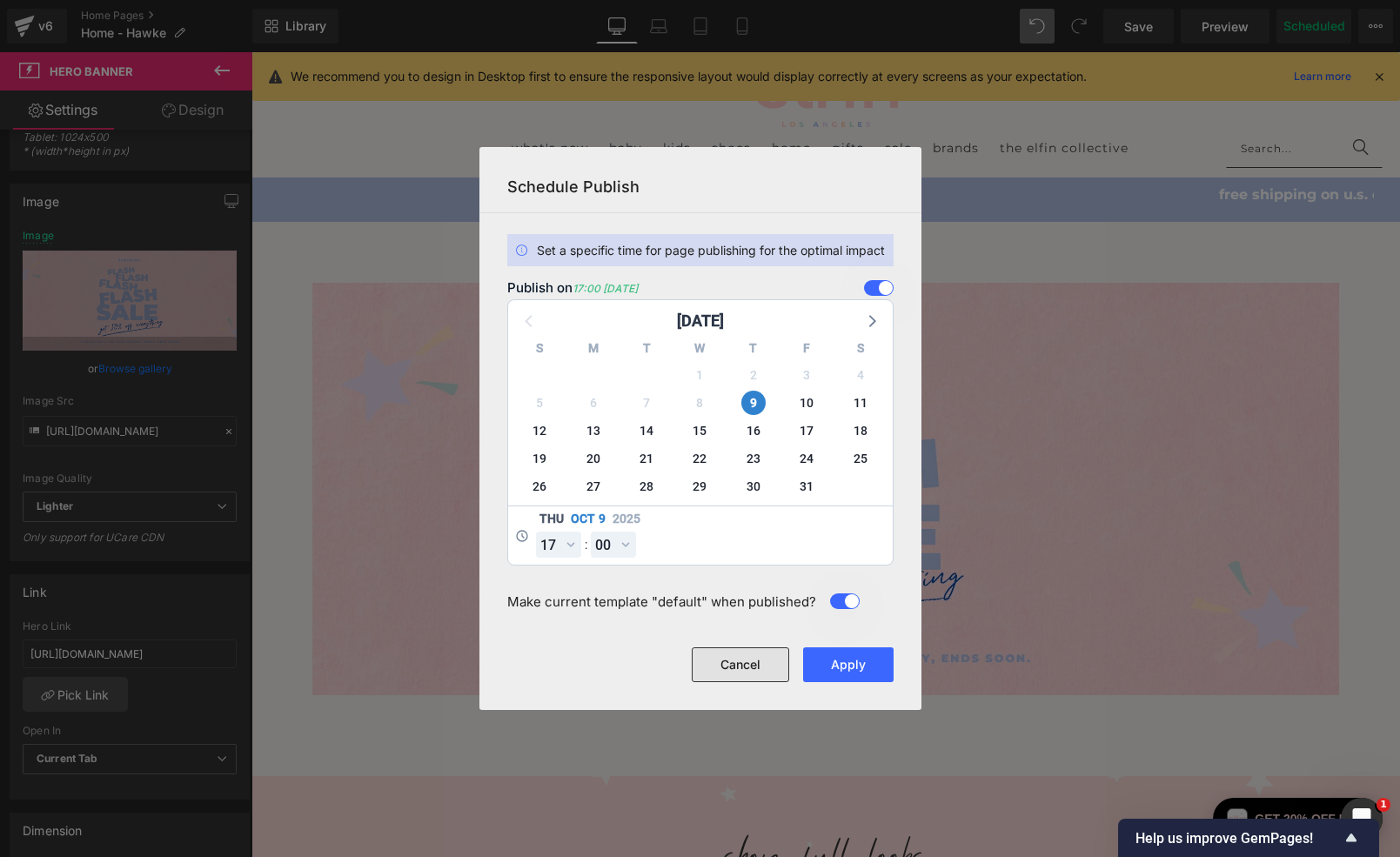
click at [719, 674] on button "Cancel" at bounding box center [740, 664] width 97 height 35
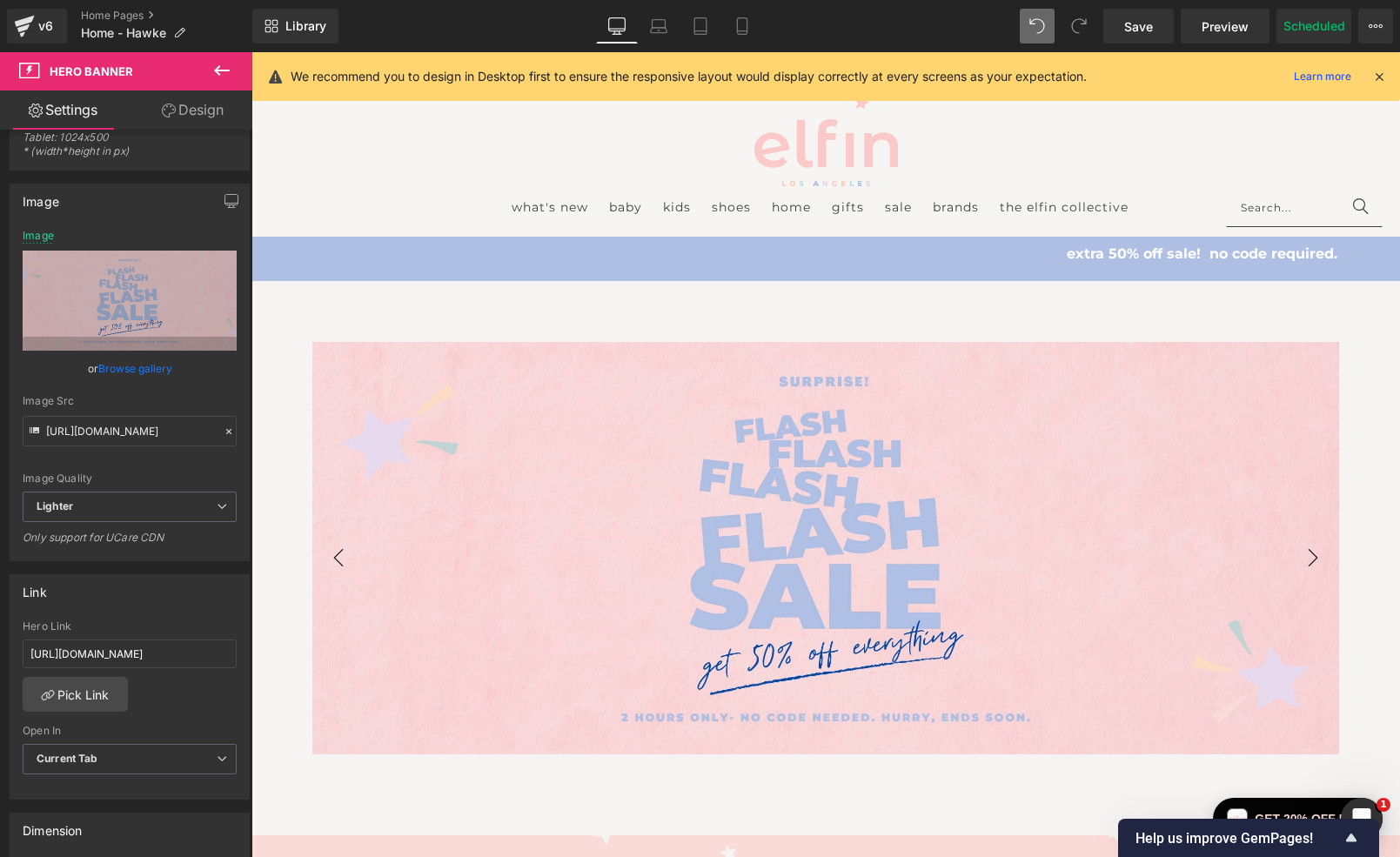
scroll to position [0, 0]
